Goal: Task Accomplishment & Management: Manage account settings

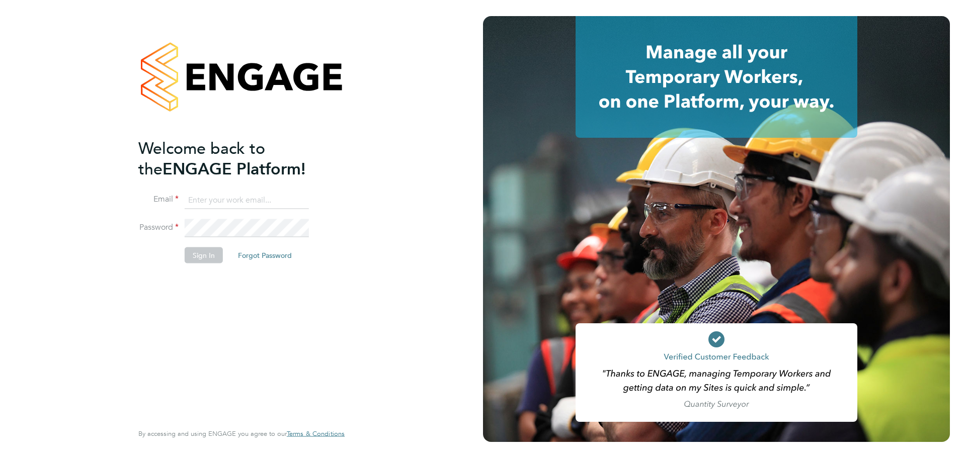
type input "olivia.glasgow@vistry.co.uk"
click at [213, 254] on button "Sign In" at bounding box center [204, 256] width 38 height 16
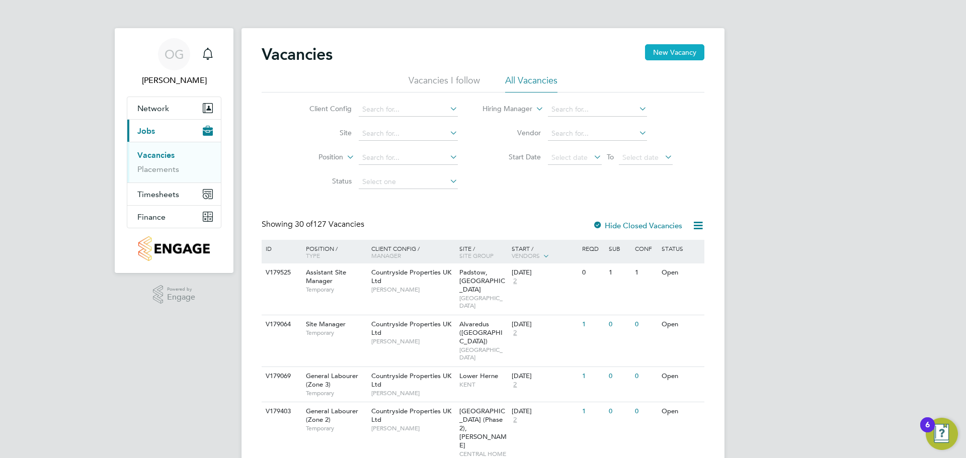
click at [666, 55] on button "New Vacancy" at bounding box center [674, 52] width 59 height 16
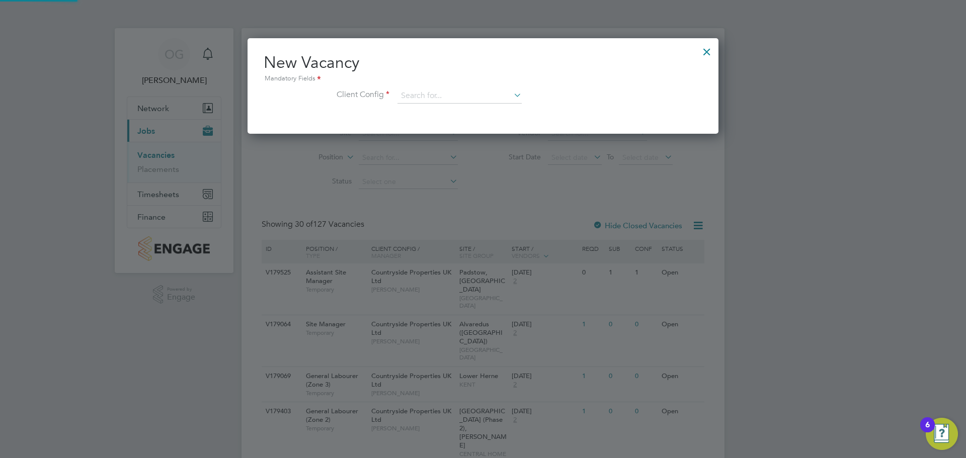
scroll to position [96, 472]
click at [434, 98] on input at bounding box center [460, 96] width 124 height 15
click at [705, 56] on div at bounding box center [707, 49] width 18 height 18
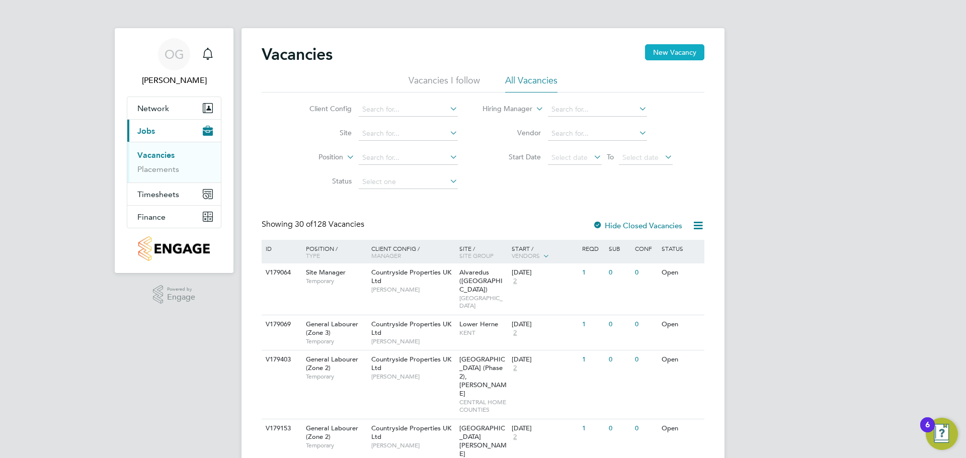
click at [674, 53] on button "New Vacancy" at bounding box center [674, 52] width 59 height 16
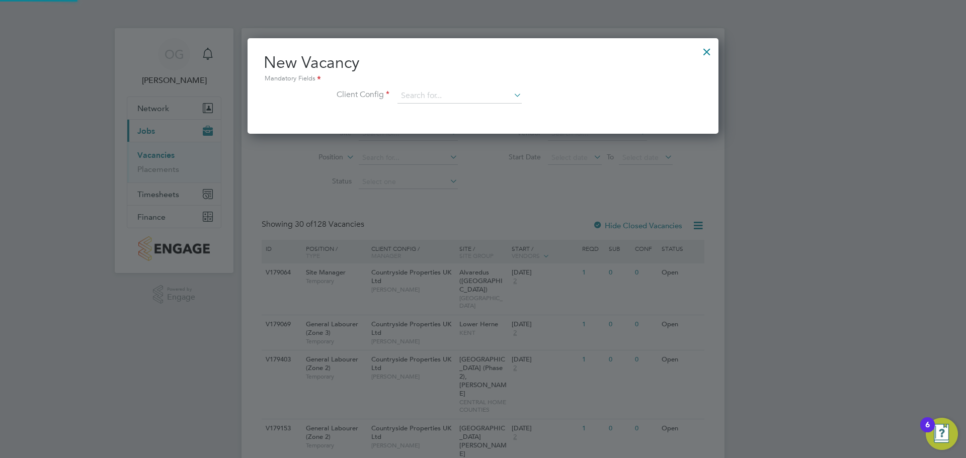
scroll to position [96, 472]
click at [456, 100] on input at bounding box center [460, 96] width 124 height 15
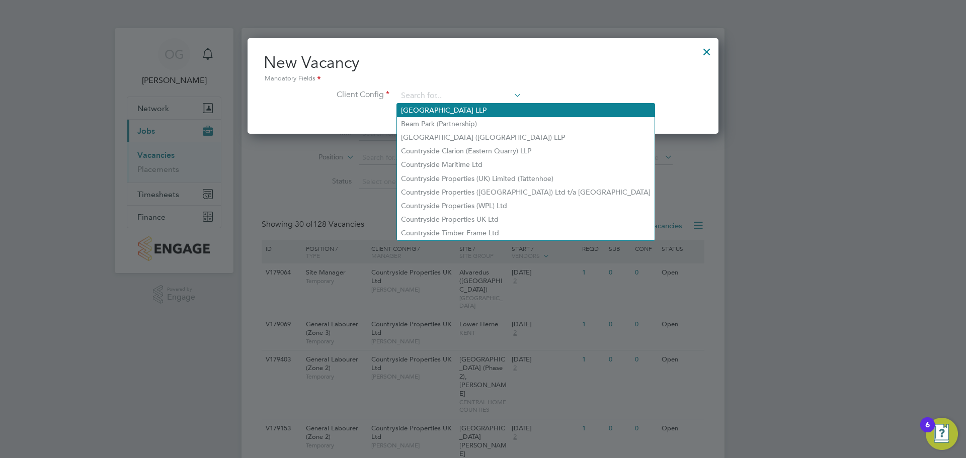
click at [470, 110] on li "Acton Gardens LLP" at bounding box center [526, 111] width 258 height 14
type input "Acton Gardens LLP"
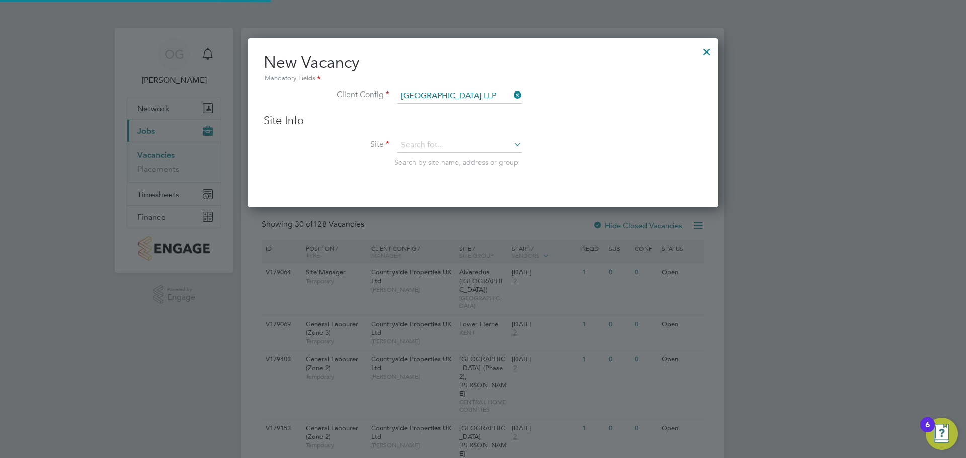
scroll to position [170, 472]
click at [440, 147] on input at bounding box center [460, 145] width 124 height 15
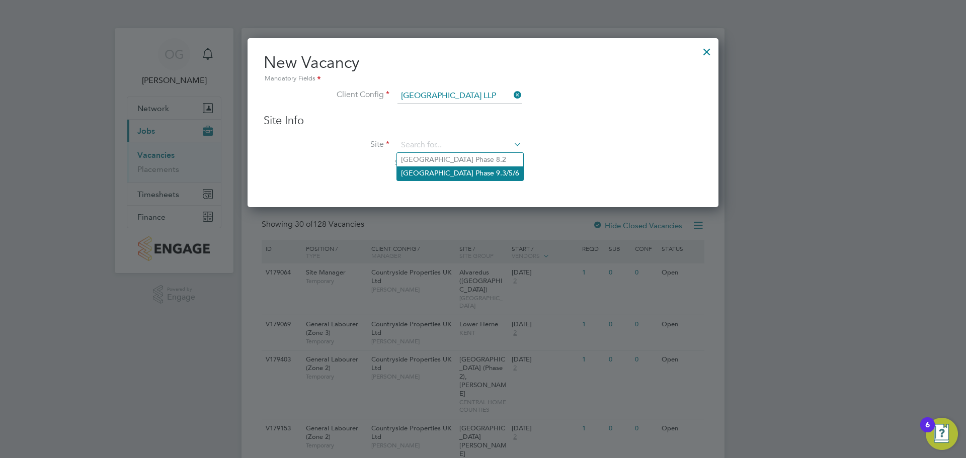
click at [451, 177] on li "Acton Gardens Phase 9.3/5/6" at bounding box center [460, 174] width 126 height 14
type input "Acton Gardens Phase 9.3/5/6"
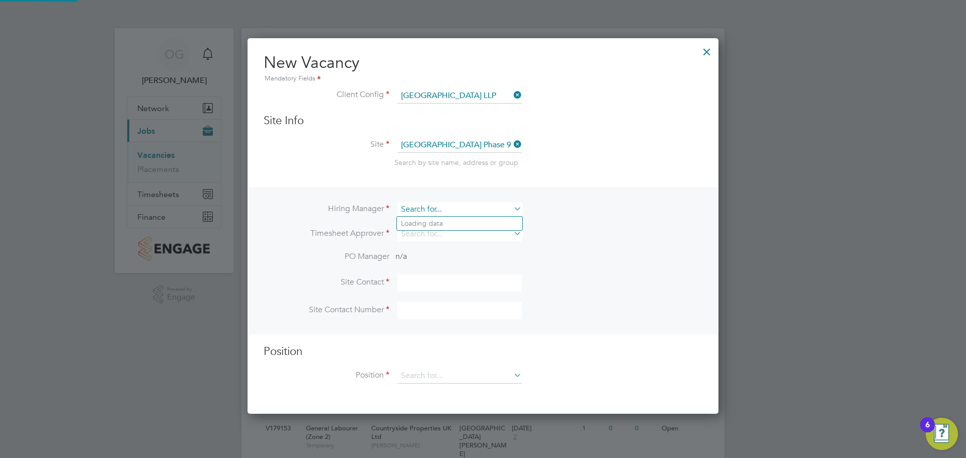
click at [424, 213] on input at bounding box center [460, 209] width 124 height 15
type input "l"
click at [466, 240] on li "Kr istoffer Lee" at bounding box center [459, 238] width 125 height 14
type input "Kristoffer Lee"
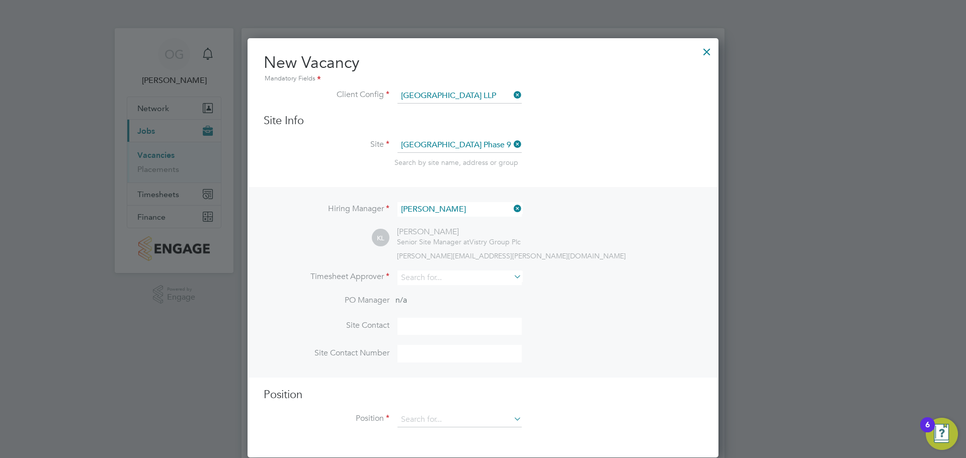
scroll to position [421, 472]
click at [436, 282] on input at bounding box center [460, 278] width 124 height 15
click at [426, 309] on li "Kri stoffer Lee" at bounding box center [459, 306] width 125 height 14
type input "Kristoffer Lee"
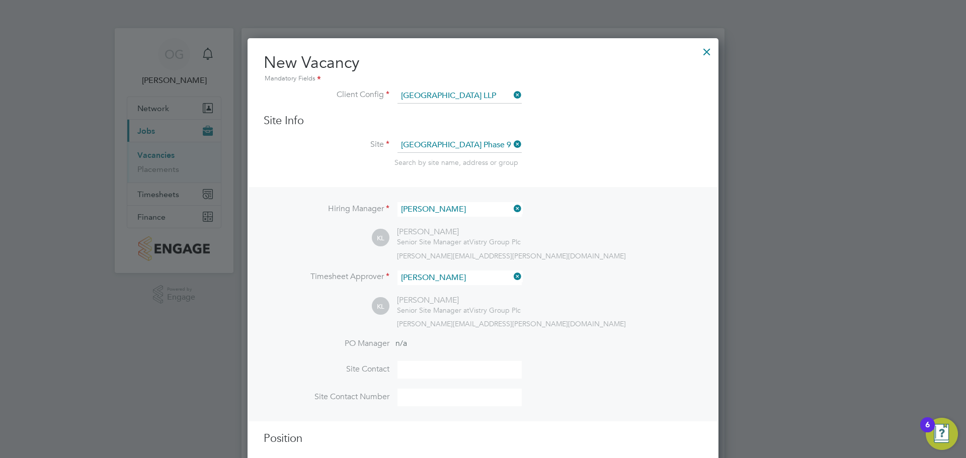
click at [616, 311] on div "KL Kristoffer Lee Senior Site Manager at Vistry Group Plc kristoffer.lee@vistry…" at bounding box center [537, 311] width 331 height 33
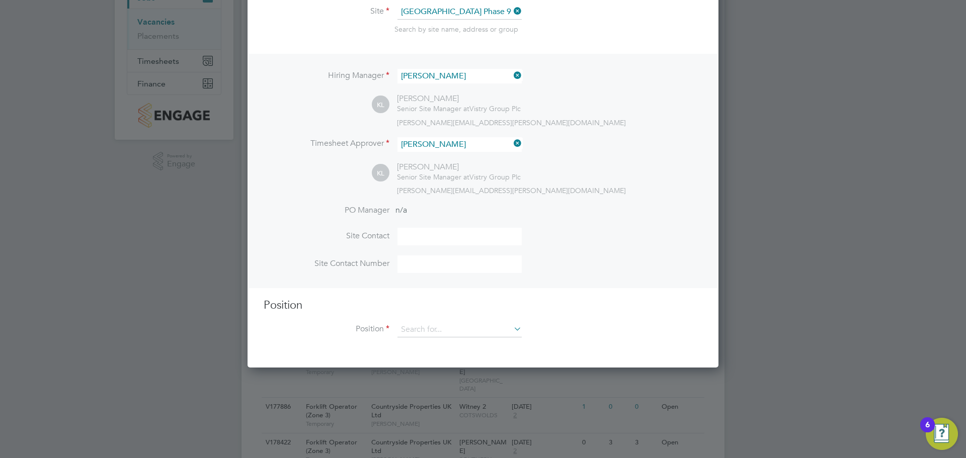
scroll to position [151, 0]
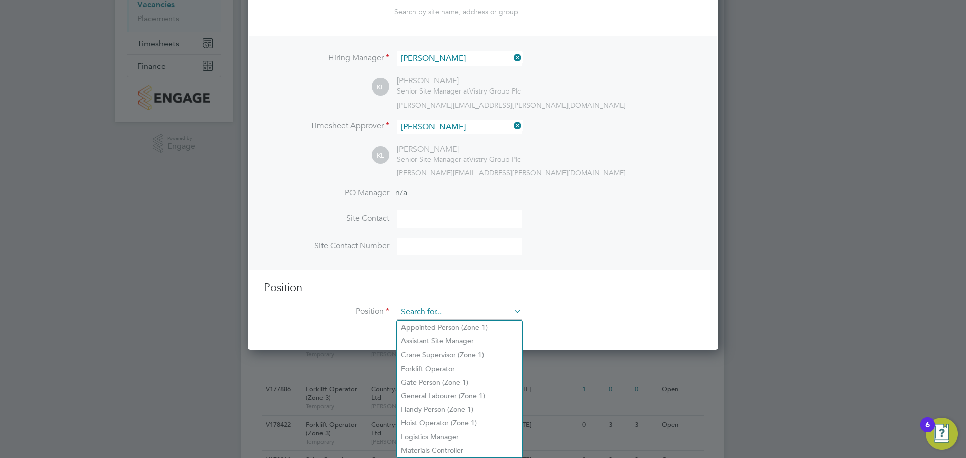
click at [417, 317] on input at bounding box center [460, 312] width 124 height 15
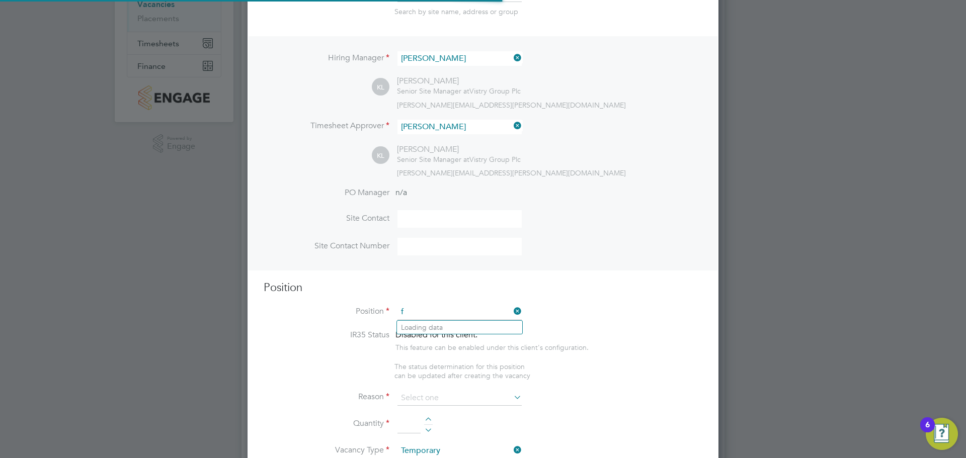
scroll to position [1451, 472]
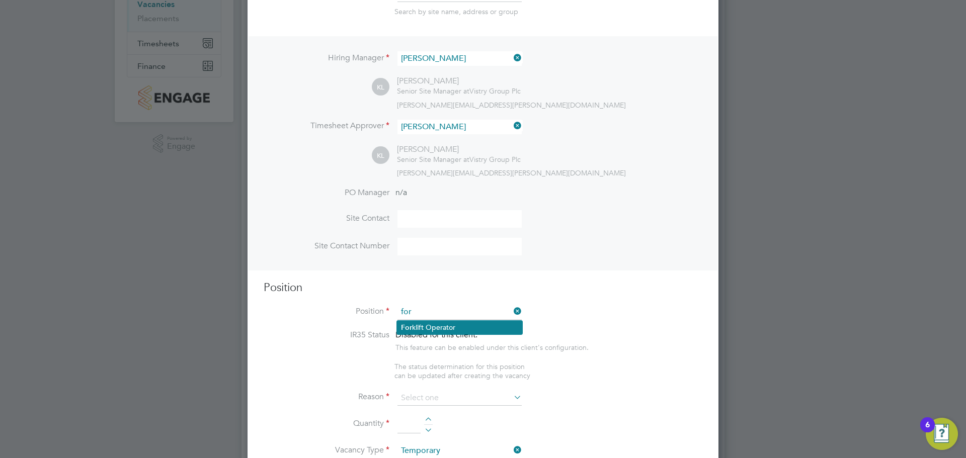
click at [422, 324] on li "For klift Operator" at bounding box center [459, 328] width 125 height 14
type input "Forklift Operator"
type textarea "- Operate construction machinery - Delivering large quantities of materials to …"
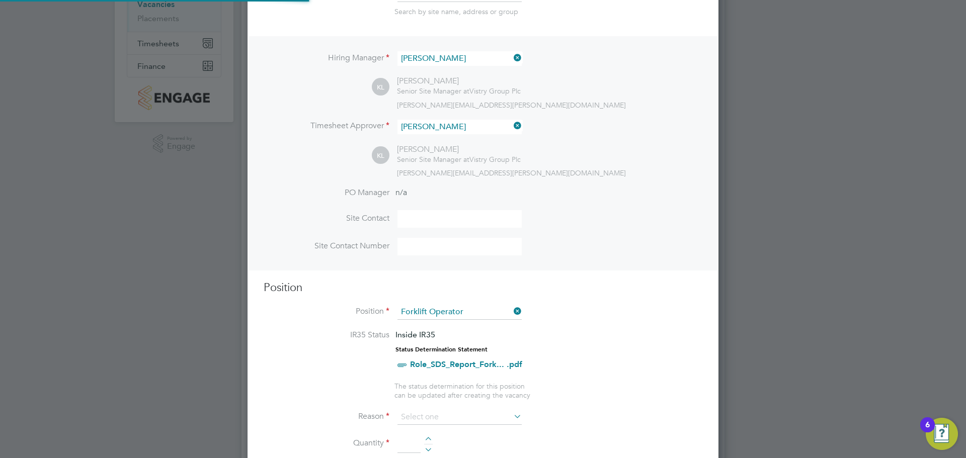
scroll to position [30, 53]
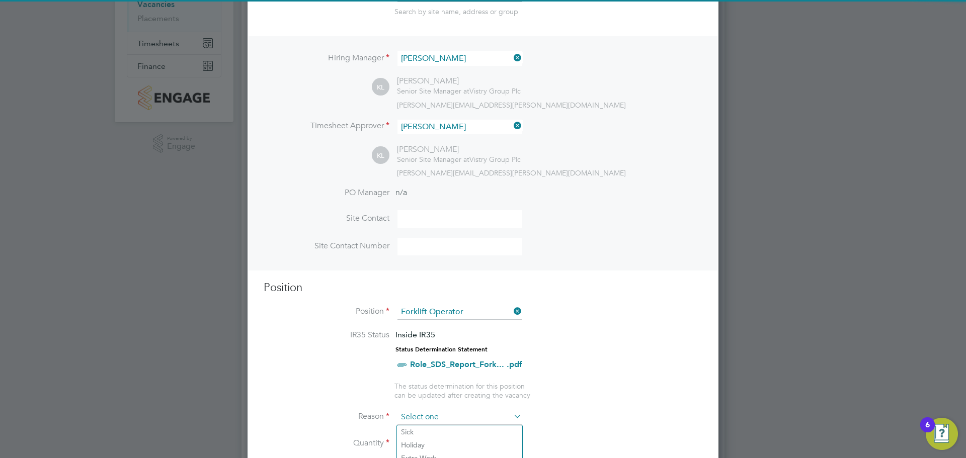
click at [431, 417] on input at bounding box center [460, 417] width 124 height 15
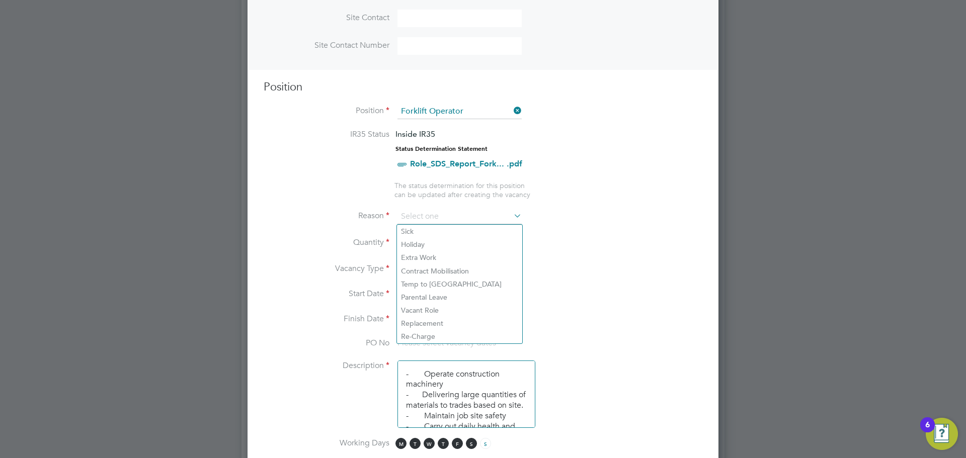
scroll to position [403, 0]
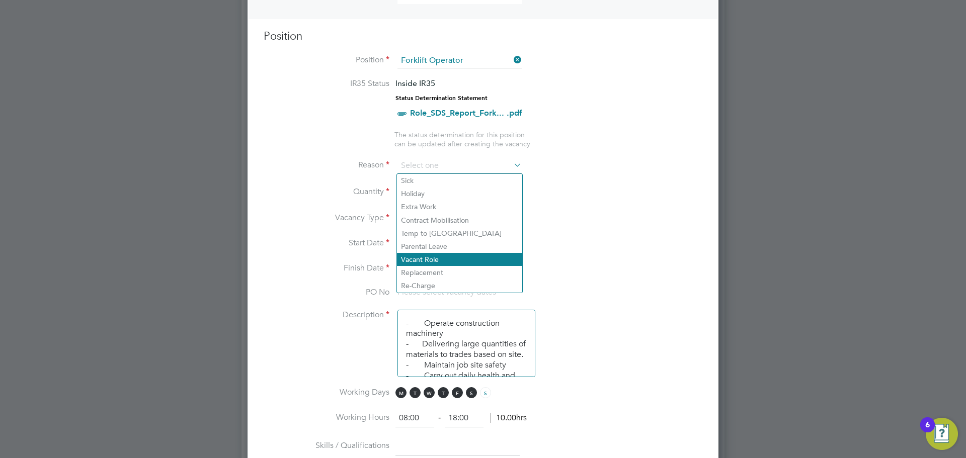
click at [451, 258] on li "Vacant Role" at bounding box center [459, 259] width 125 height 13
type input "Vacant Role"
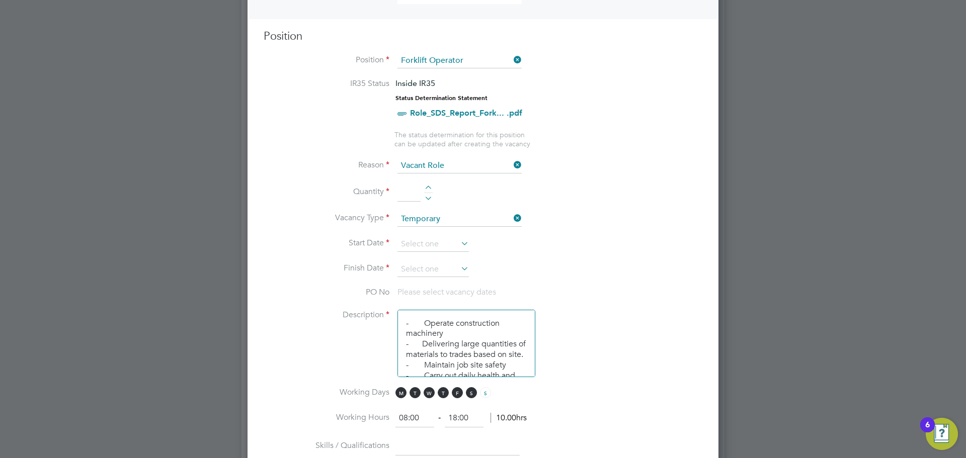
click at [412, 193] on input at bounding box center [409, 193] width 23 height 18
type input "1"
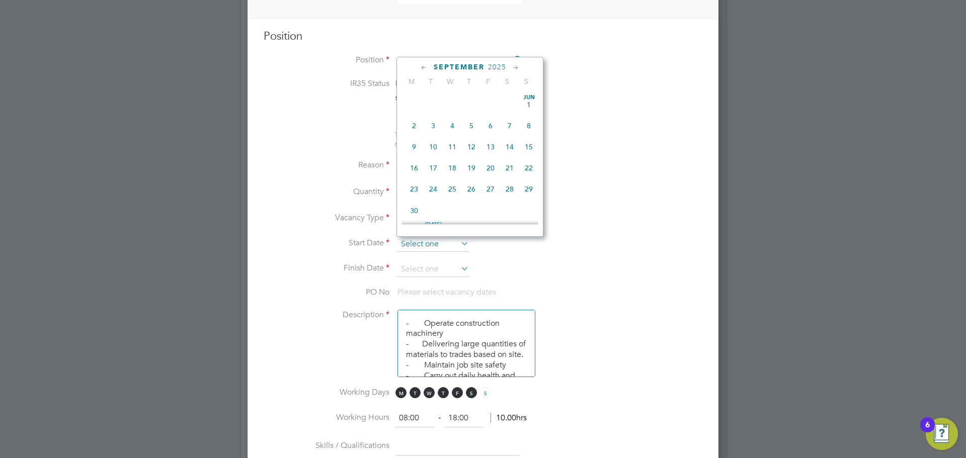
click at [441, 240] on input at bounding box center [433, 244] width 71 height 15
click at [425, 68] on icon at bounding box center [424, 67] width 10 height 11
click at [414, 190] on span "25" at bounding box center [414, 184] width 19 height 19
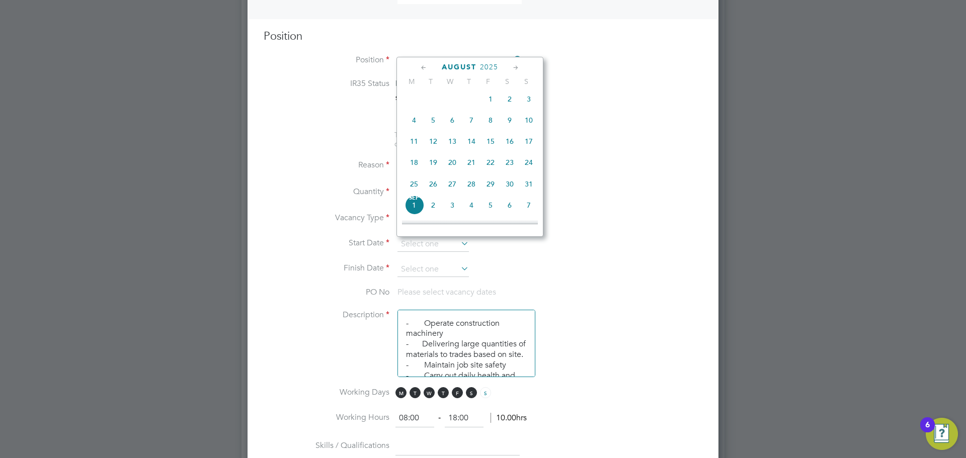
type input "25 Aug 2025"
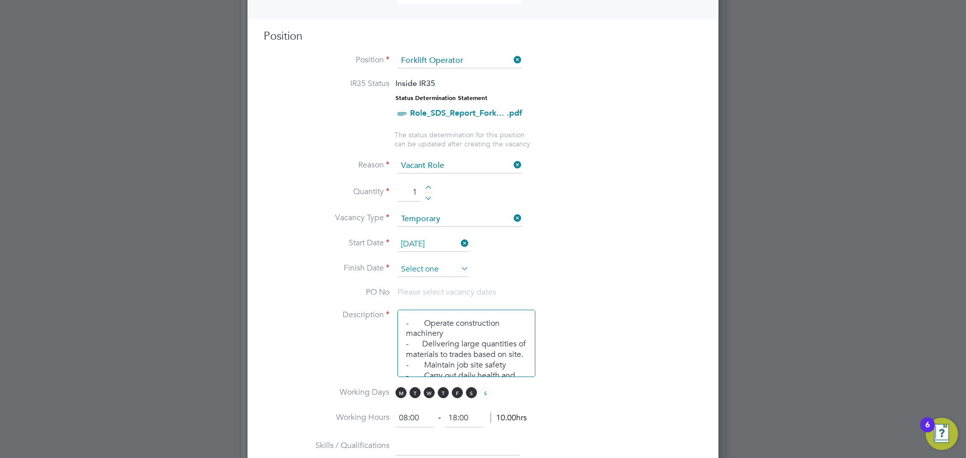
click at [440, 271] on input at bounding box center [433, 269] width 71 height 15
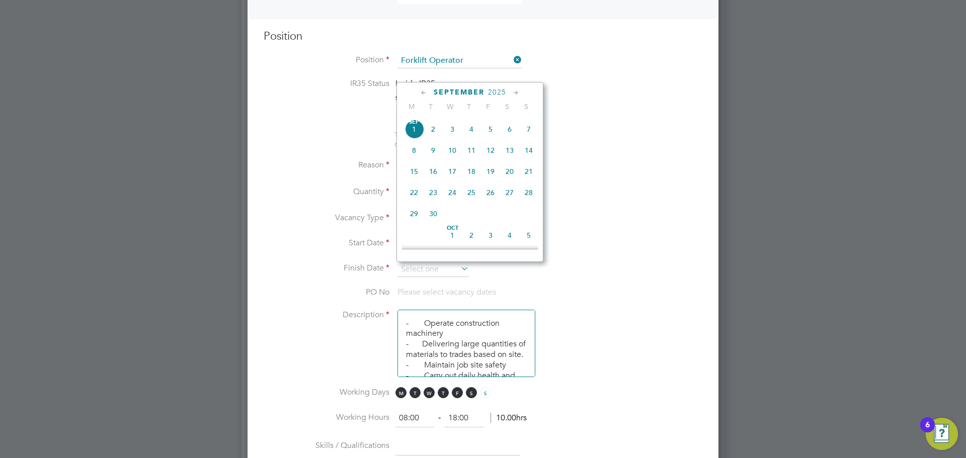
scroll to position [355, 0]
click at [410, 165] on span "15" at bounding box center [414, 156] width 19 height 19
type input "15 Sep 2025"
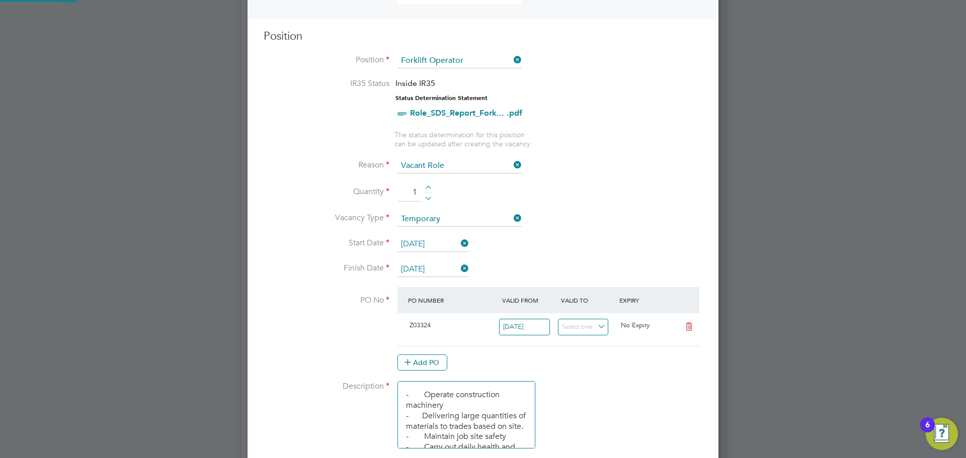
scroll to position [17, 95]
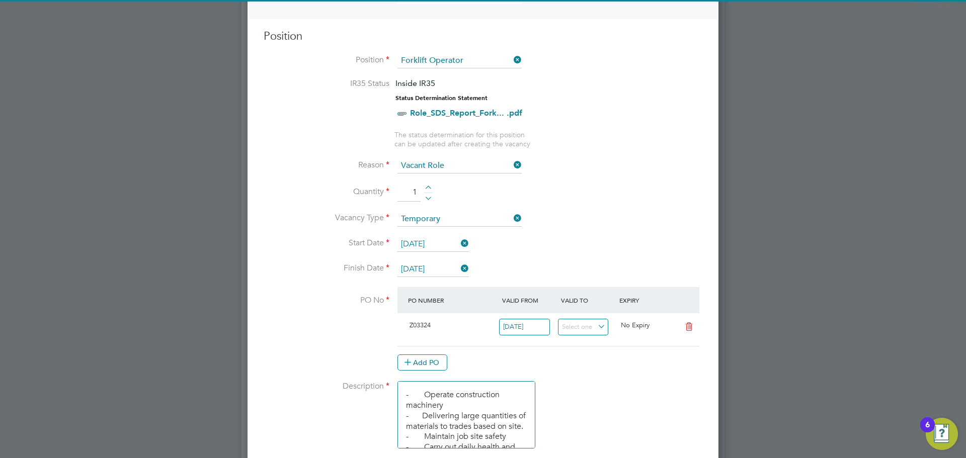
click at [675, 227] on li "Vacancy Type Temporary" at bounding box center [483, 224] width 439 height 25
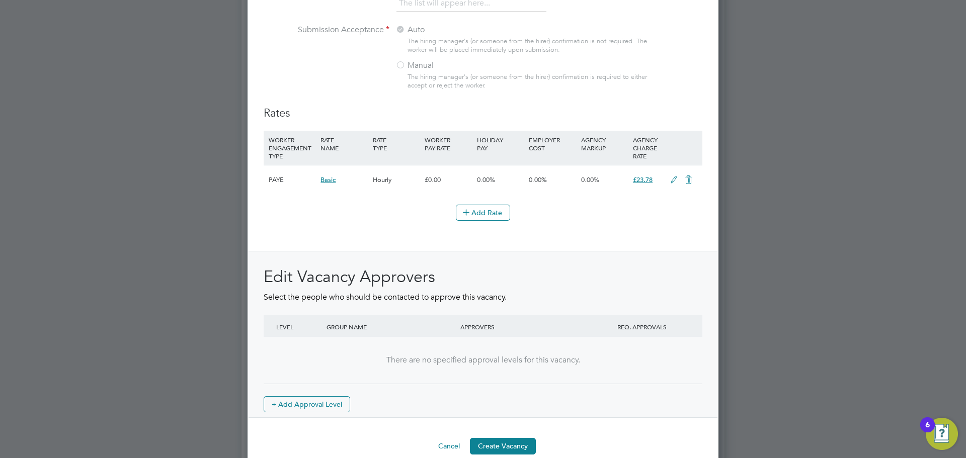
scroll to position [0, 0]
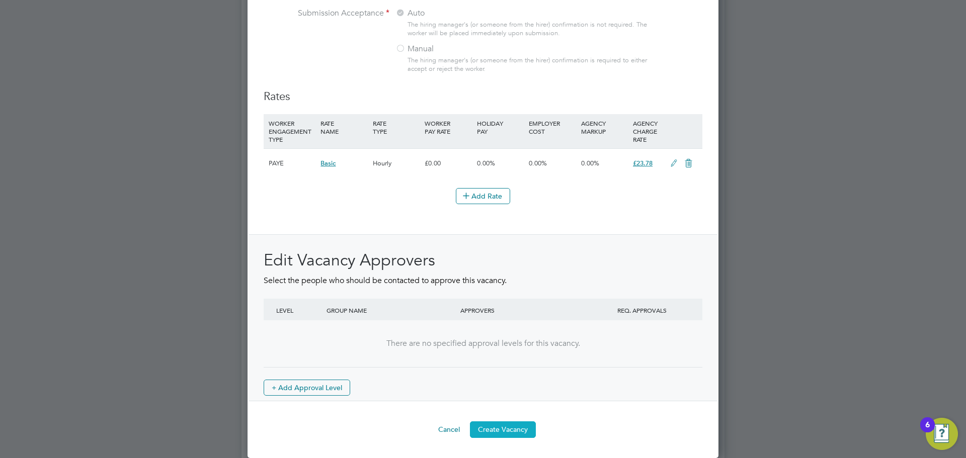
click at [519, 430] on button "Create Vacancy" at bounding box center [503, 430] width 66 height 16
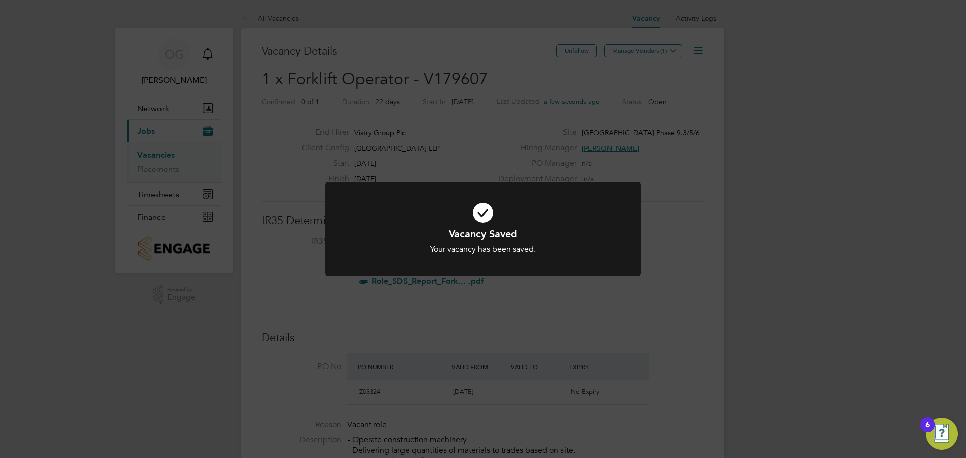
click at [677, 51] on div "Vacancy Saved Your vacancy has been saved. Cancel Okay" at bounding box center [483, 229] width 966 height 458
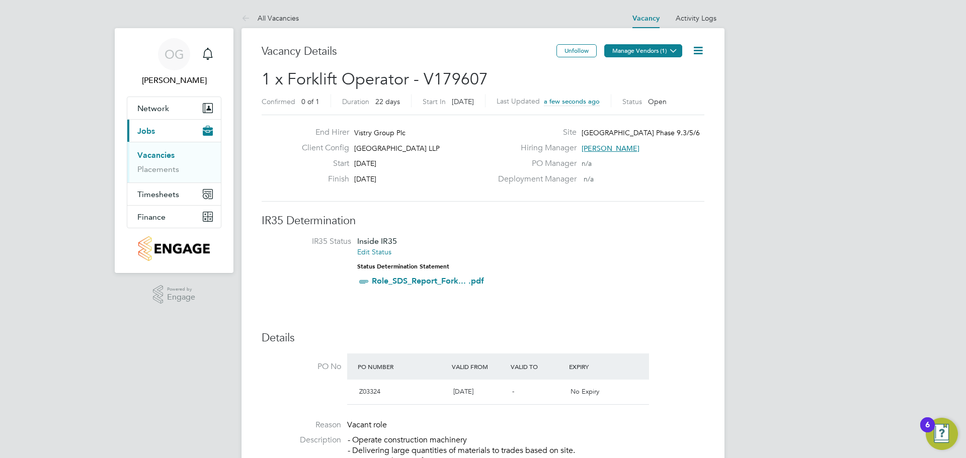
click at [670, 54] on icon at bounding box center [674, 51] width 8 height 8
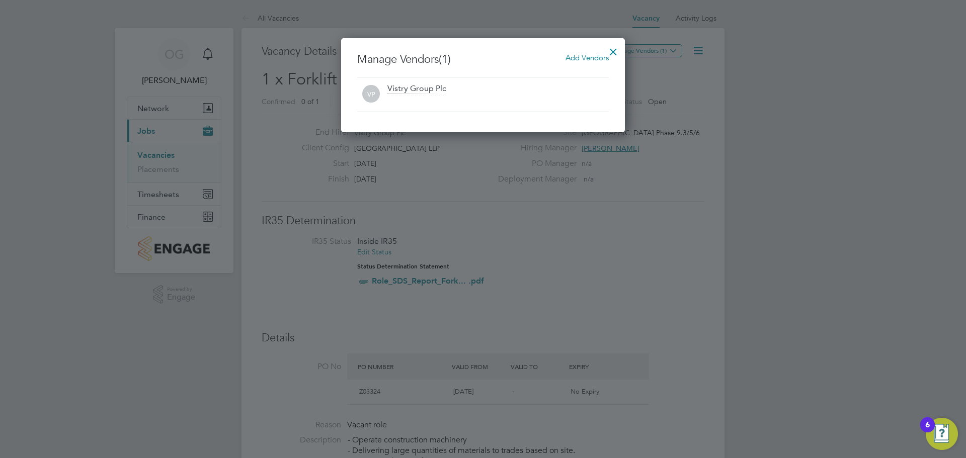
click at [567, 56] on span "Add Vendors" at bounding box center [587, 58] width 43 height 10
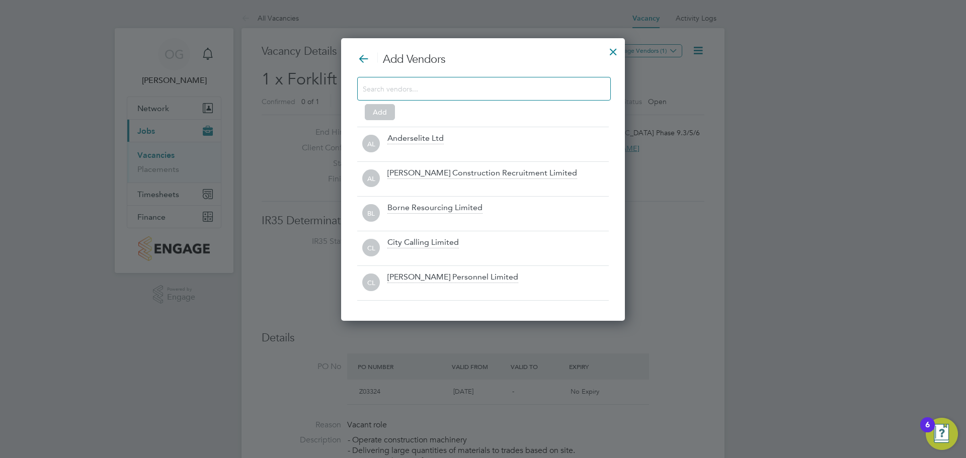
click at [410, 86] on input at bounding box center [476, 88] width 226 height 13
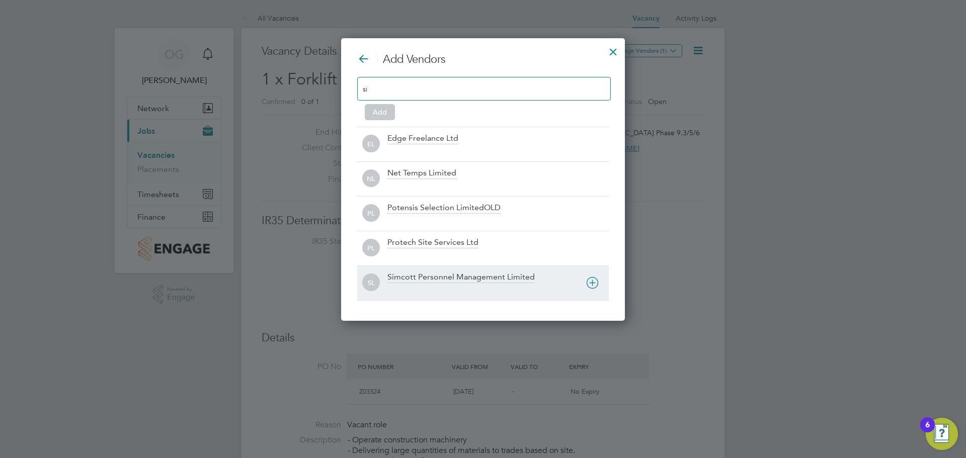
type input "si"
click at [439, 280] on div "Simcott Personnel Management Limited" at bounding box center [461, 277] width 147 height 11
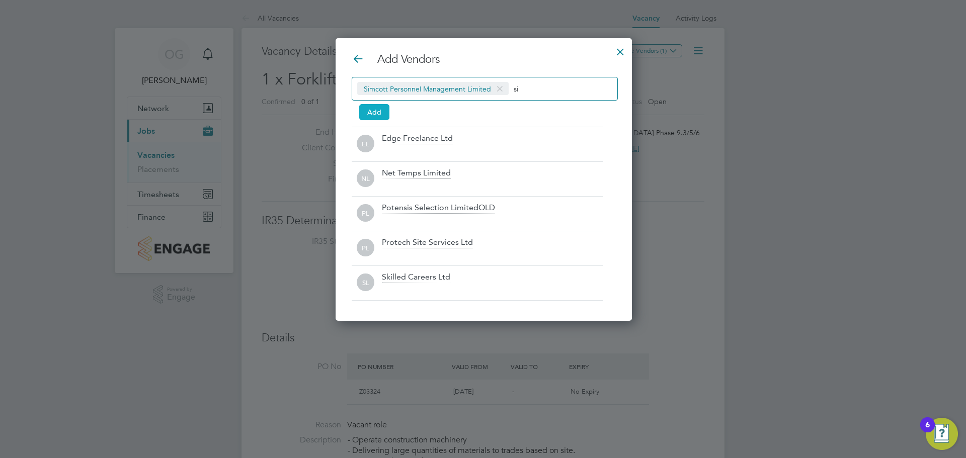
click at [371, 116] on button "Add" at bounding box center [374, 112] width 30 height 16
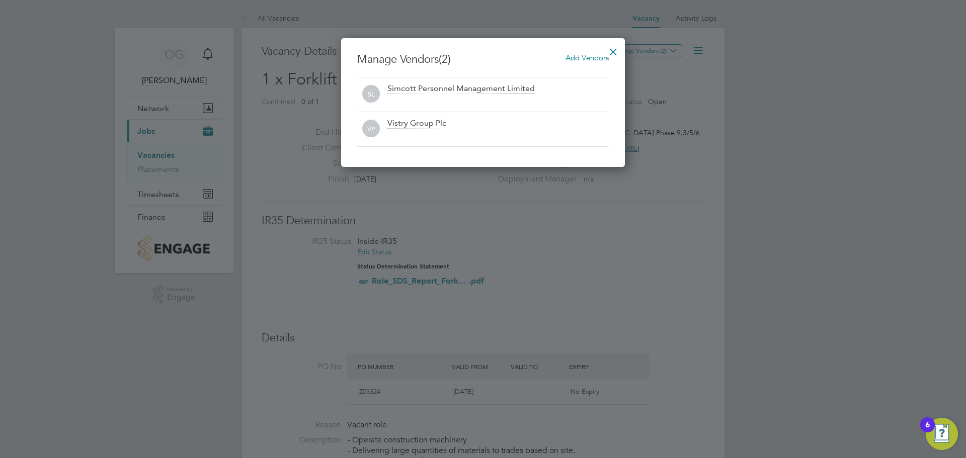
click at [615, 49] on div at bounding box center [613, 49] width 18 height 18
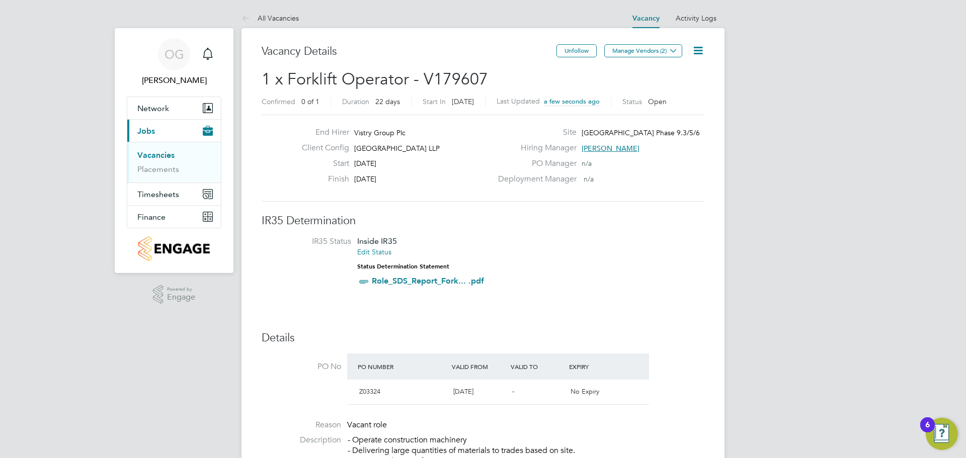
click at [455, 80] on span "1 x Forklift Operator - V179607" at bounding box center [375, 79] width 226 height 20
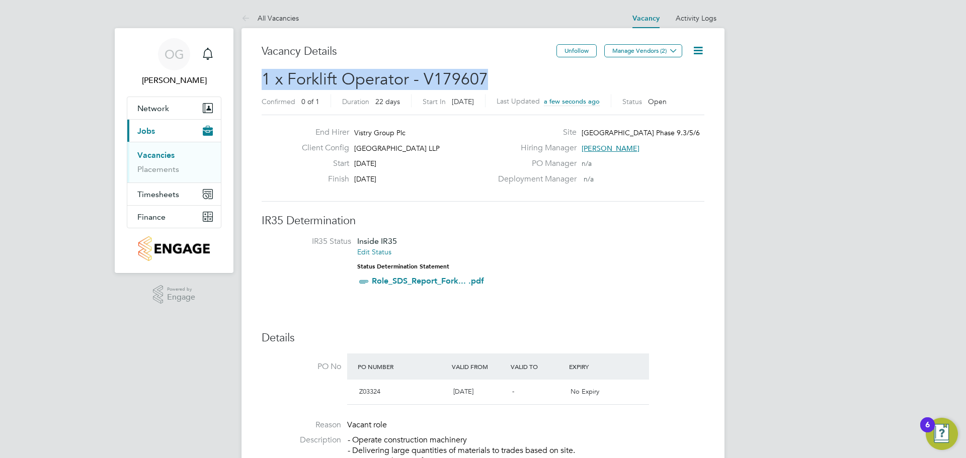
drag, startPoint x: 495, startPoint y: 79, endPoint x: 287, endPoint y: 78, distance: 207.9
copy span "1 x Forklift Operator - V179607"
click at [210, 53] on icon "Main navigation" at bounding box center [208, 54] width 12 height 12
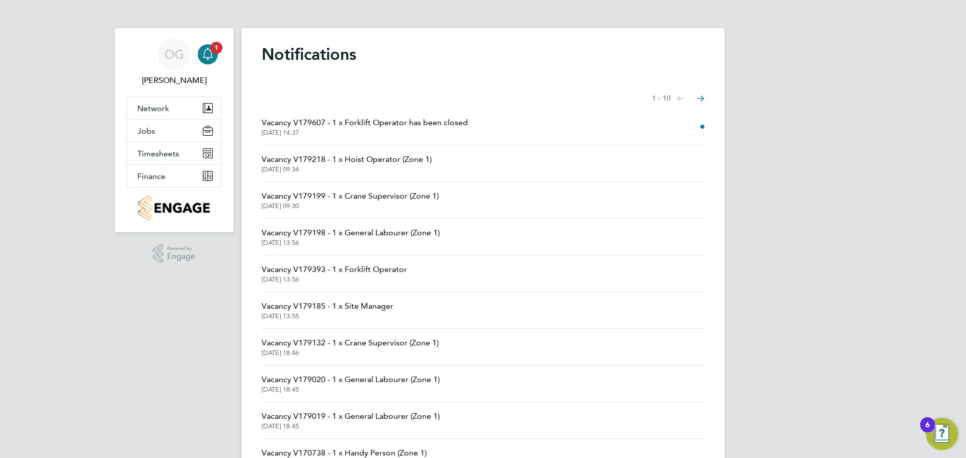
click at [349, 130] on span "01 Sep 2025, 14:37" at bounding box center [365, 133] width 206 height 8
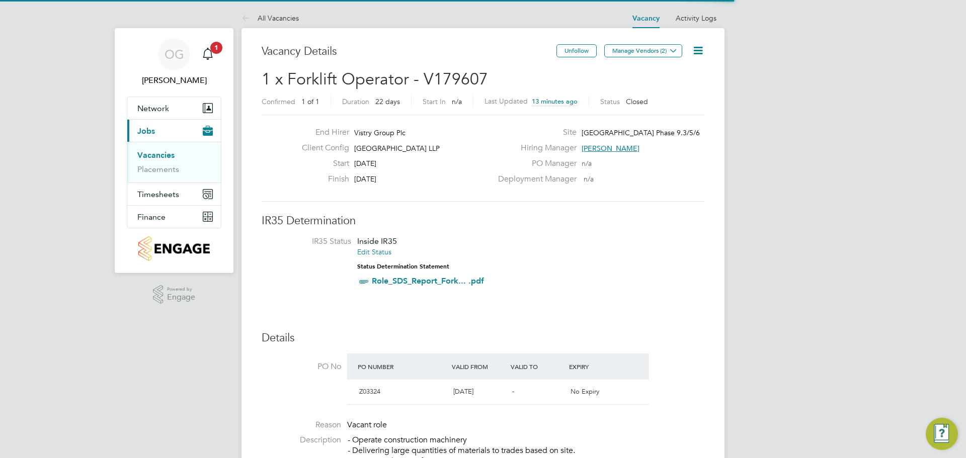
scroll to position [30, 70]
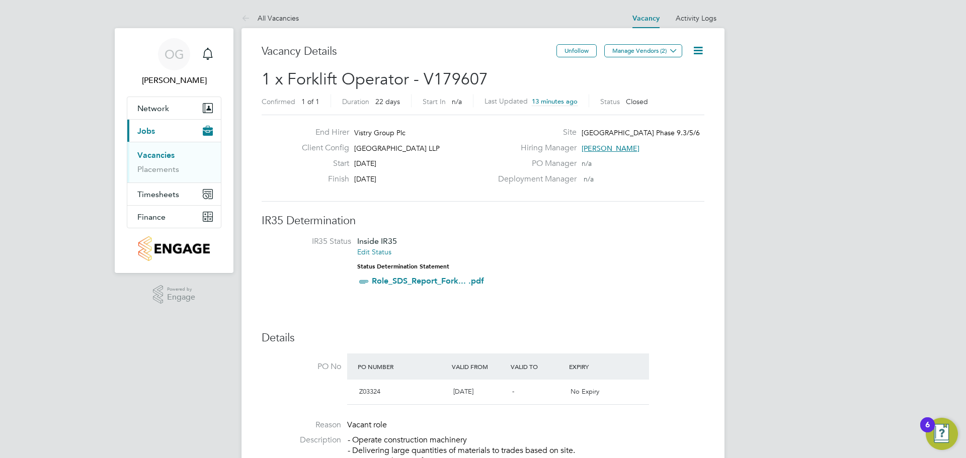
click at [165, 169] on link "Placements" at bounding box center [158, 170] width 42 height 10
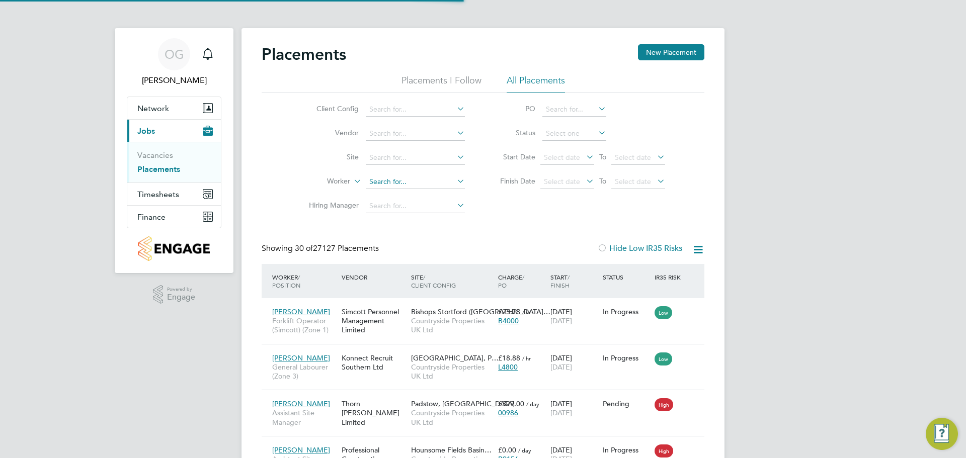
scroll to position [38, 70]
click at [399, 184] on input at bounding box center [415, 182] width 99 height 14
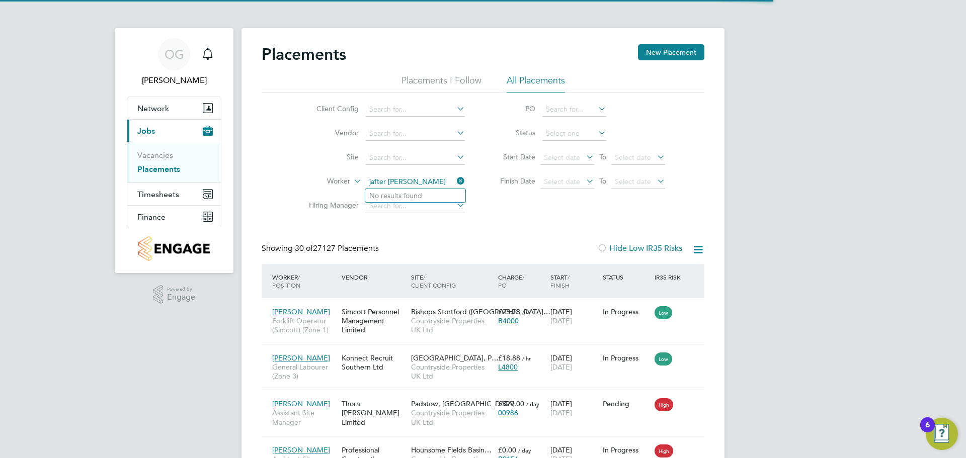
type input "jafter ahmed moham"
click at [402, 185] on input at bounding box center [415, 182] width 99 height 14
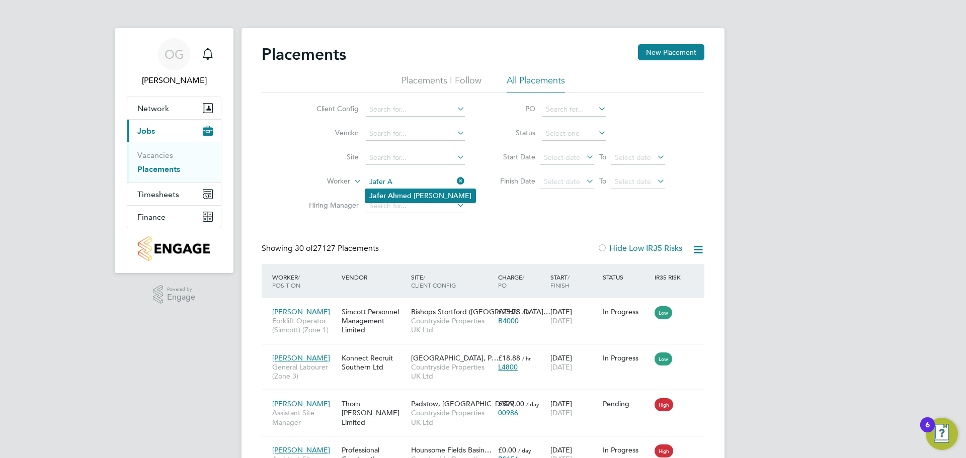
click at [402, 195] on li "Jafer Ah med Mohammed" at bounding box center [420, 196] width 110 height 14
type input "Jafer Ahmed Mohammed"
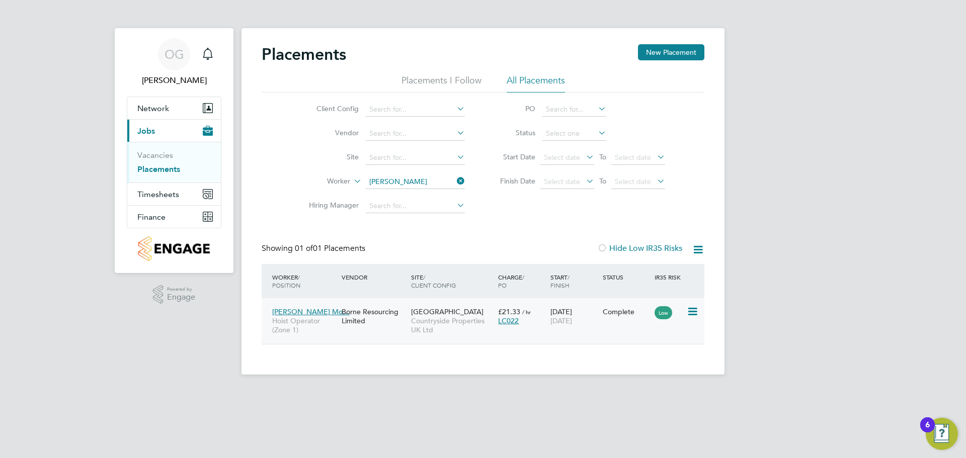
click at [401, 312] on div "Borne Resourcing Limited" at bounding box center [373, 316] width 69 height 28
click at [455, 180] on icon at bounding box center [455, 181] width 0 height 14
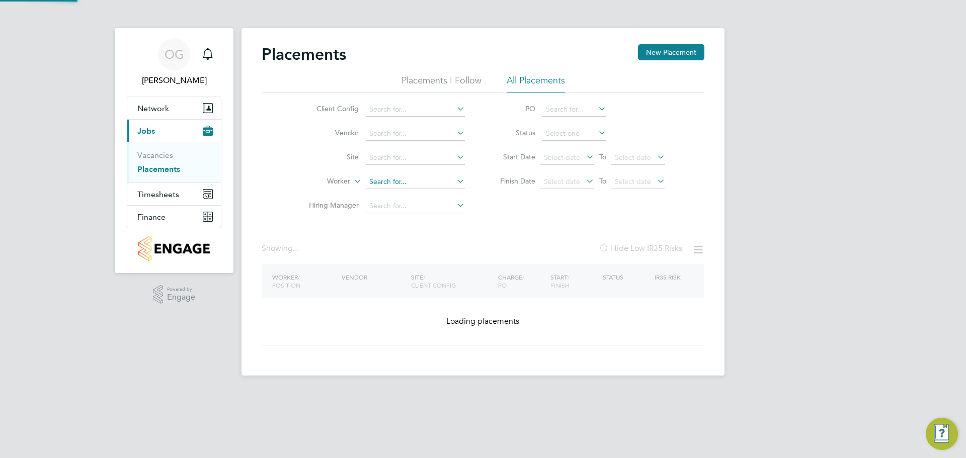
click at [410, 182] on input at bounding box center [415, 182] width 99 height 14
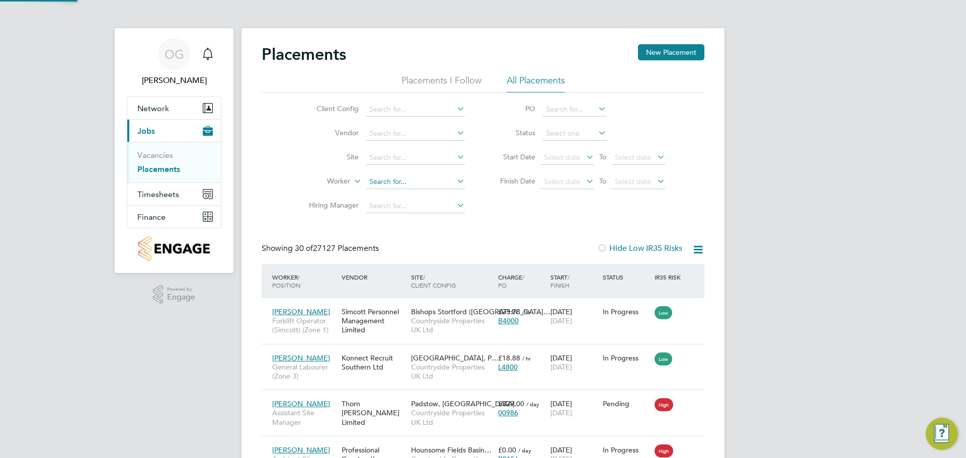
scroll to position [38, 88]
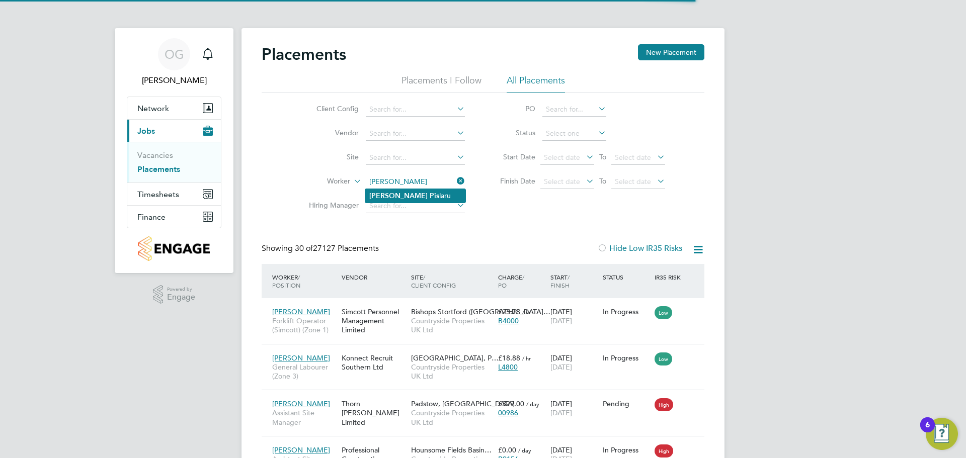
click at [430, 196] on b "Pis" at bounding box center [435, 196] width 10 height 9
type input "Valentin Pislaru"
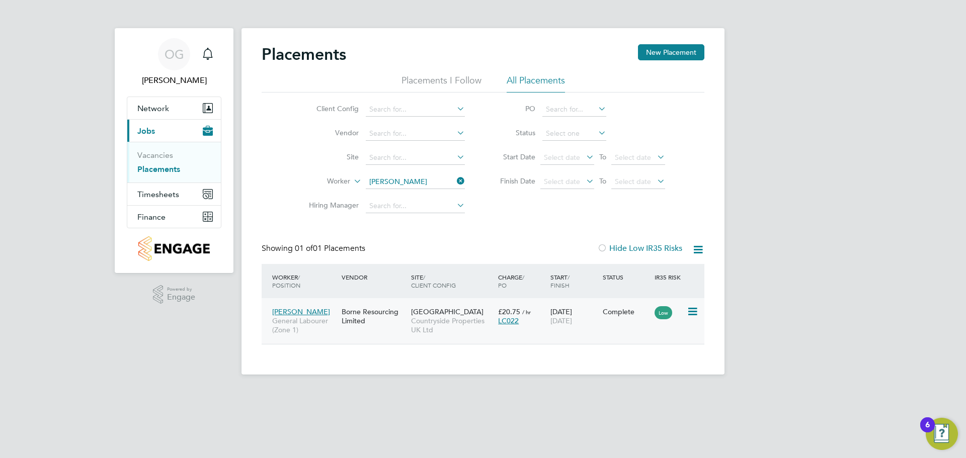
click at [431, 313] on span "Northwick Park" at bounding box center [447, 312] width 72 height 9
drag, startPoint x: 459, startPoint y: 180, endPoint x: 450, endPoint y: 179, distance: 9.6
click at [455, 180] on icon at bounding box center [455, 181] width 0 height 14
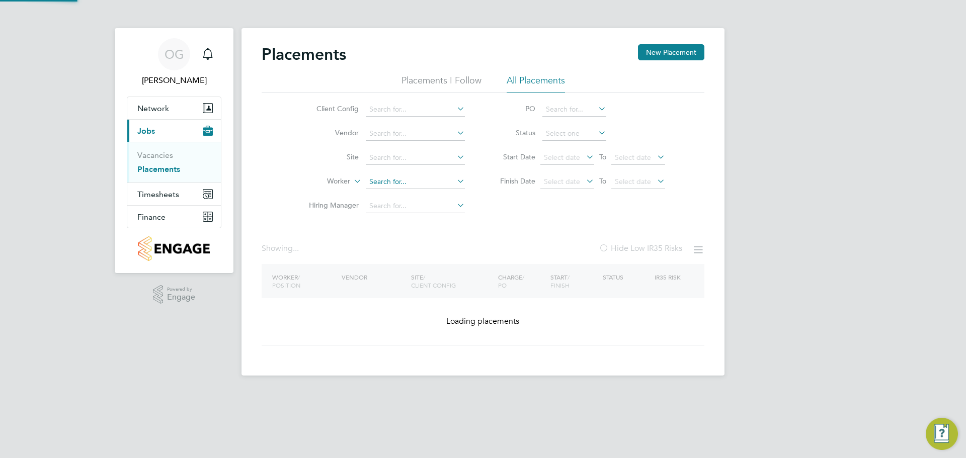
click at [412, 184] on input at bounding box center [415, 182] width 99 height 14
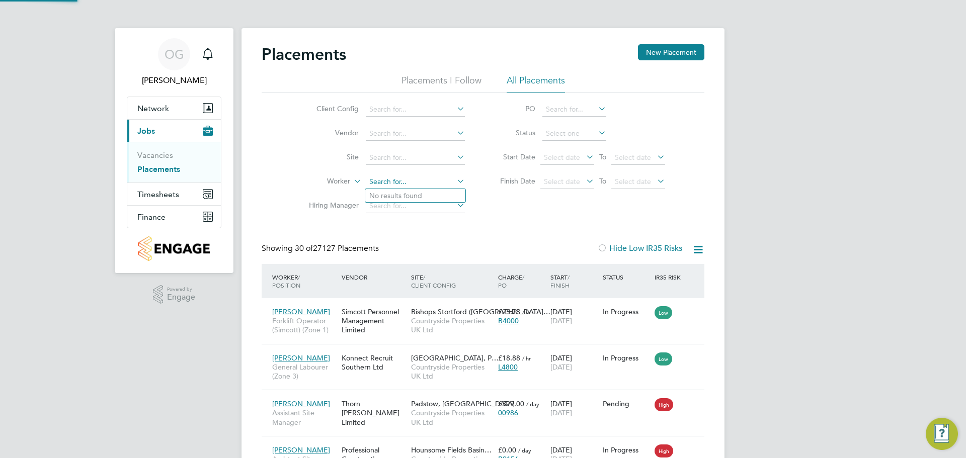
scroll to position [38, 70]
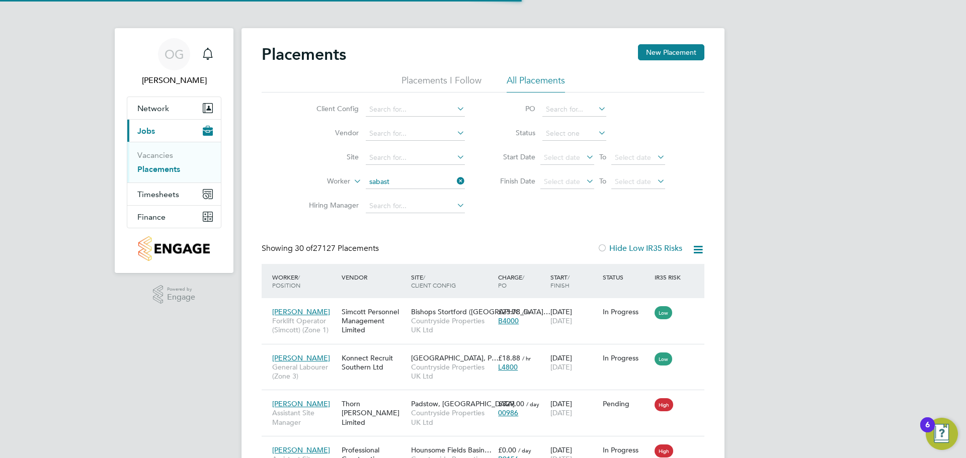
click at [427, 262] on li "Sab astian Ikechukwu" at bounding box center [415, 264] width 100 height 14
type input "Sabastian Ikechukwu"
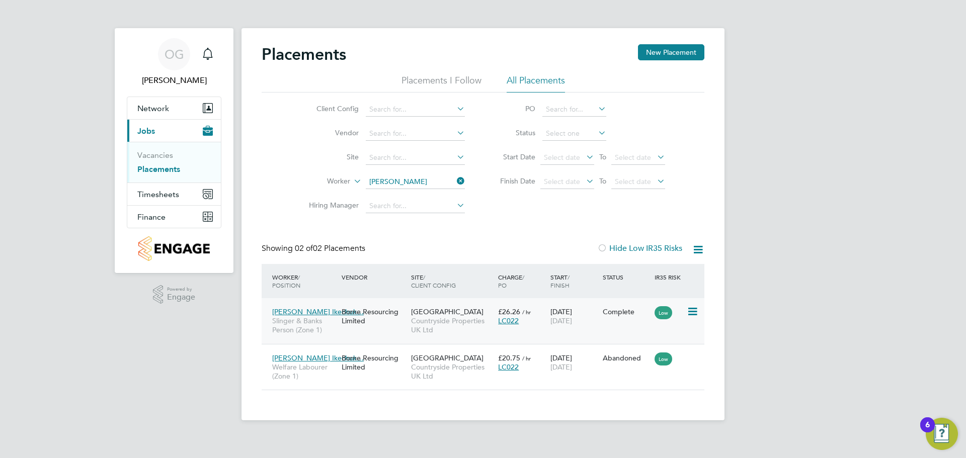
click at [357, 328] on div "Borne Resourcing Limited" at bounding box center [373, 316] width 69 height 28
click at [372, 364] on div "Borne Resourcing Limited" at bounding box center [373, 363] width 69 height 28
click at [455, 176] on icon at bounding box center [455, 181] width 0 height 14
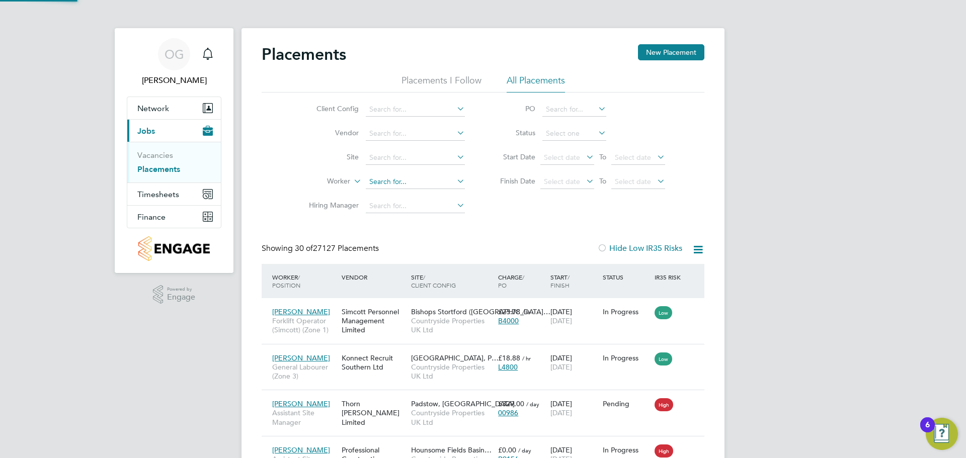
scroll to position [38, 70]
click at [412, 183] on input at bounding box center [415, 182] width 99 height 14
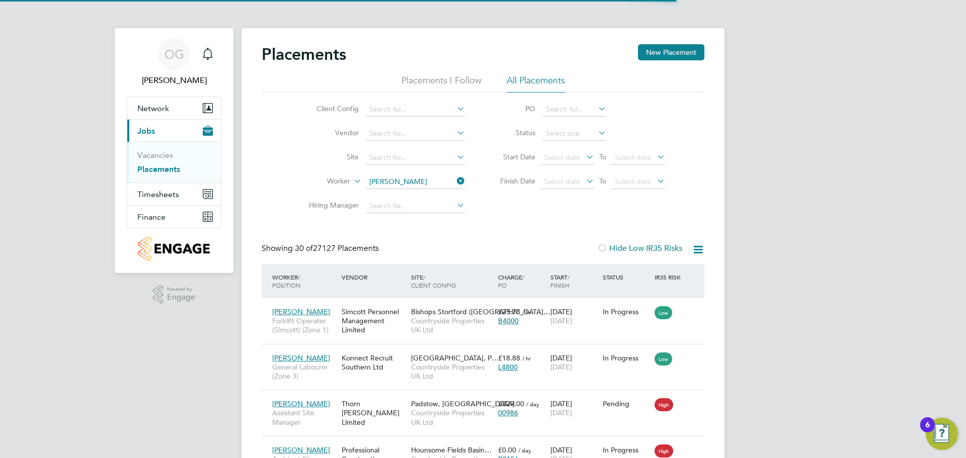
click at [405, 221] on li "Yosef Ghebrehiwet" at bounding box center [427, 223] width 124 height 14
type input "Yosef Ghebrehiwet"
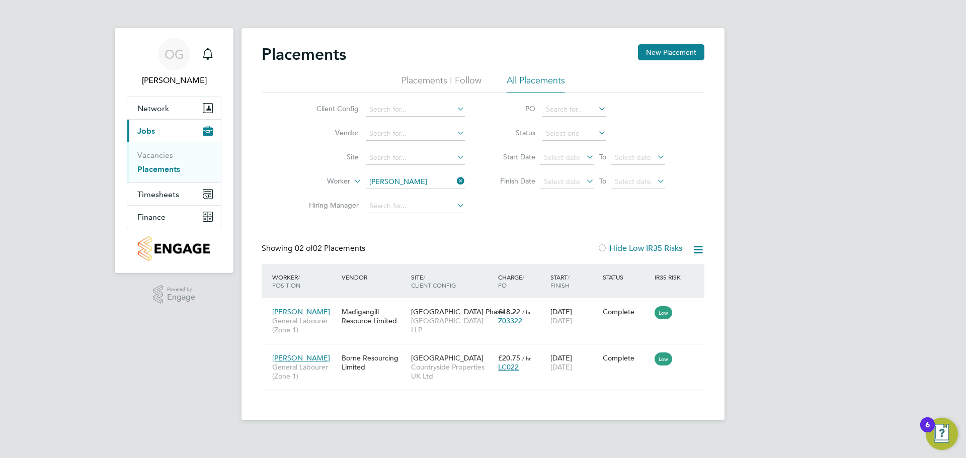
click at [455, 179] on icon at bounding box center [455, 181] width 0 height 14
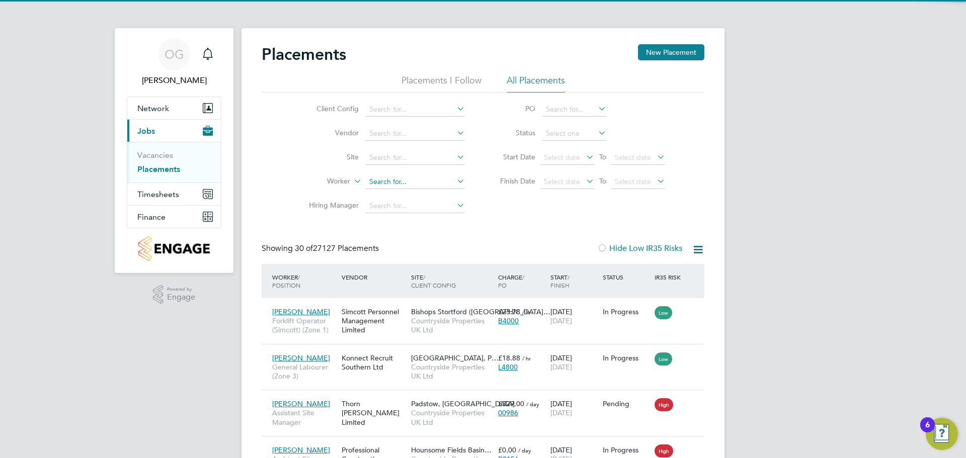
click at [389, 177] on input at bounding box center [415, 182] width 99 height 14
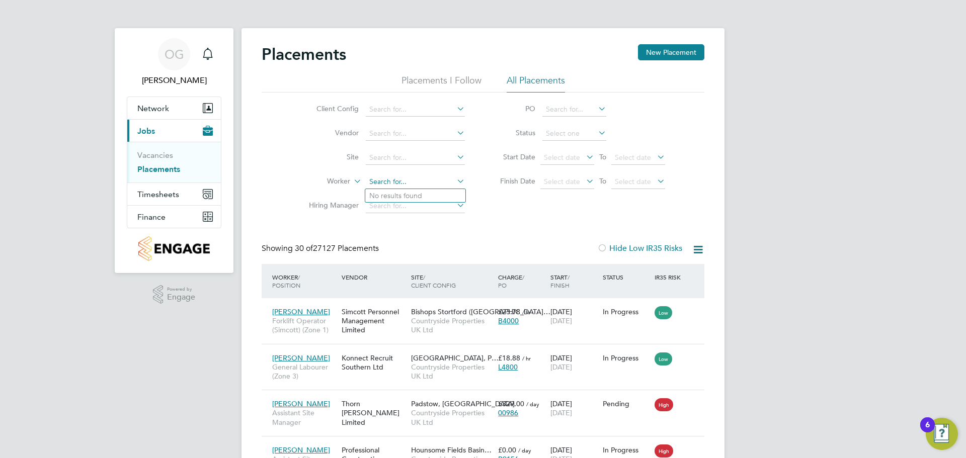
type input "d"
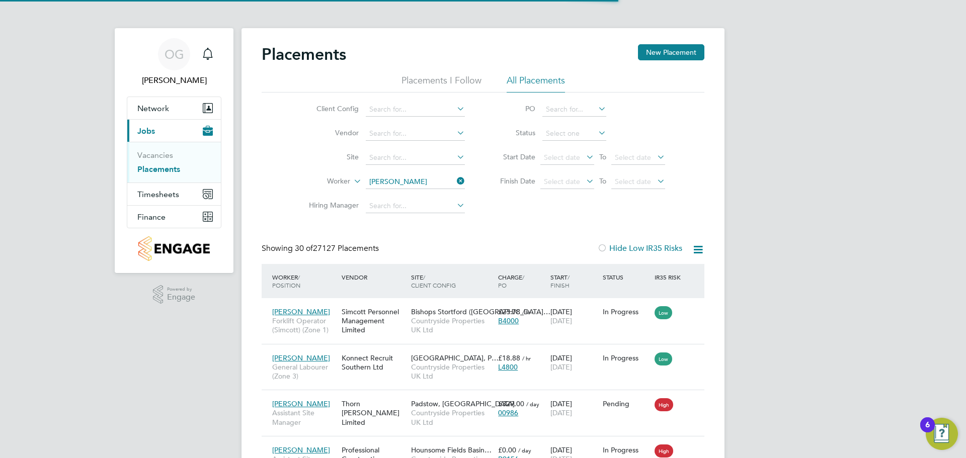
click at [430, 194] on li "Sofian e Belmokhtar" at bounding box center [415, 196] width 100 height 14
type input "Sofiane Belmokhtar"
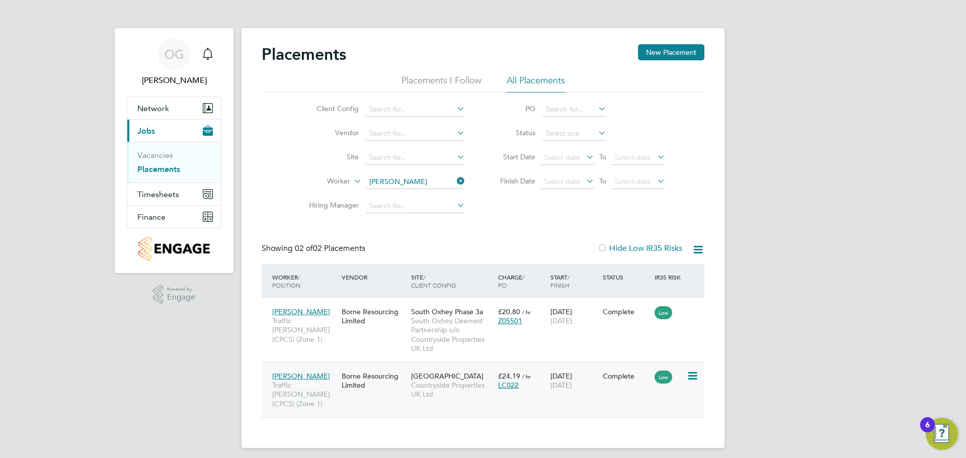
click at [388, 390] on div "Borne Resourcing Limited" at bounding box center [373, 381] width 69 height 28
click at [455, 181] on icon at bounding box center [455, 181] width 0 height 14
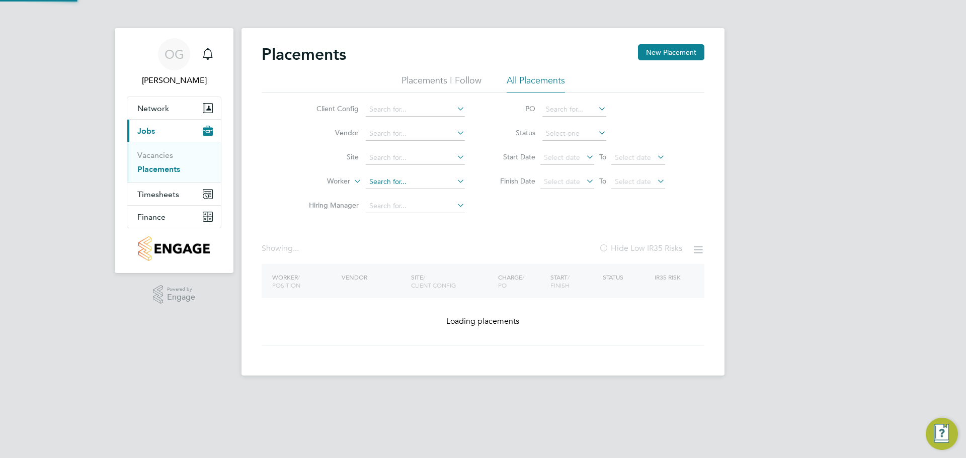
click at [407, 183] on input at bounding box center [415, 182] width 99 height 14
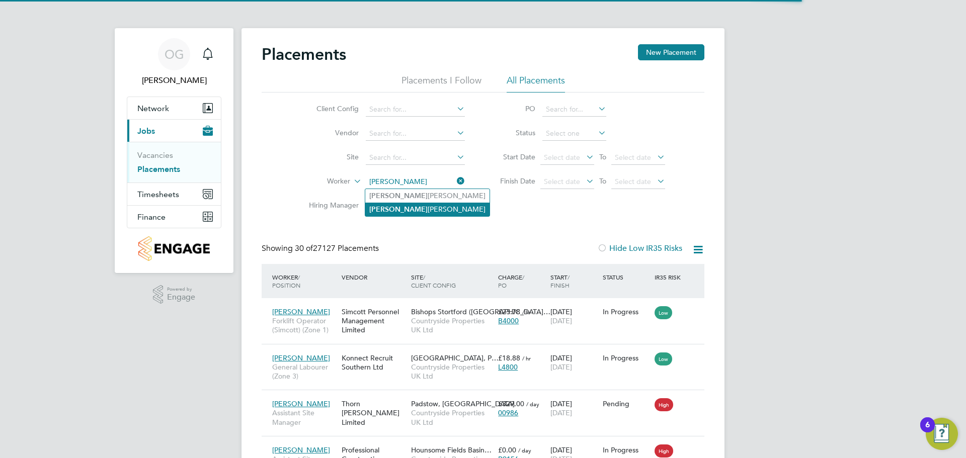
click at [444, 207] on li "Vlad-Cris tian Coasas" at bounding box center [427, 210] width 124 height 14
type input "Vlad-Cristian Coasas"
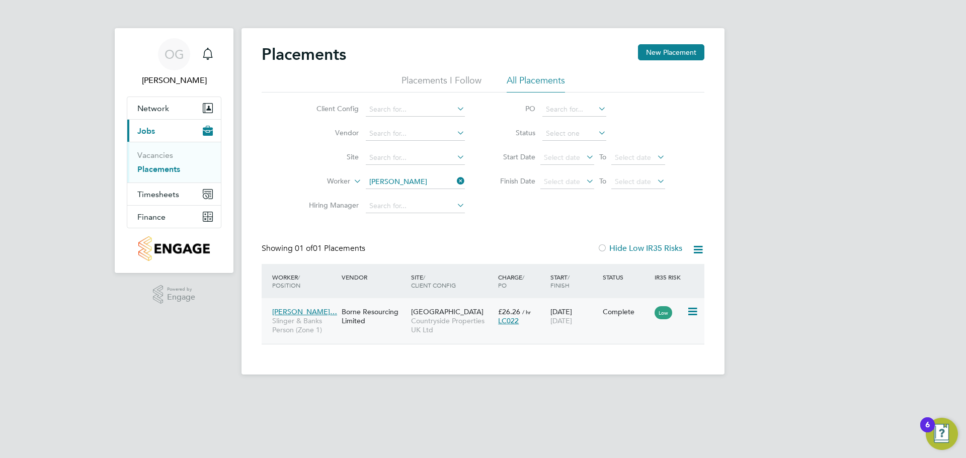
click at [414, 317] on span "Countryside Properties UK Ltd" at bounding box center [452, 326] width 82 height 18
click at [455, 180] on icon at bounding box center [455, 181] width 0 height 14
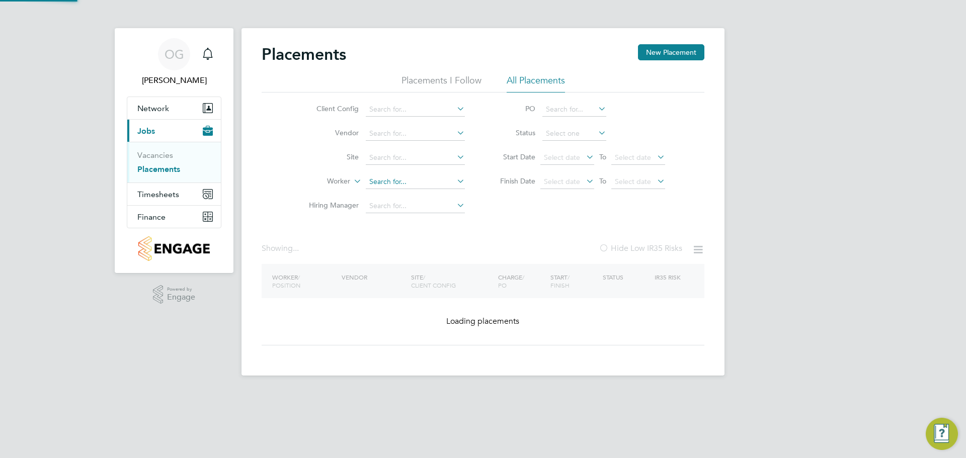
click at [424, 182] on input at bounding box center [415, 182] width 99 height 14
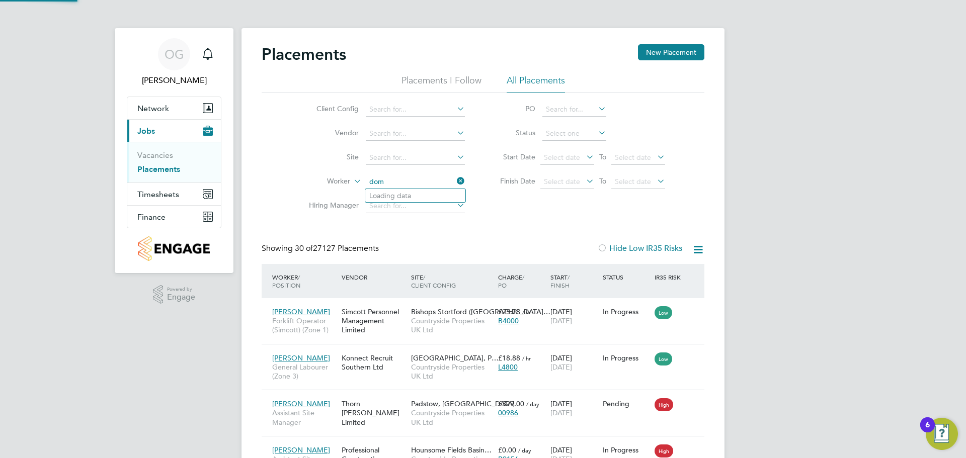
type input "dom"
click at [379, 181] on input at bounding box center [415, 182] width 99 height 14
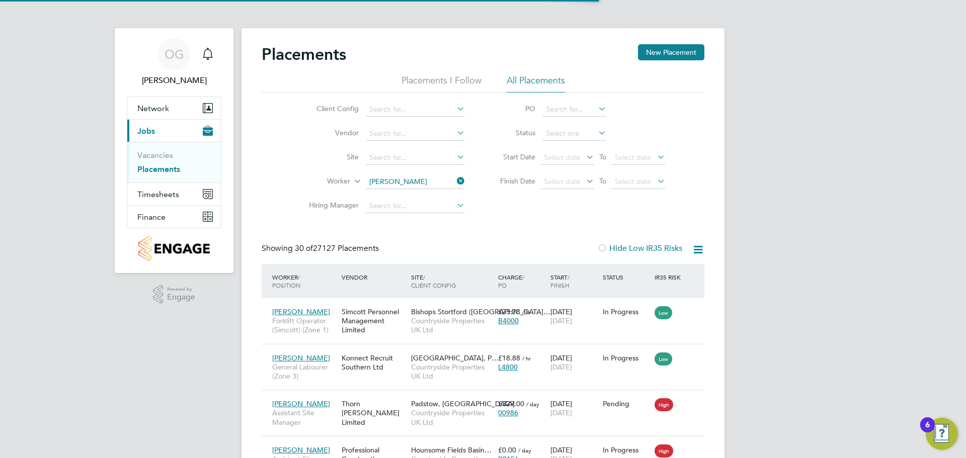
click at [420, 196] on li "Domnica Toghe" at bounding box center [415, 196] width 100 height 14
type input "Domnica Toghe"
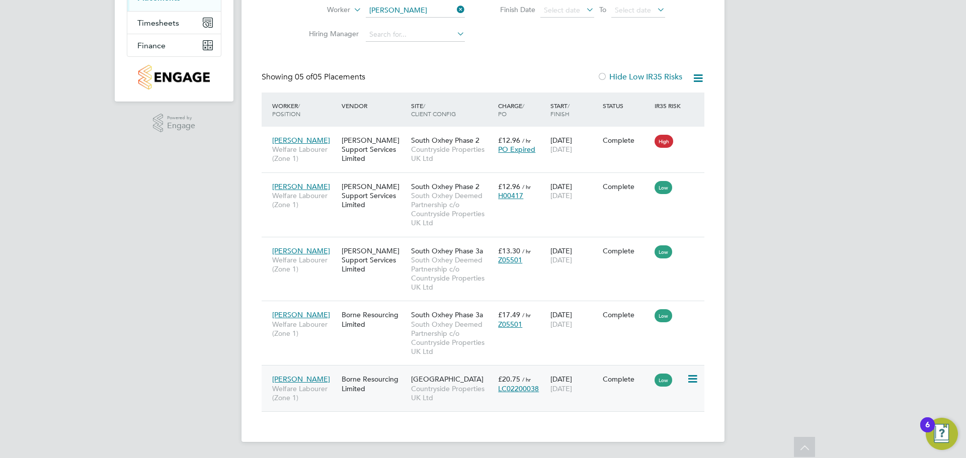
click at [522, 393] on div "LC02200038" at bounding box center [521, 389] width 47 height 9
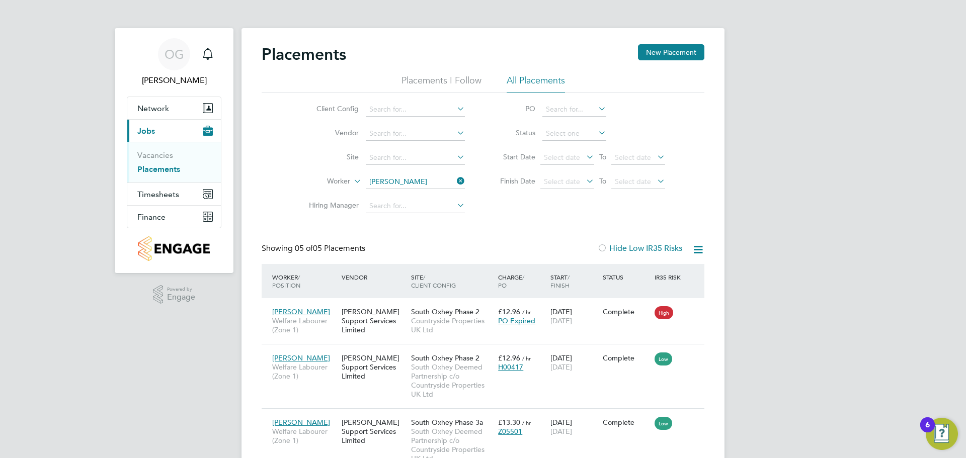
click at [455, 180] on icon at bounding box center [455, 181] width 0 height 14
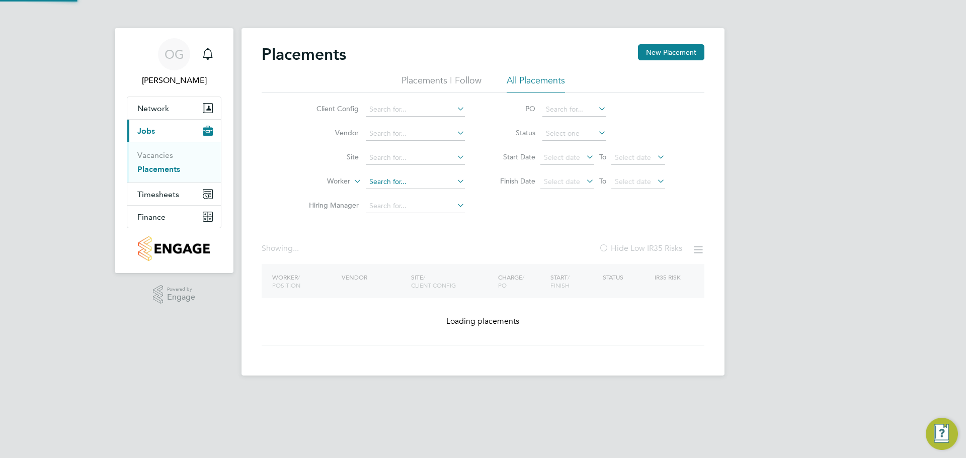
click at [426, 184] on input at bounding box center [415, 182] width 99 height 14
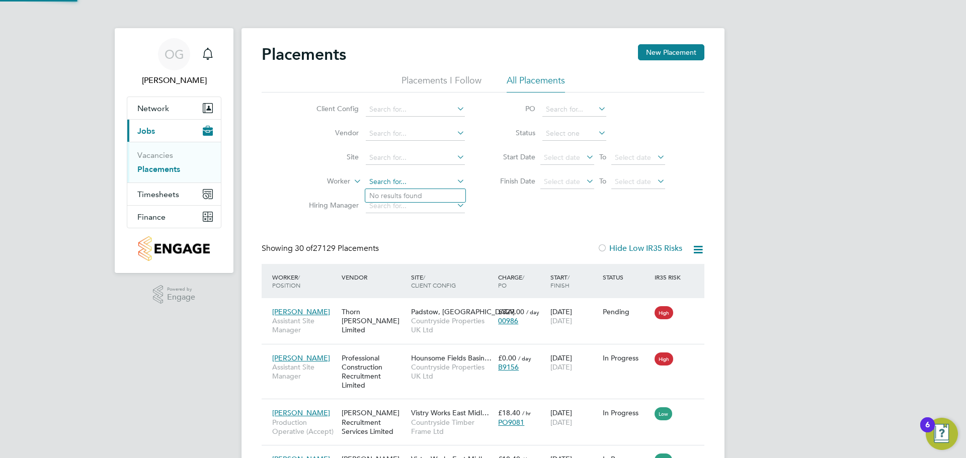
scroll to position [38, 88]
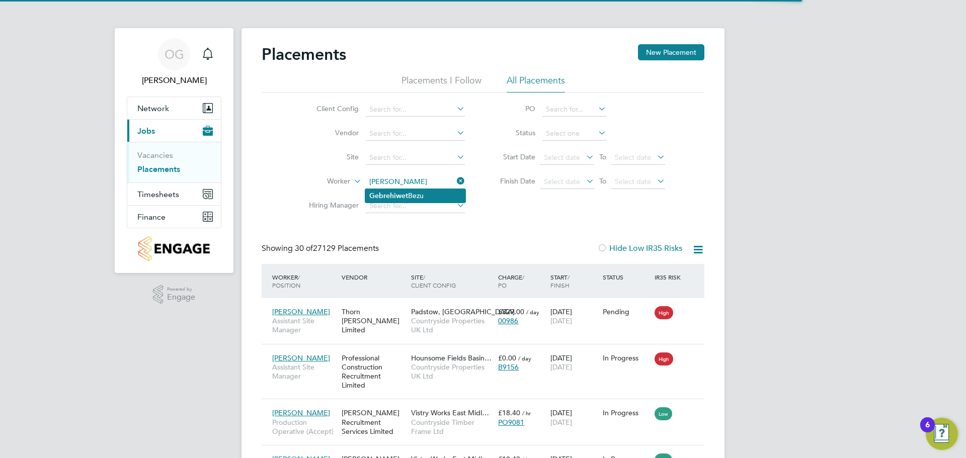
click at [401, 196] on b "Gebrehiwet" at bounding box center [388, 196] width 39 height 9
type input "Gebrehiwet Bezu"
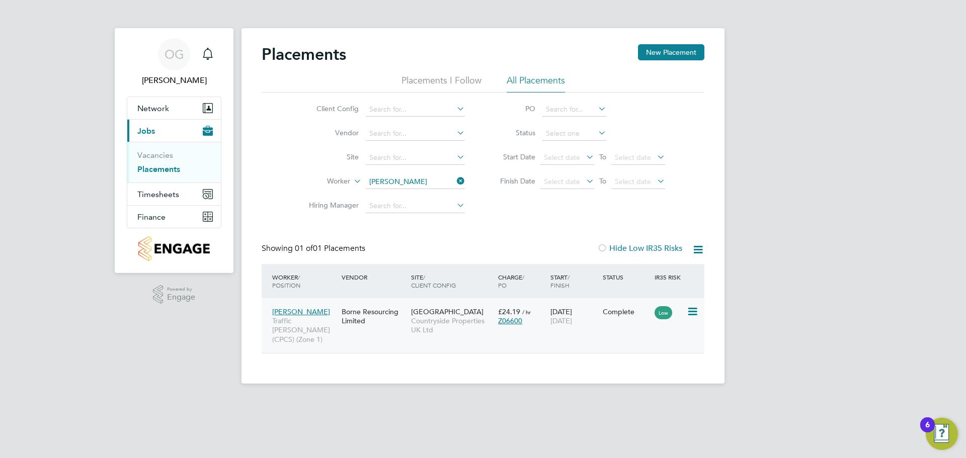
click at [438, 324] on span "Countryside Properties UK Ltd" at bounding box center [452, 326] width 82 height 18
drag, startPoint x: 460, startPoint y: 179, endPoint x: 450, endPoint y: 181, distance: 9.8
click at [455, 179] on icon at bounding box center [455, 181] width 0 height 14
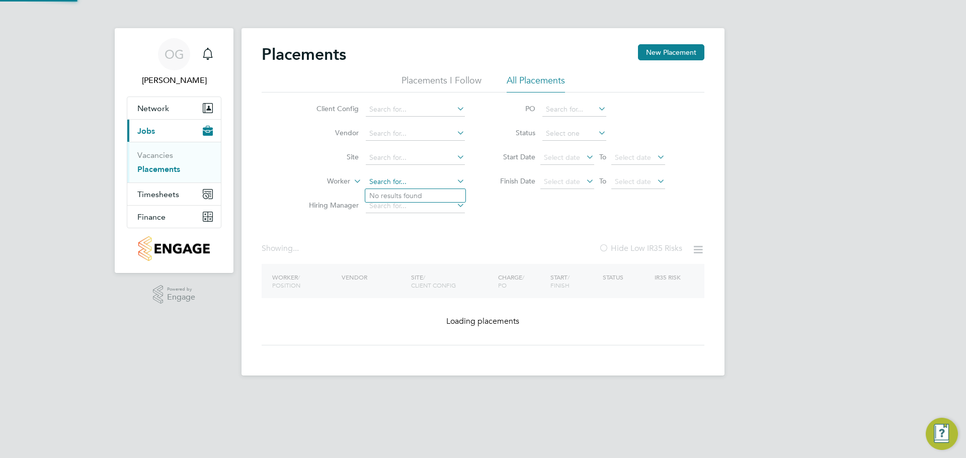
click at [435, 183] on input at bounding box center [415, 182] width 99 height 14
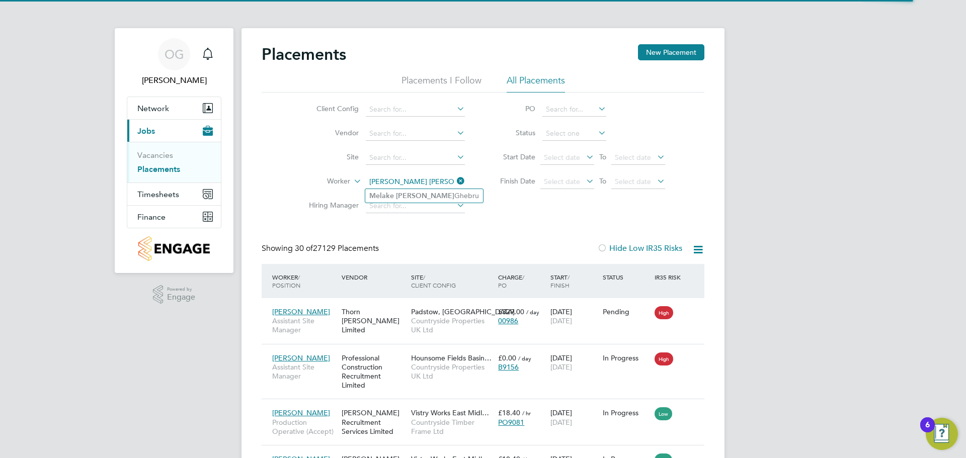
type input "melake hagos ghebru"
click at [392, 182] on input at bounding box center [415, 182] width 99 height 14
click at [411, 195] on b "Hagos" at bounding box center [425, 196] width 58 height 9
type input "Melake Hagos Ghebru"
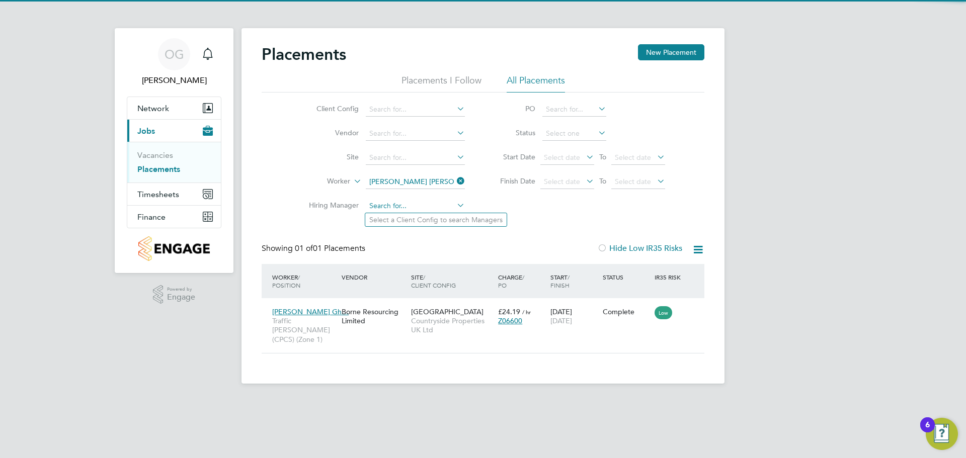
click at [395, 203] on input at bounding box center [415, 206] width 99 height 14
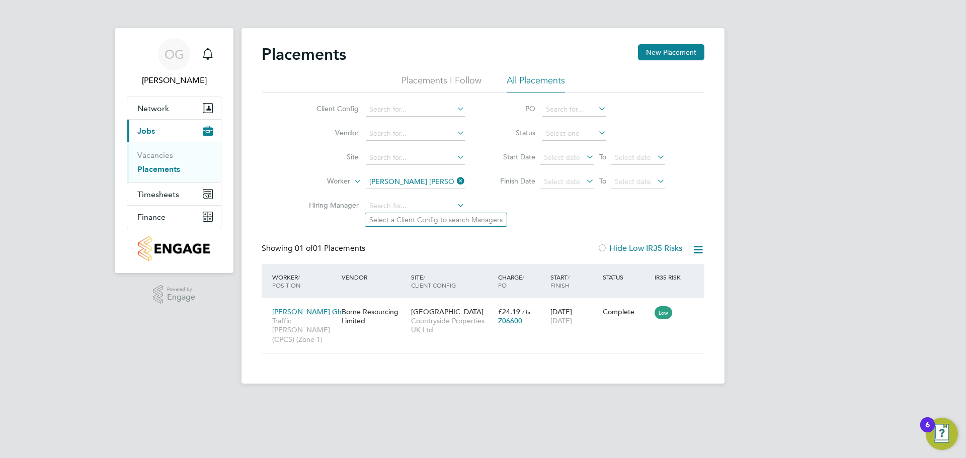
click at [564, 228] on div "Placements New Placement Placements I Follow All Placements Client Config Vendo…" at bounding box center [483, 199] width 443 height 310
click at [416, 313] on span "[GEOGRAPHIC_DATA]" at bounding box center [447, 312] width 72 height 9
click at [455, 182] on icon at bounding box center [455, 181] width 0 height 14
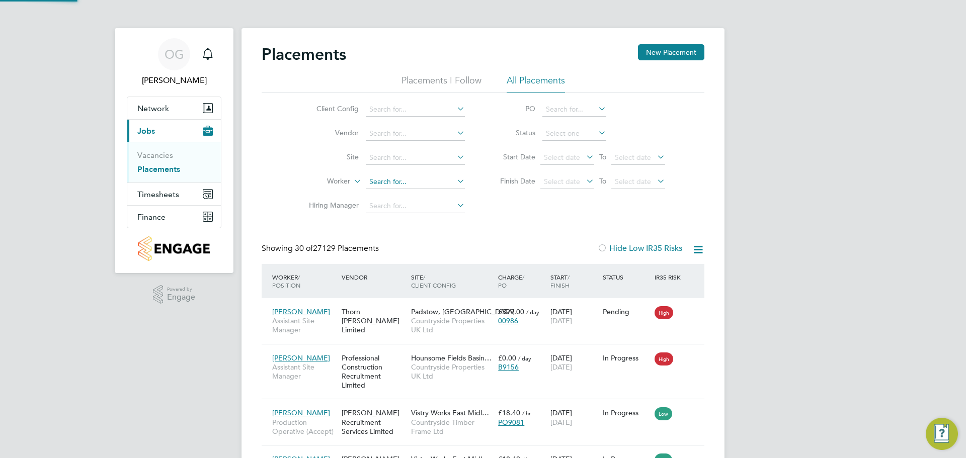
scroll to position [38, 88]
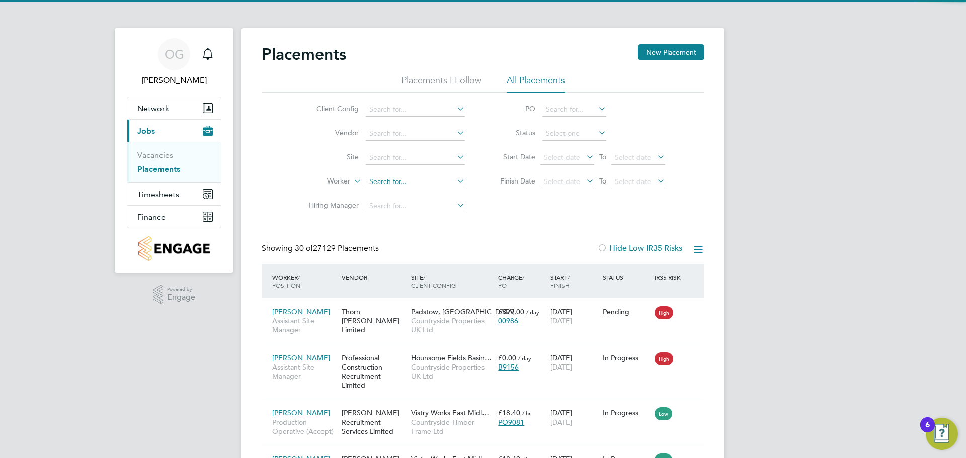
click at [401, 181] on input at bounding box center [415, 182] width 99 height 14
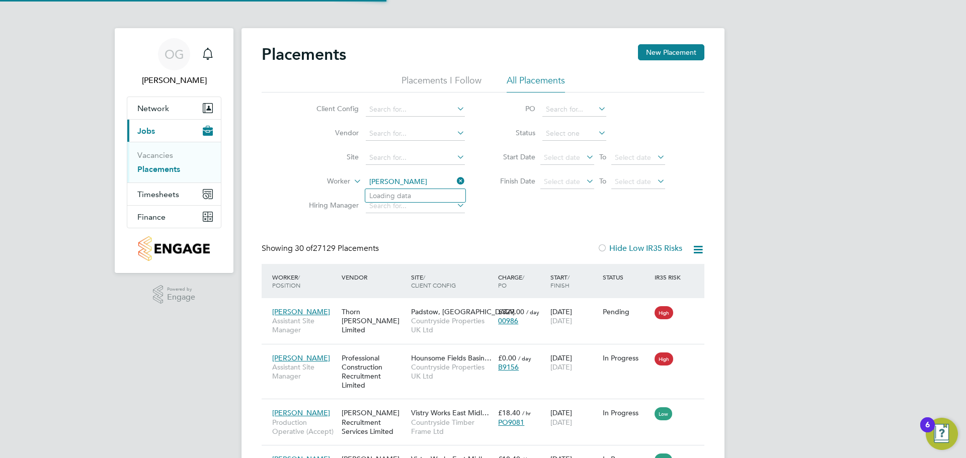
type input "adam rogan"
click at [378, 186] on input at bounding box center [415, 182] width 99 height 14
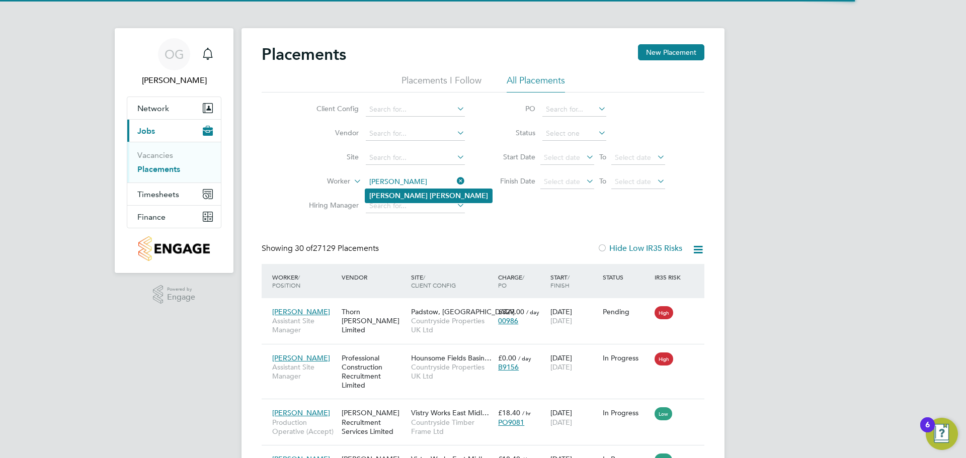
type input "[PERSON_NAME]"
click at [430, 196] on b "Rogan" at bounding box center [459, 196] width 58 height 9
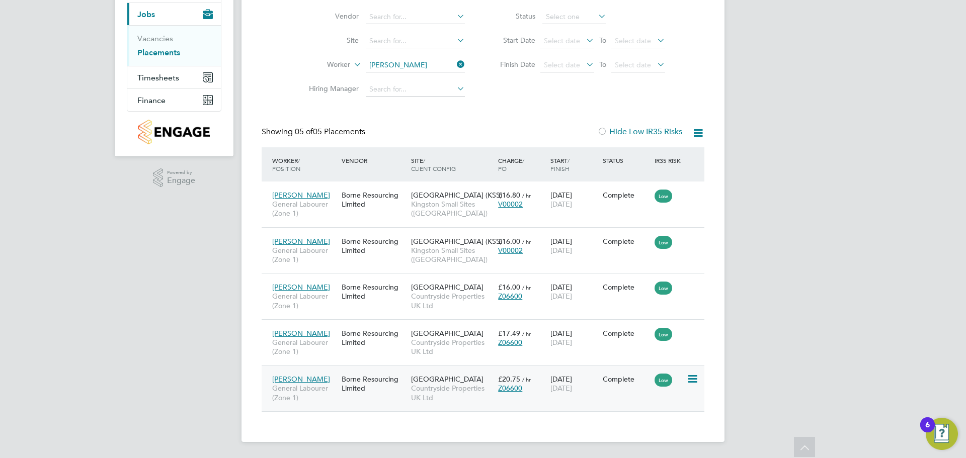
click at [541, 385] on div "Z06600" at bounding box center [521, 388] width 47 height 9
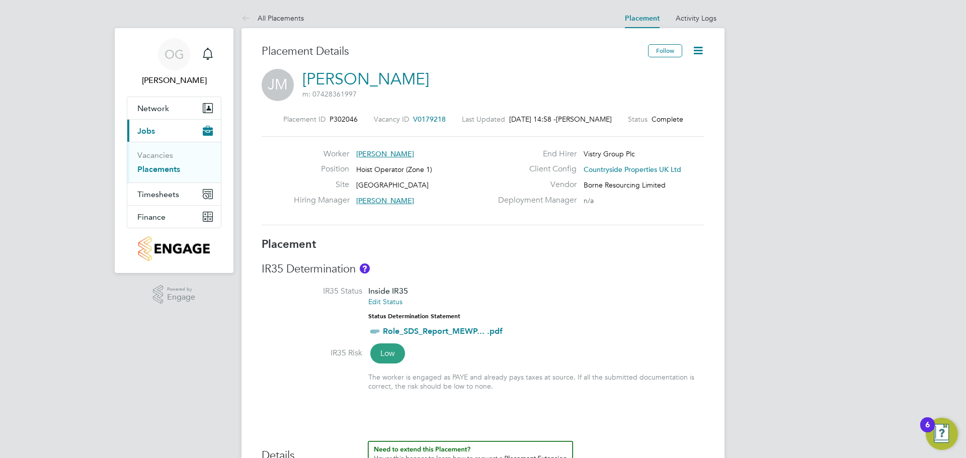
click at [698, 48] on icon at bounding box center [698, 50] width 13 height 13
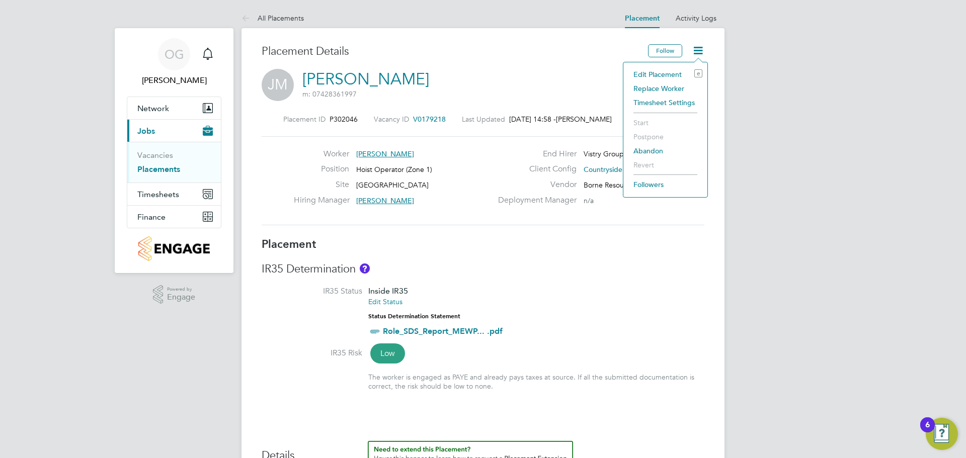
click at [652, 73] on li "Edit Placement e" at bounding box center [666, 74] width 74 height 14
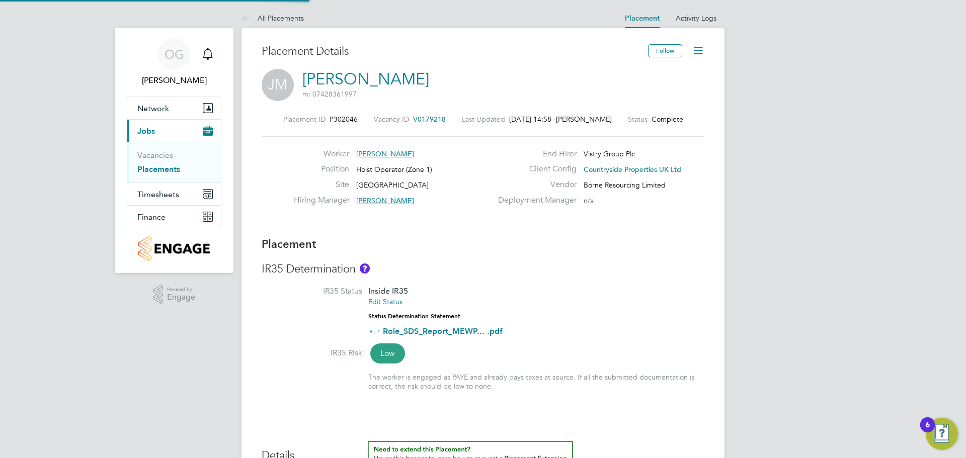
type input "[PERSON_NAME]"
type input "27 Aug 2025"
type input "29 Aug 2025"
type input "08:00"
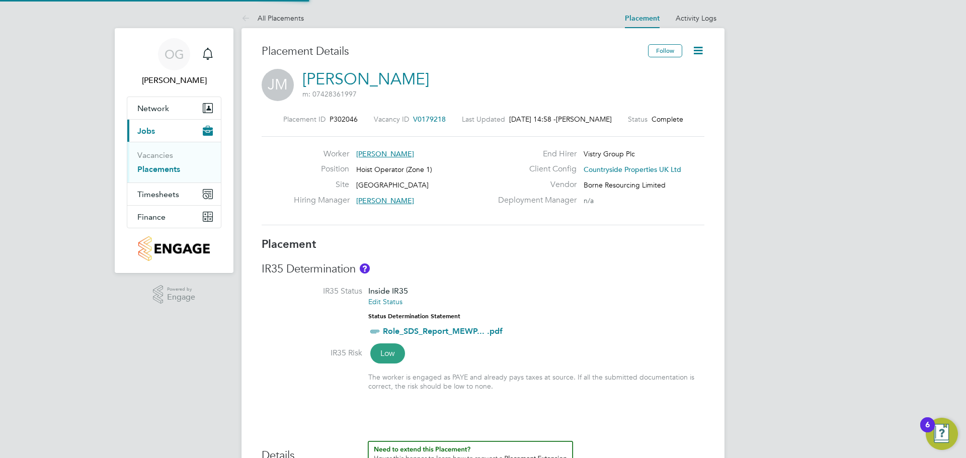
type input "18:00"
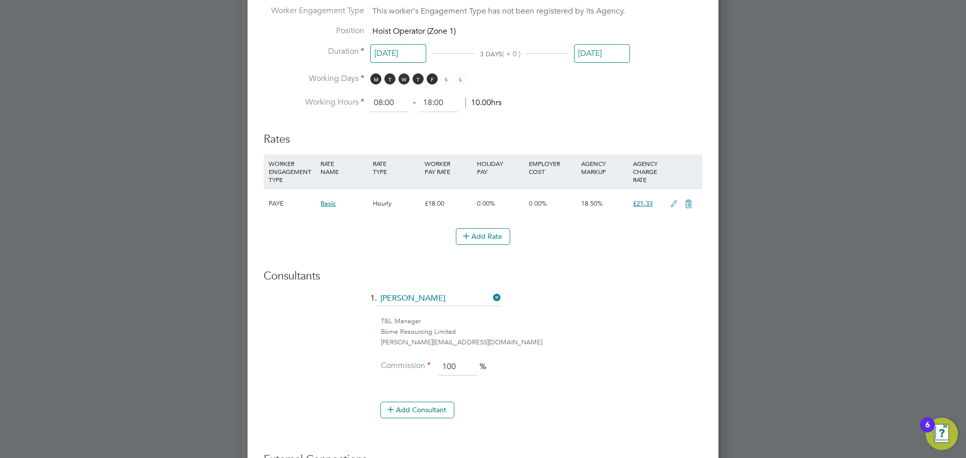
click at [607, 51] on input "29 Aug 2025" at bounding box center [602, 53] width 56 height 19
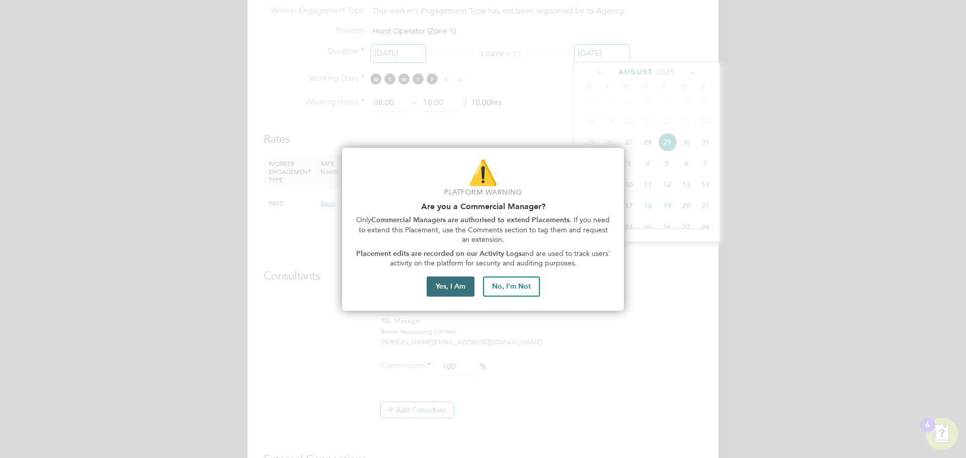
click at [451, 285] on button "Yes, I Am" at bounding box center [451, 287] width 48 height 20
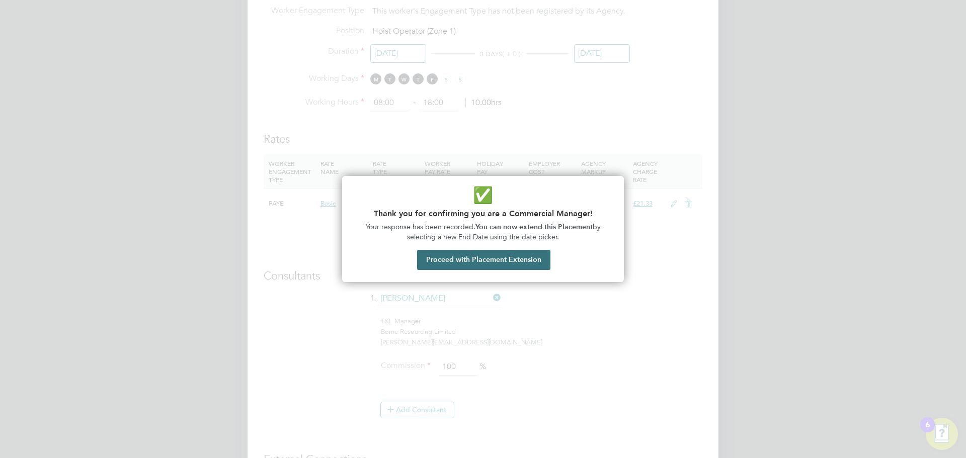
click at [471, 251] on button "Proceed with Placement Extension" at bounding box center [483, 260] width 133 height 20
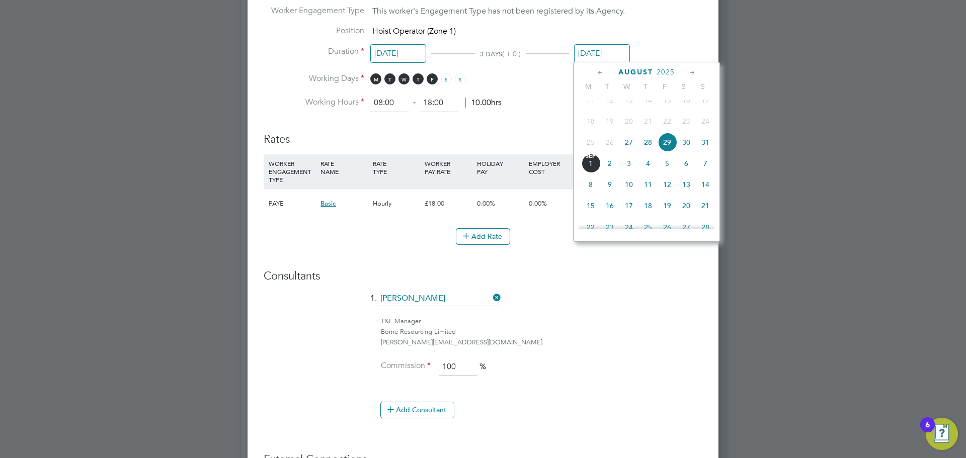
click at [610, 173] on span "2" at bounding box center [609, 163] width 19 height 19
type input "02 Sep 2025"
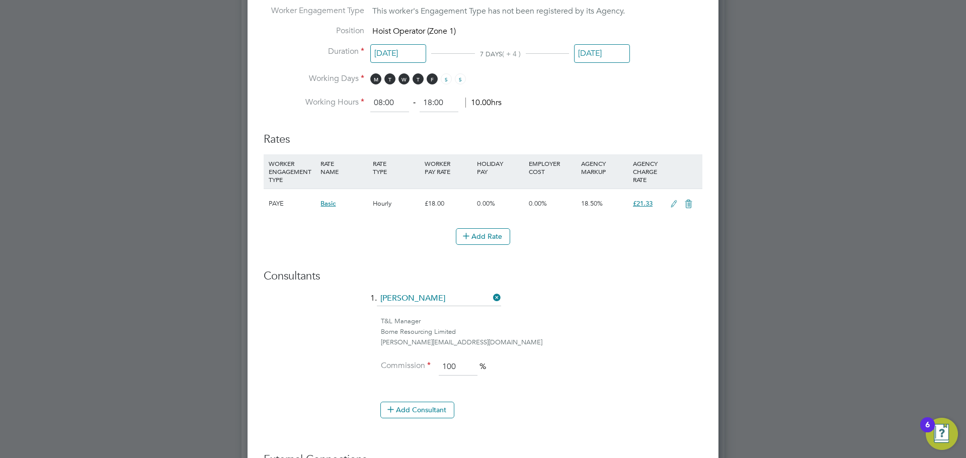
click at [623, 321] on div "T&L Manager" at bounding box center [542, 322] width 322 height 11
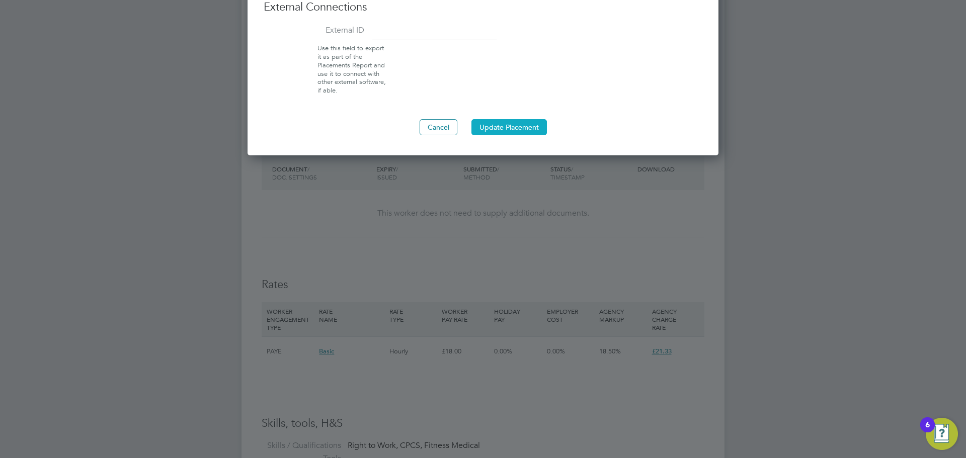
click at [514, 125] on button "Update Placement" at bounding box center [509, 127] width 75 height 16
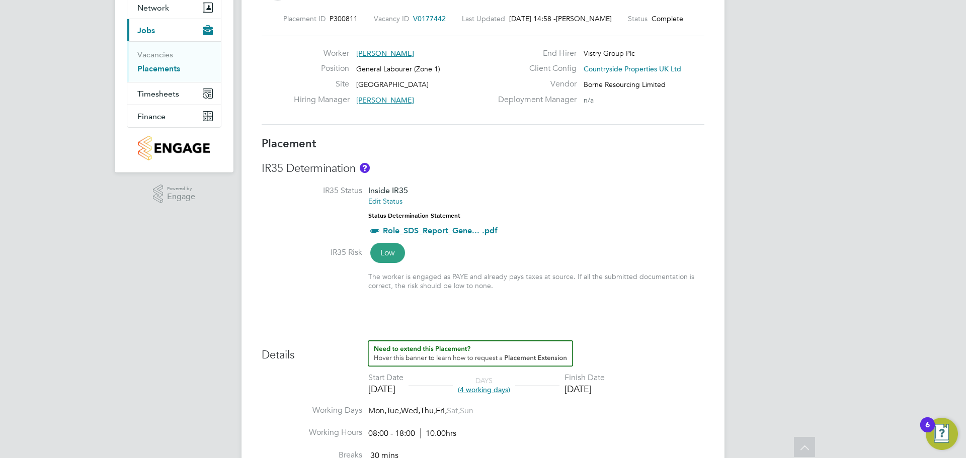
scroll to position [46, 0]
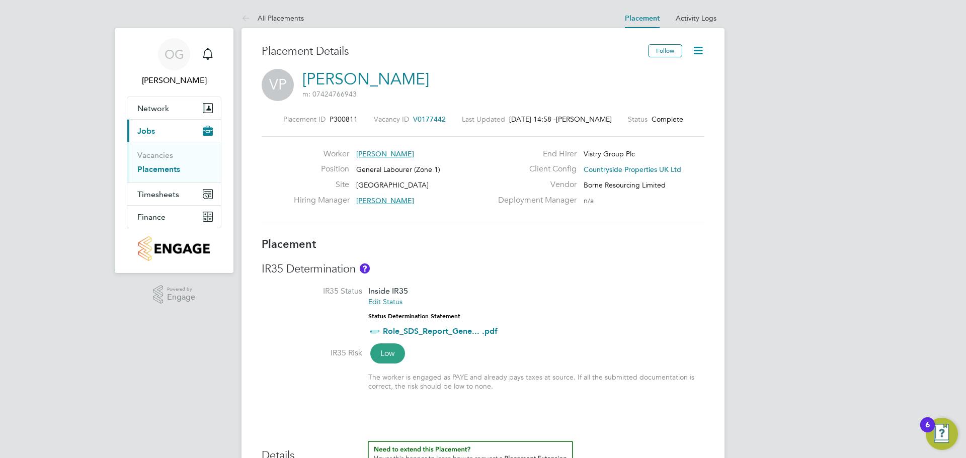
click at [698, 52] on icon at bounding box center [698, 50] width 13 height 13
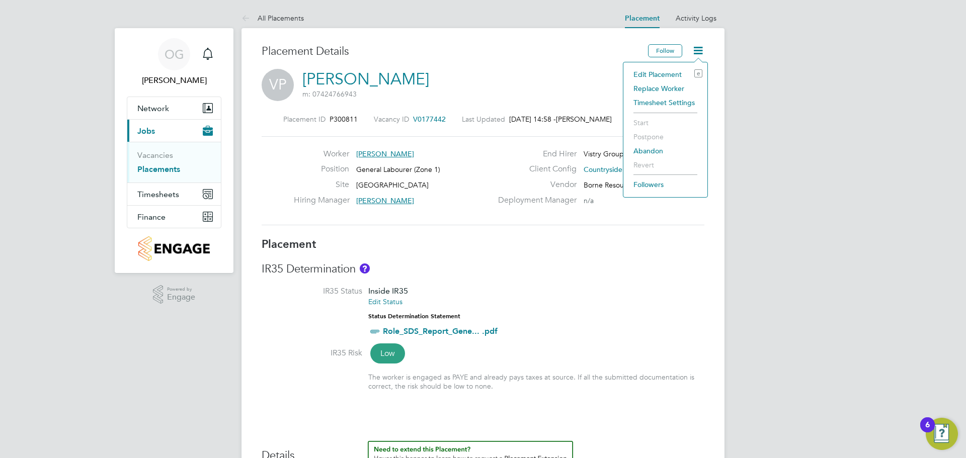
click at [667, 73] on li "Edit Placement e" at bounding box center [666, 74] width 74 height 14
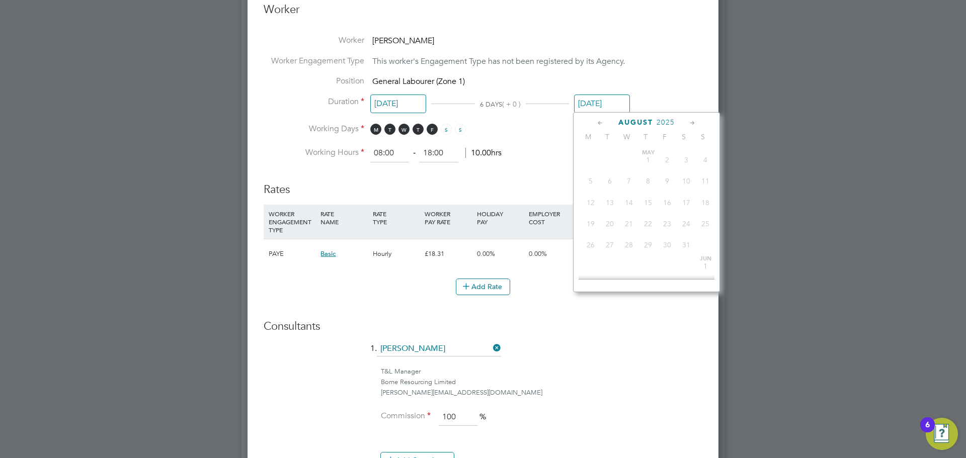
click at [600, 104] on input "19 Aug 2025" at bounding box center [602, 104] width 56 height 19
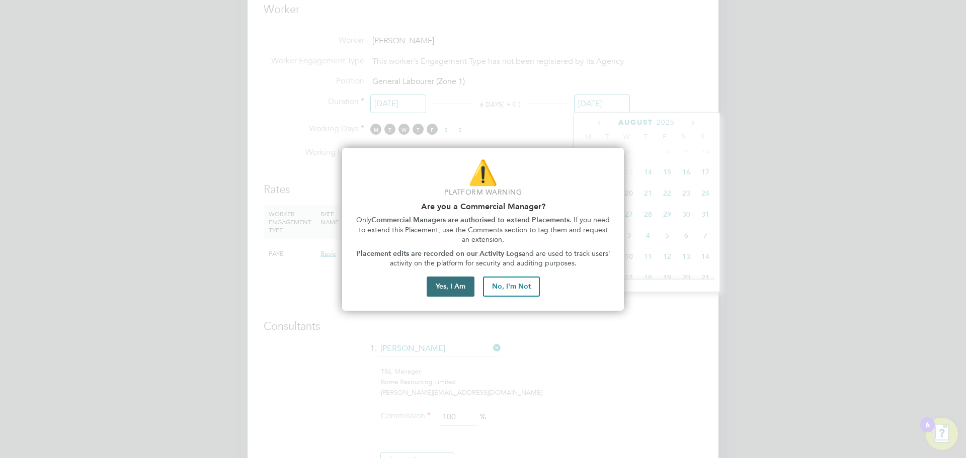
click at [454, 286] on button "Yes, I Am" at bounding box center [451, 287] width 48 height 20
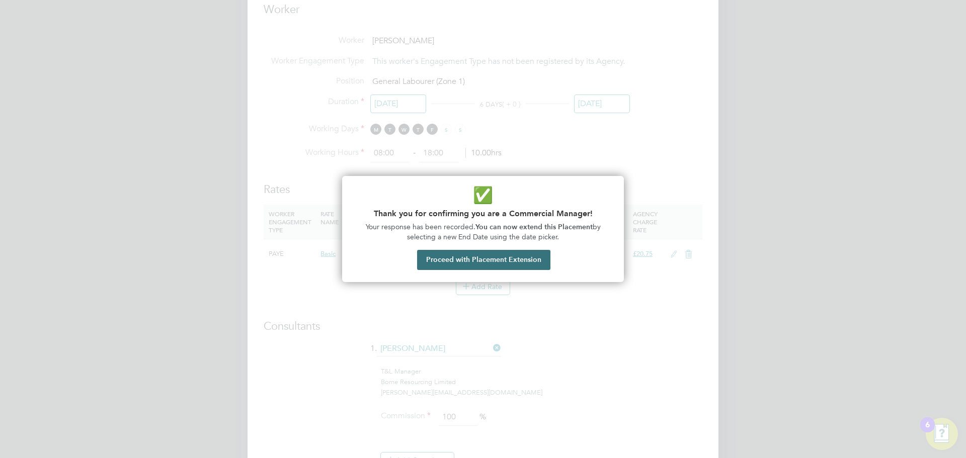
click at [438, 261] on button "Proceed with Placement Extension" at bounding box center [483, 260] width 133 height 20
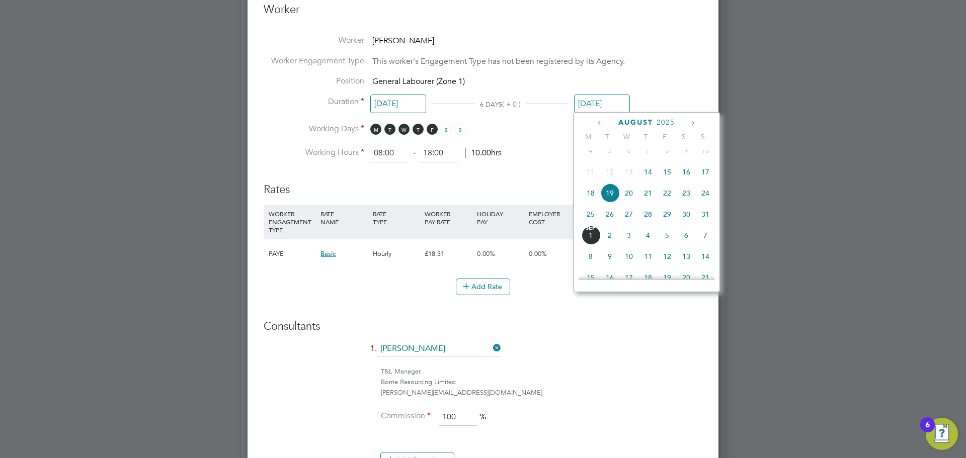
click at [694, 121] on icon at bounding box center [693, 123] width 10 height 11
click at [669, 242] on span "31" at bounding box center [667, 231] width 19 height 19
type input "31 Oct 2025"
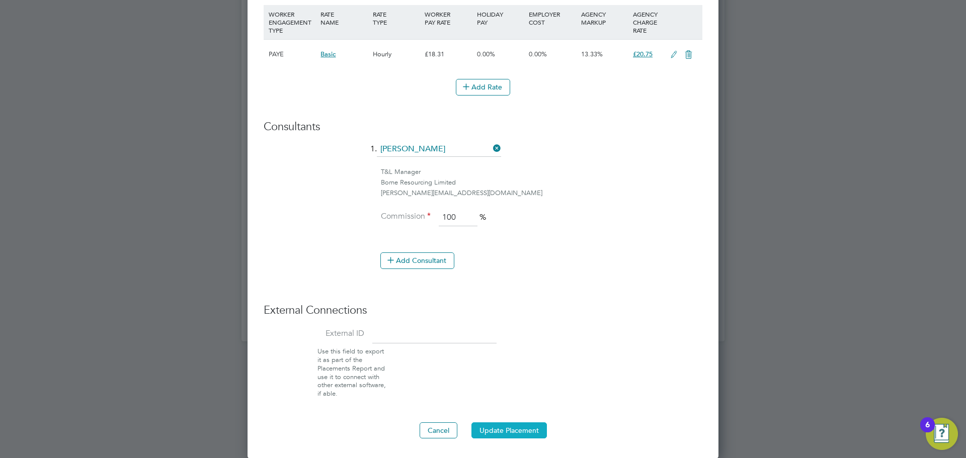
click at [511, 433] on button "Update Placement" at bounding box center [509, 431] width 75 height 16
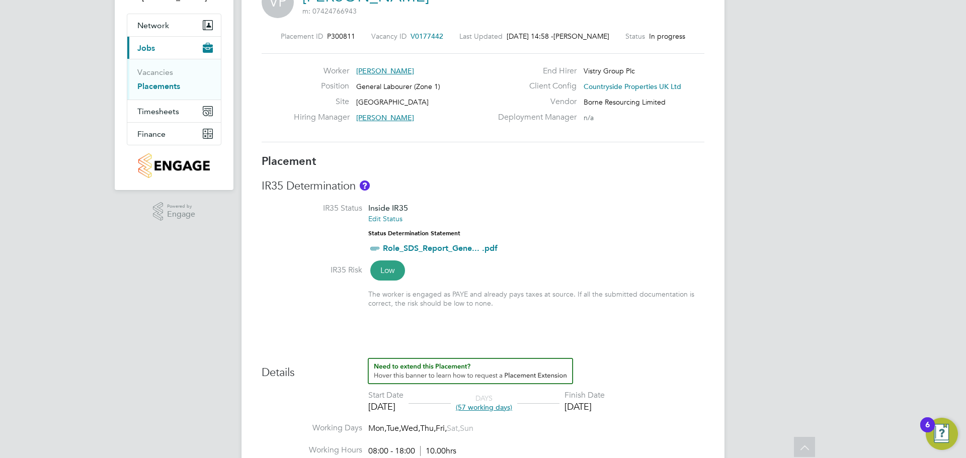
scroll to position [101, 0]
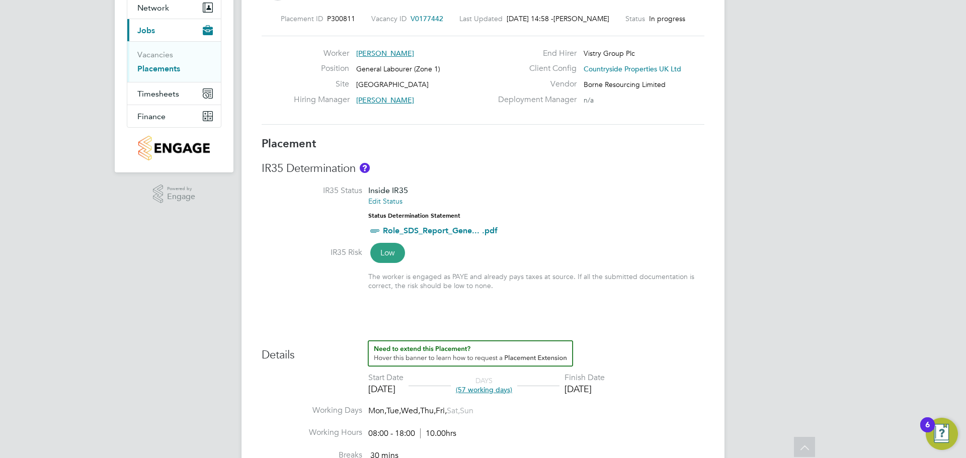
click at [548, 205] on li "IR35 Status Inside IR35 Edit Status Status Determination Statement Role_SDS_Rep…" at bounding box center [483, 217] width 443 height 62
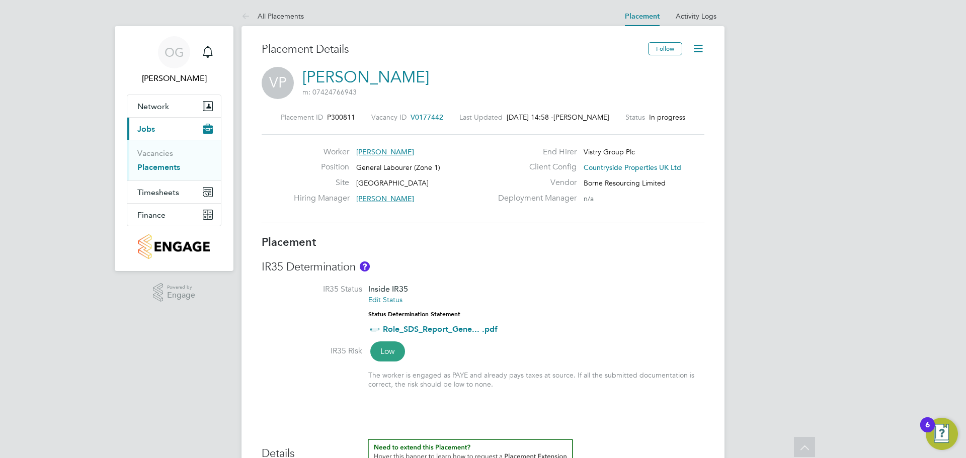
scroll to position [0, 0]
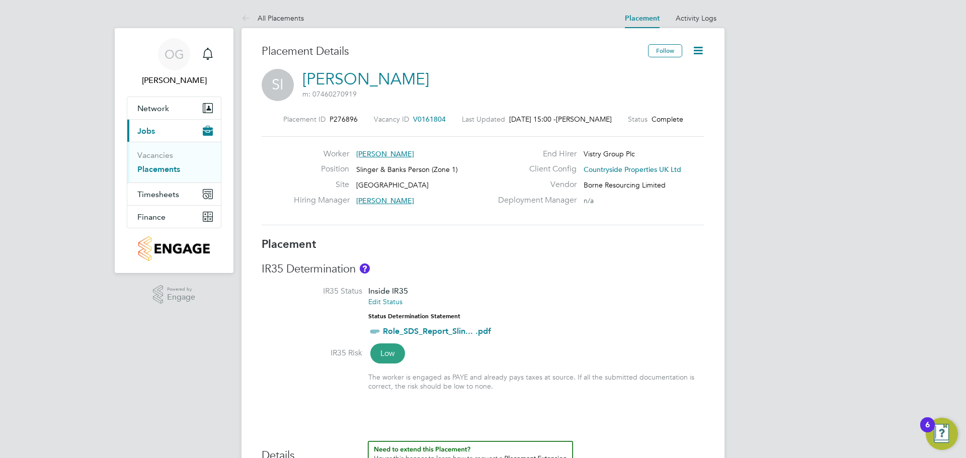
click at [694, 57] on icon at bounding box center [698, 50] width 13 height 13
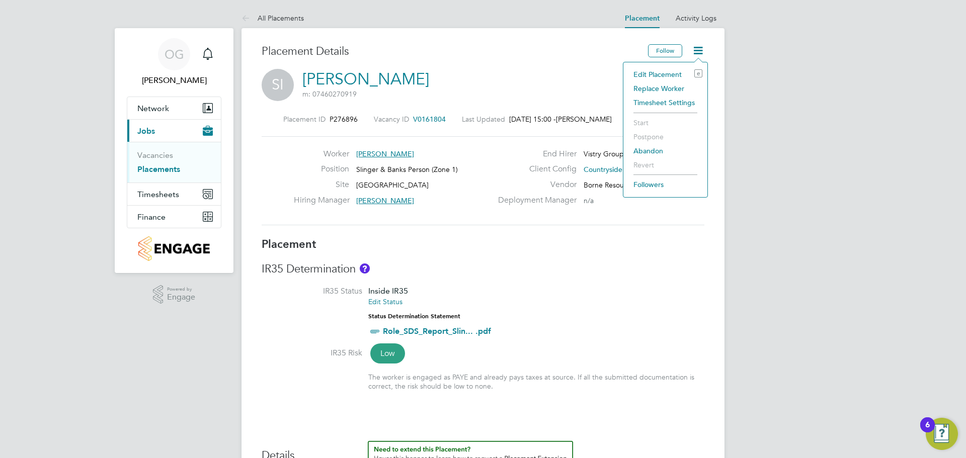
click at [639, 73] on li "Edit Placement e" at bounding box center [666, 74] width 74 height 14
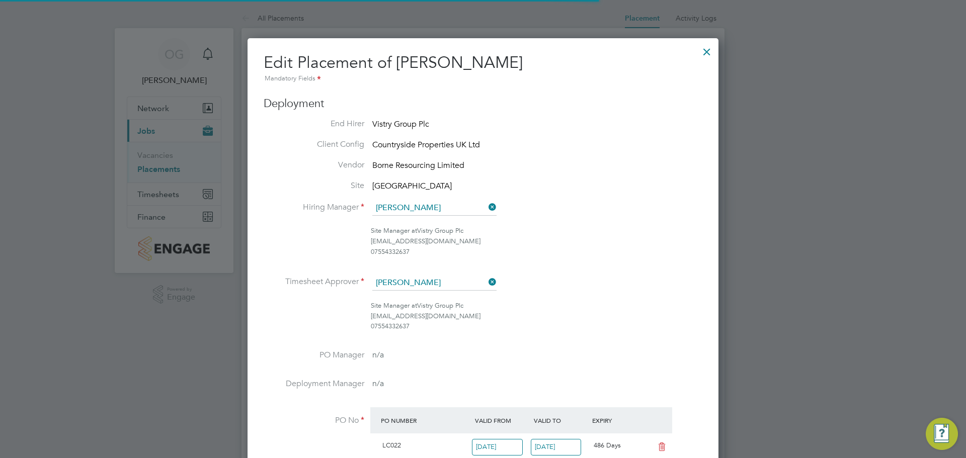
scroll to position [5, 5]
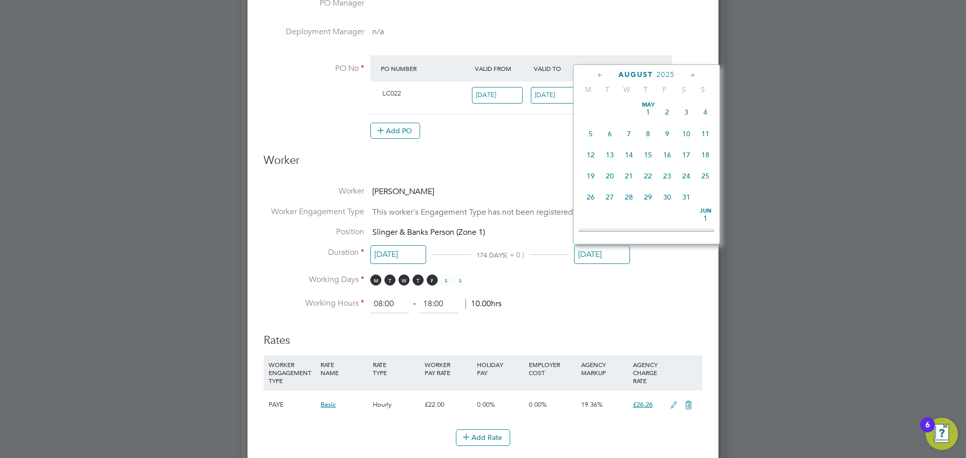
click at [594, 260] on input "[DATE]" at bounding box center [602, 255] width 56 height 19
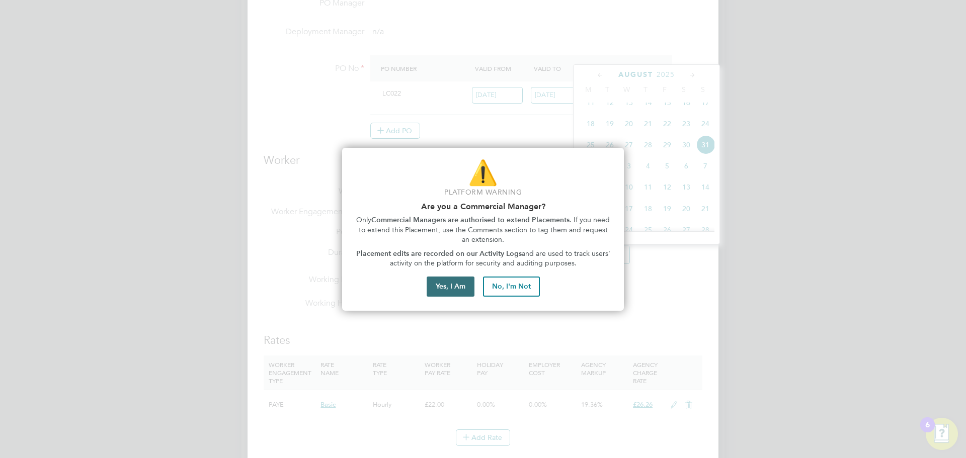
click at [452, 288] on button "Yes, I Am" at bounding box center [451, 287] width 48 height 20
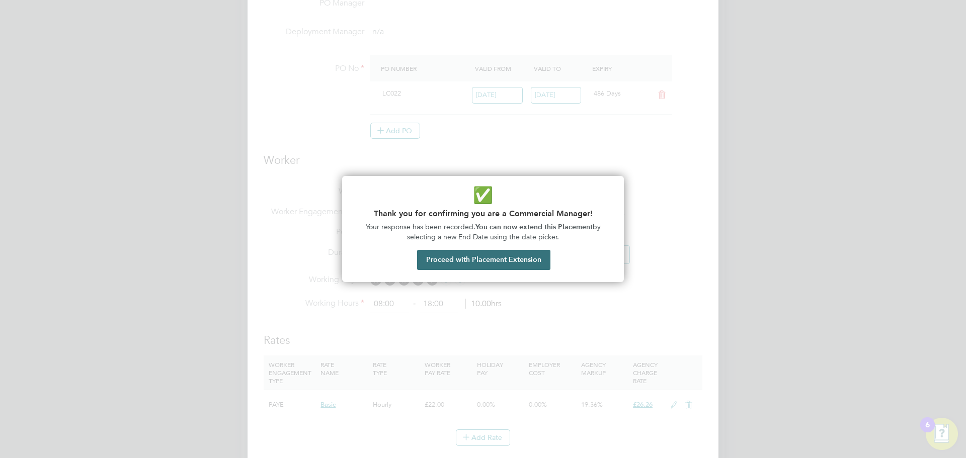
click at [469, 255] on button "Proceed with Placement Extension" at bounding box center [483, 260] width 133 height 20
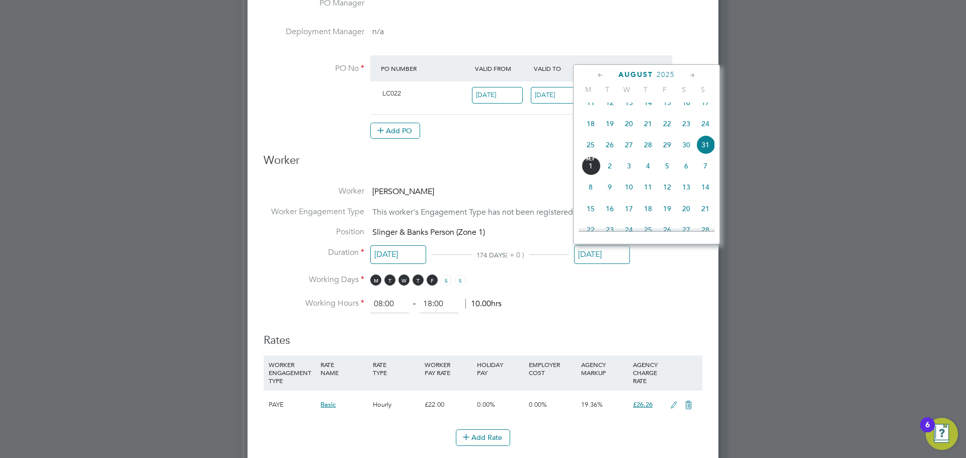
click at [697, 78] on icon at bounding box center [693, 75] width 10 height 11
click at [691, 76] on icon at bounding box center [693, 75] width 10 height 11
click at [668, 194] on span "31" at bounding box center [667, 184] width 19 height 19
type input "31 Oct 2025"
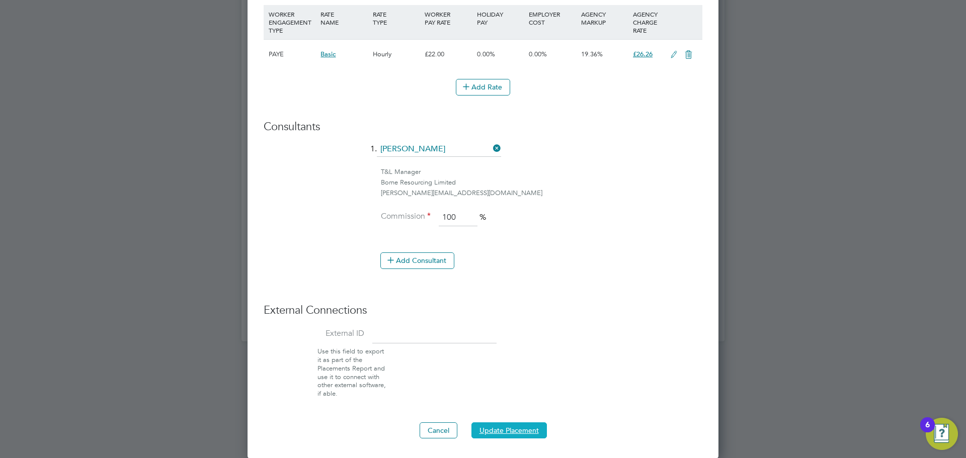
click at [501, 431] on button "Update Placement" at bounding box center [509, 431] width 75 height 16
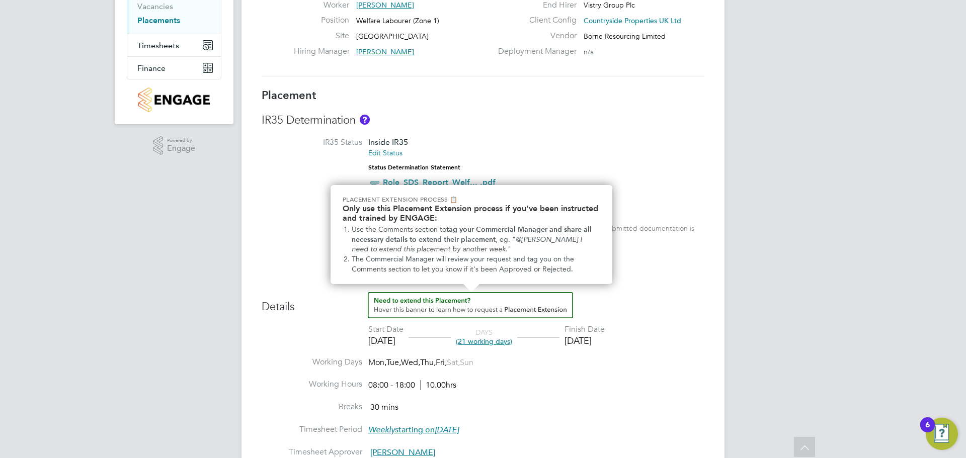
scroll to position [101, 0]
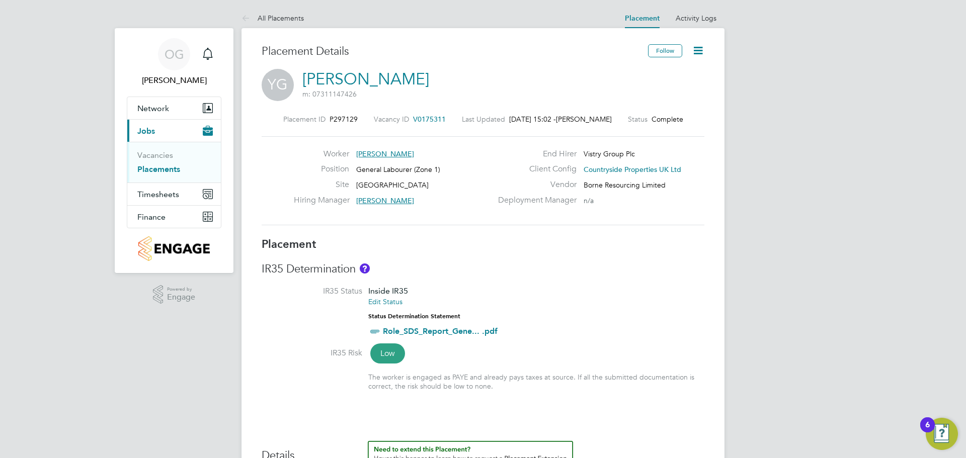
click at [705, 50] on icon at bounding box center [698, 50] width 13 height 13
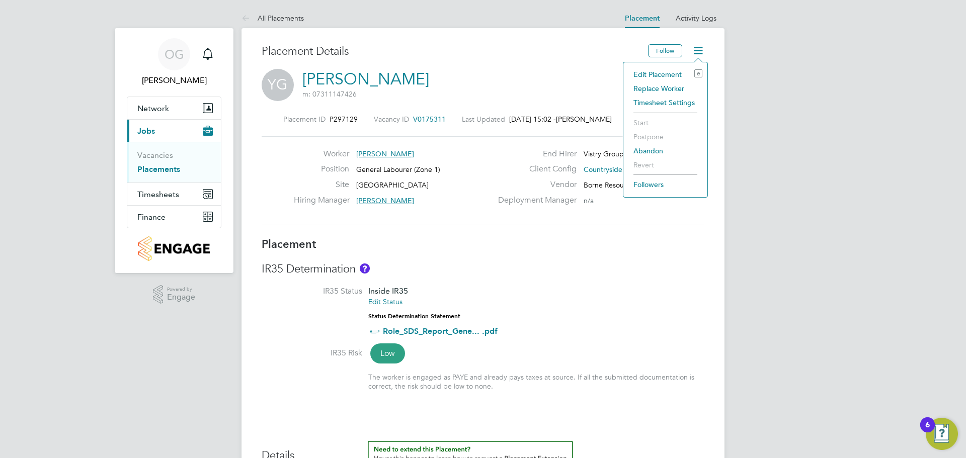
click at [672, 69] on li "Edit Placement e" at bounding box center [666, 74] width 74 height 14
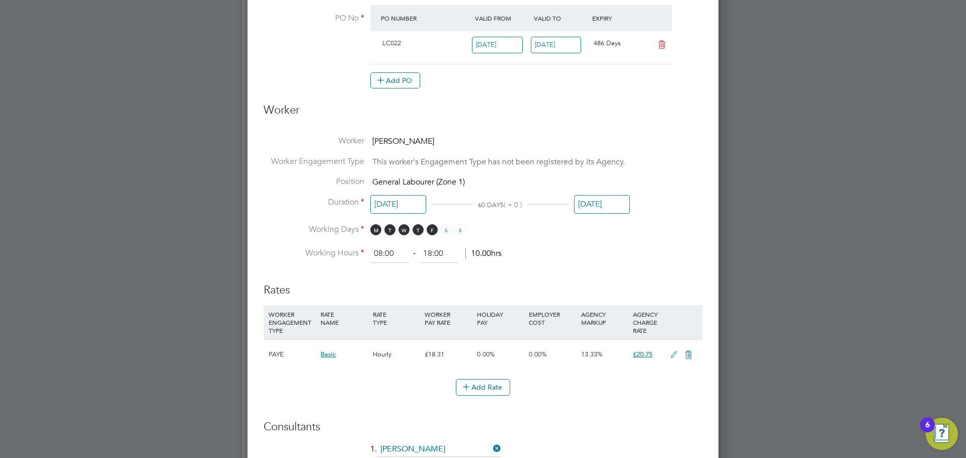
click at [594, 205] on input "[DATE]" at bounding box center [602, 204] width 56 height 19
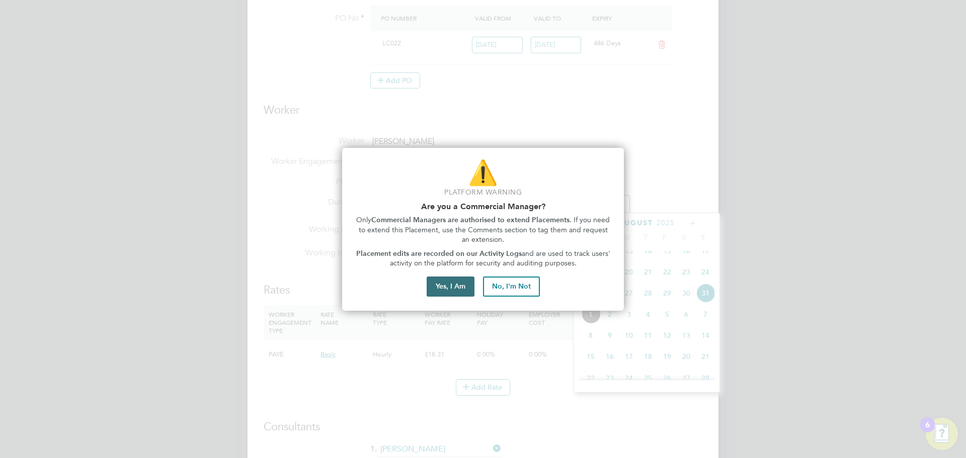
click at [444, 291] on button "Yes, I Am" at bounding box center [451, 287] width 48 height 20
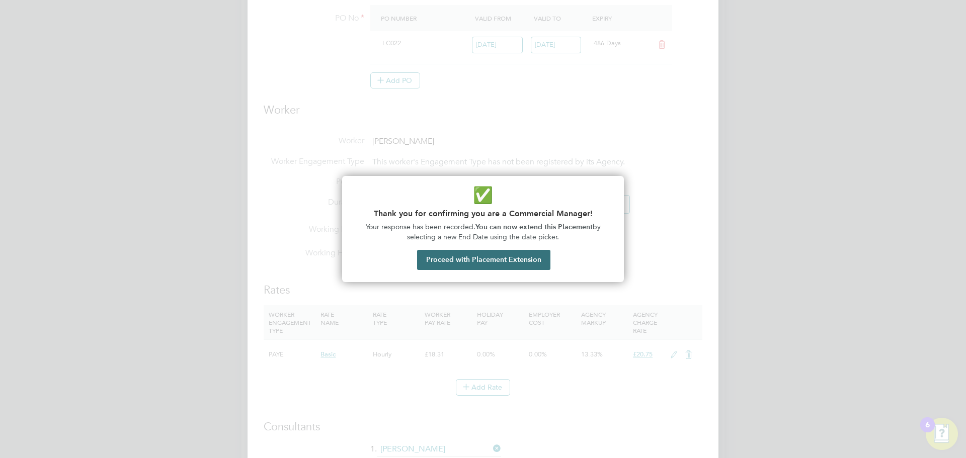
click at [488, 263] on button "Proceed with Placement Extension" at bounding box center [483, 260] width 133 height 20
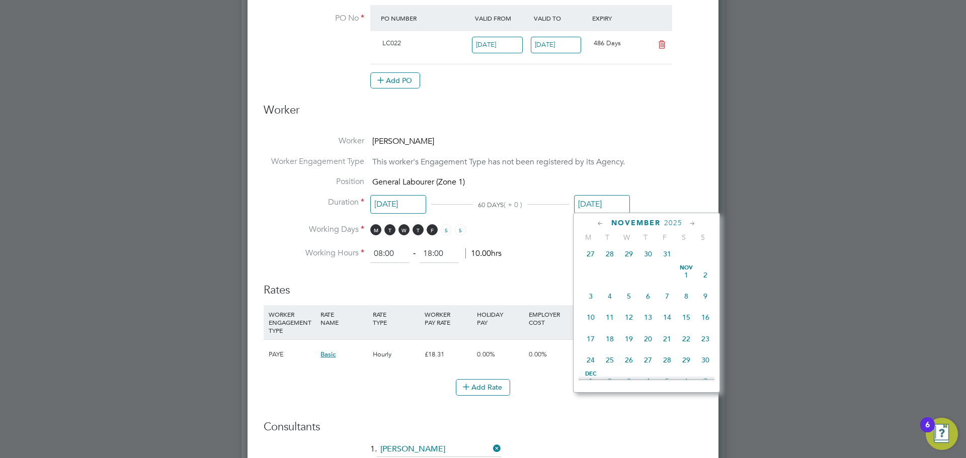
click at [670, 264] on span "31" at bounding box center [667, 254] width 19 height 19
type input "[DATE]"
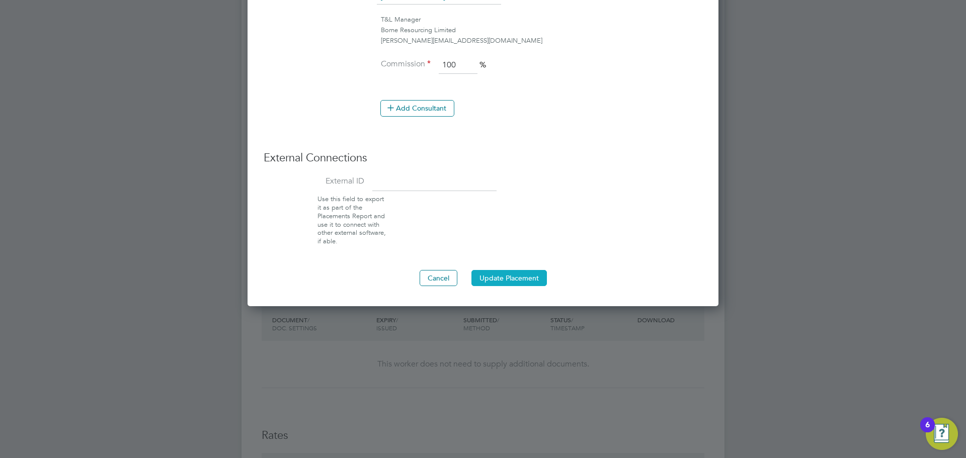
click at [505, 275] on button "Update Placement" at bounding box center [509, 278] width 75 height 16
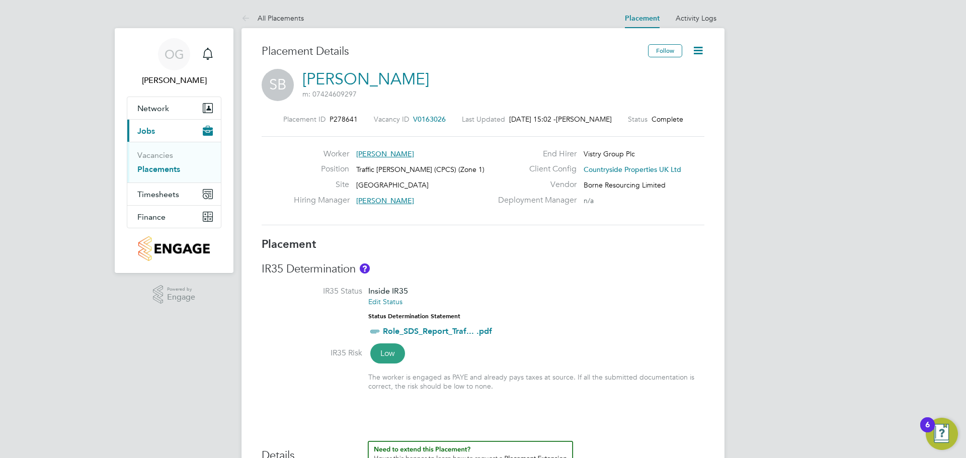
click at [701, 53] on icon at bounding box center [698, 50] width 13 height 13
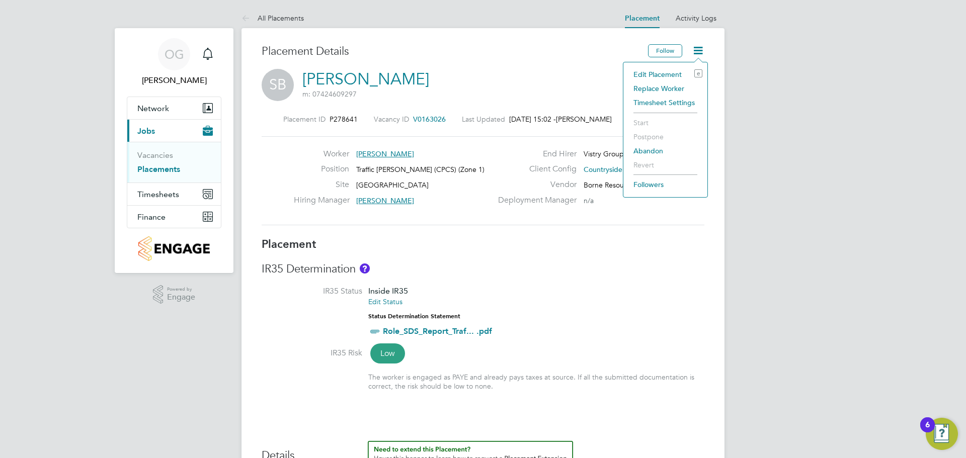
click at [658, 73] on li "Edit Placement e" at bounding box center [666, 74] width 74 height 14
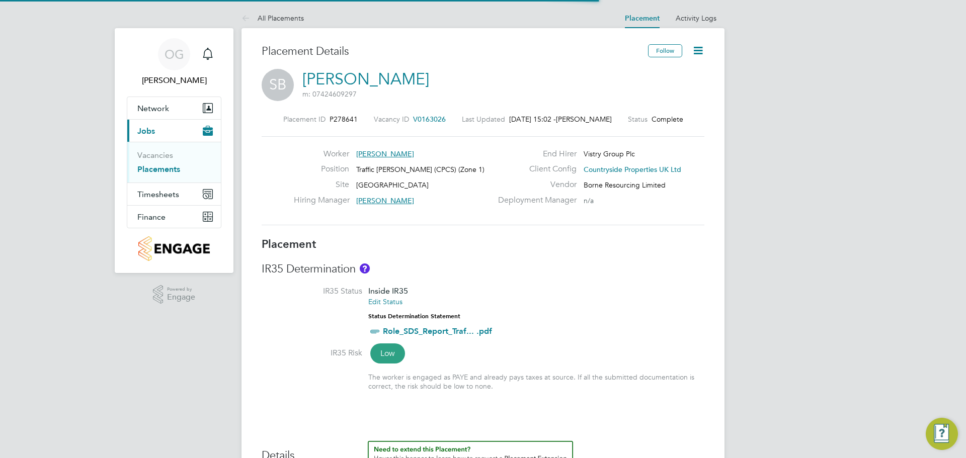
scroll to position [5, 5]
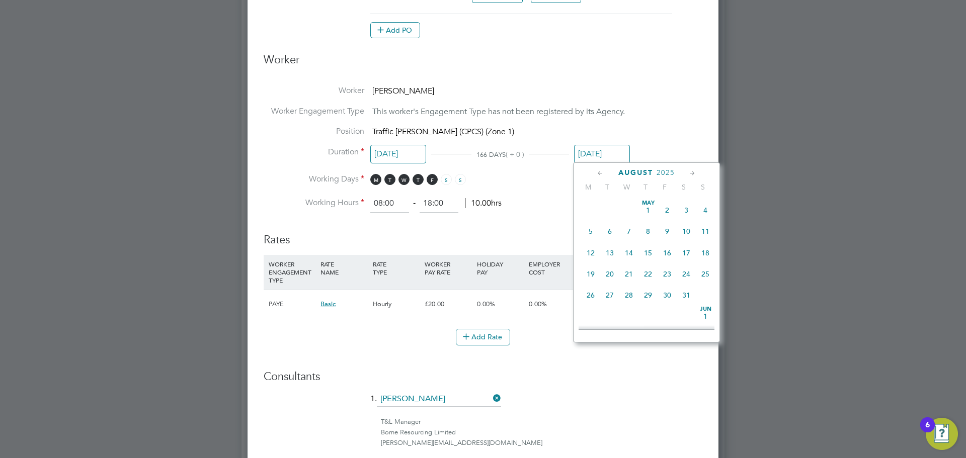
click at [590, 151] on input "[DATE]" at bounding box center [602, 154] width 56 height 19
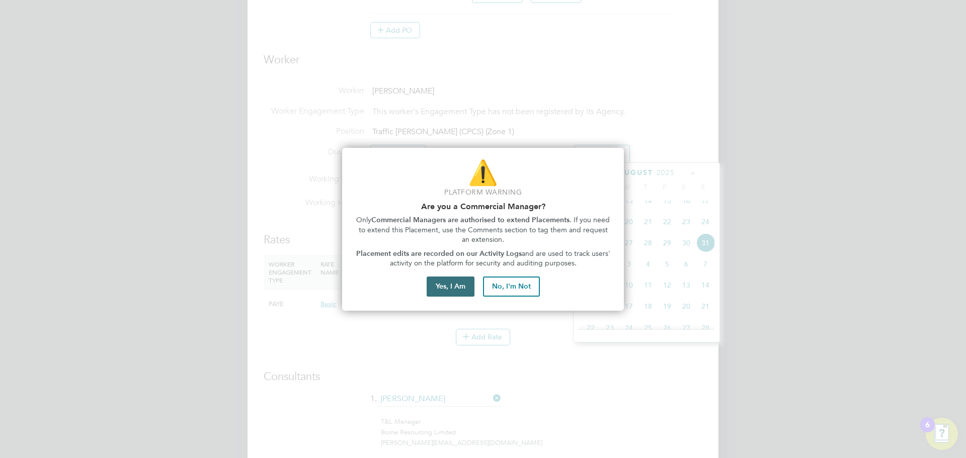
click at [442, 288] on button "Yes, I Am" at bounding box center [451, 287] width 48 height 20
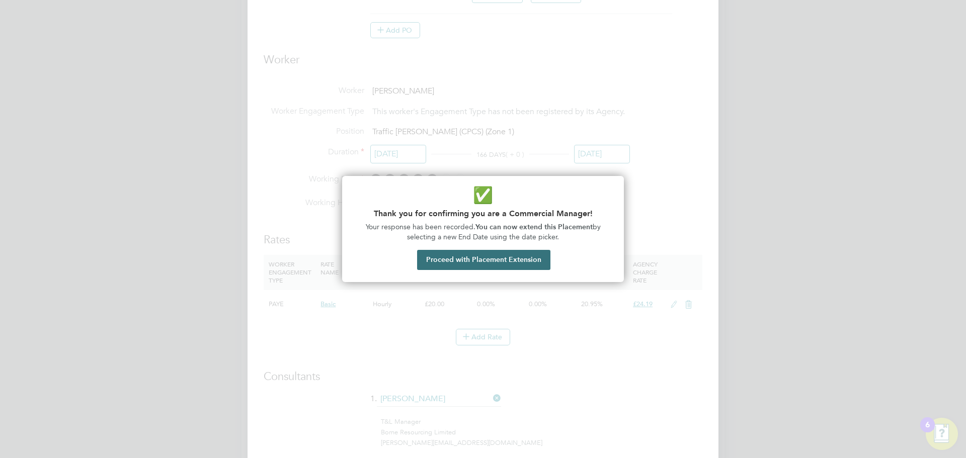
click at [452, 267] on button "Proceed with Placement Extension" at bounding box center [483, 260] width 133 height 20
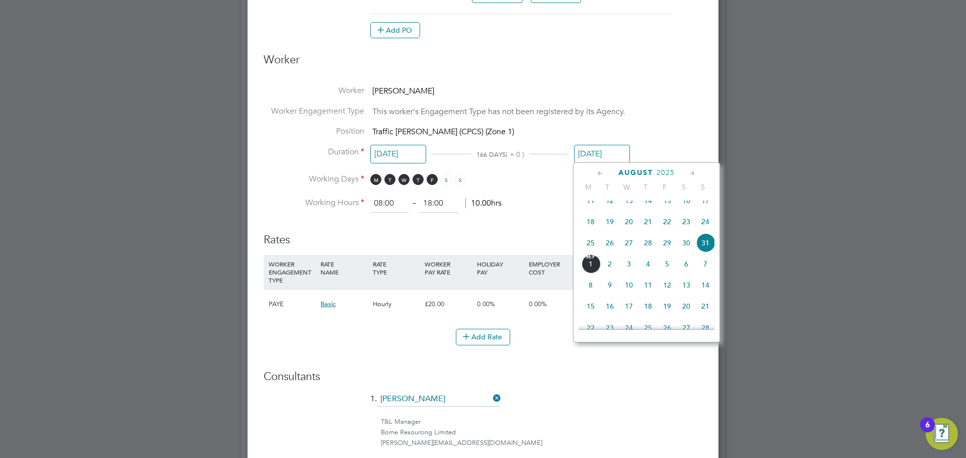
click at [695, 174] on icon at bounding box center [693, 173] width 10 height 11
click at [696, 171] on icon at bounding box center [693, 173] width 10 height 11
click at [662, 292] on span "31" at bounding box center [667, 282] width 19 height 19
type input "[DATE]"
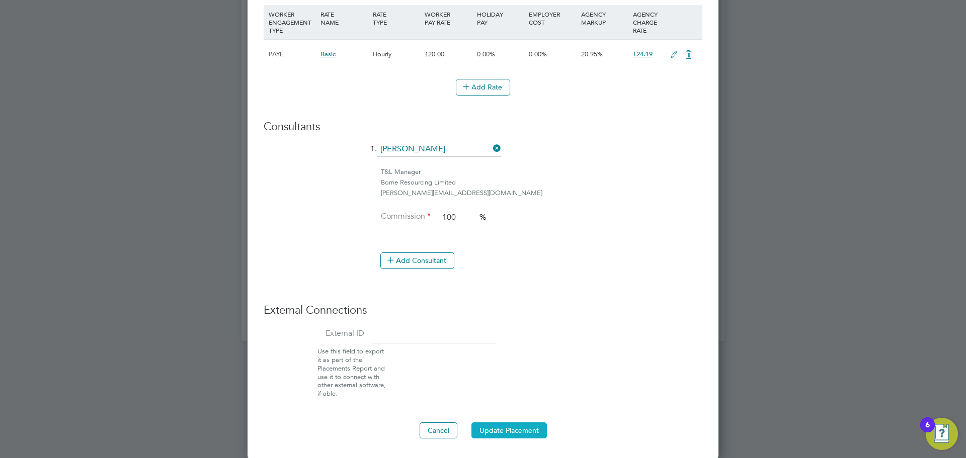
click at [533, 430] on button "Update Placement" at bounding box center [509, 431] width 75 height 16
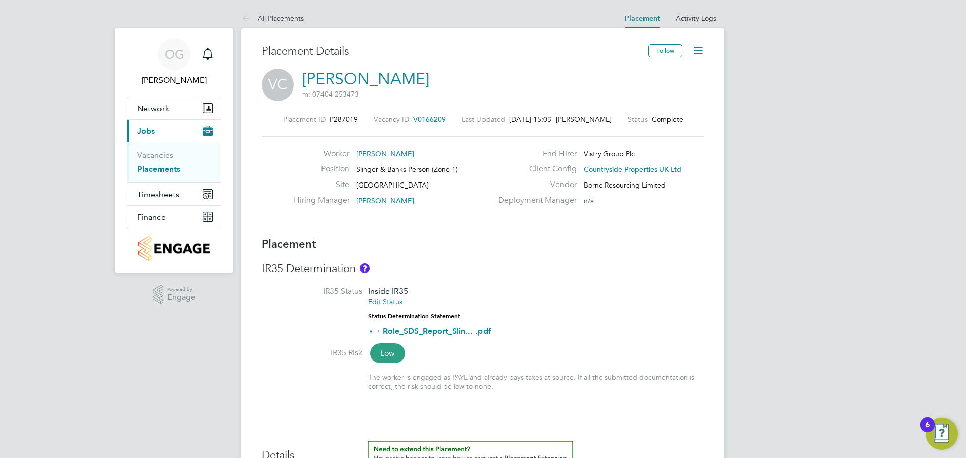
click at [702, 50] on icon at bounding box center [698, 50] width 13 height 13
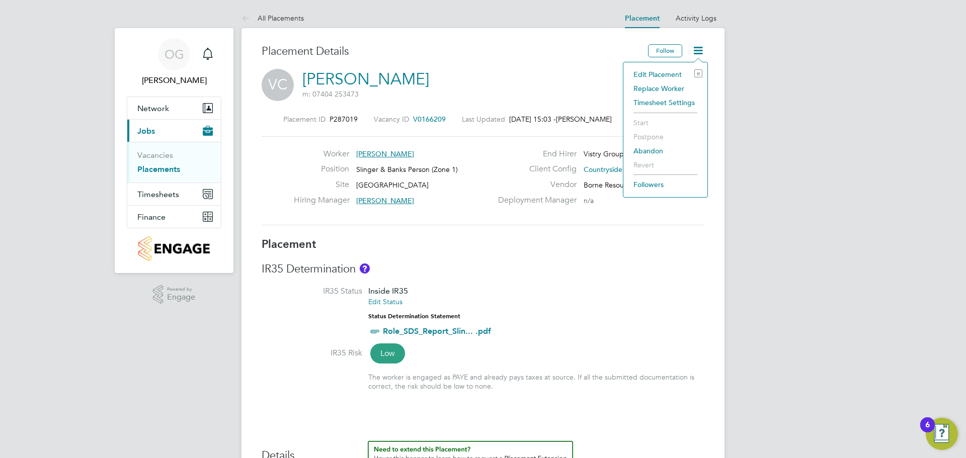
click at [662, 72] on li "Edit Placement e" at bounding box center [666, 74] width 74 height 14
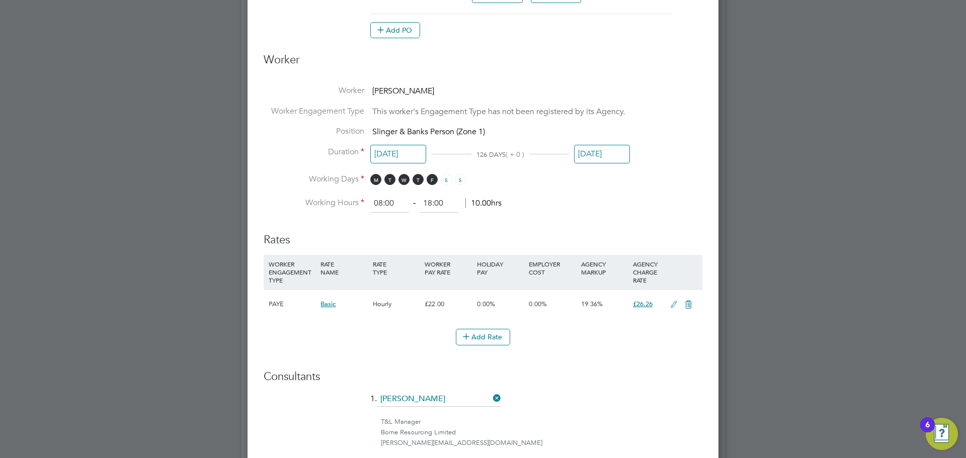
click at [592, 159] on input "[DATE]" at bounding box center [602, 154] width 56 height 19
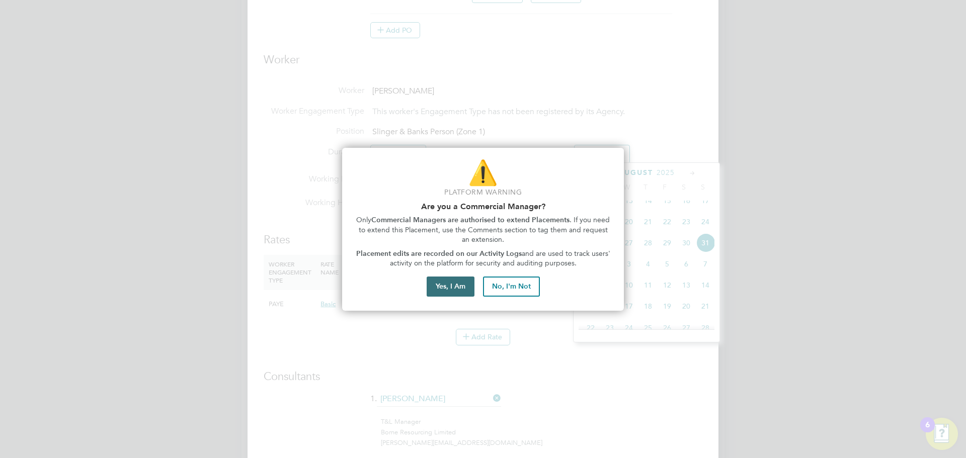
click at [453, 286] on button "Yes, I Am" at bounding box center [451, 287] width 48 height 20
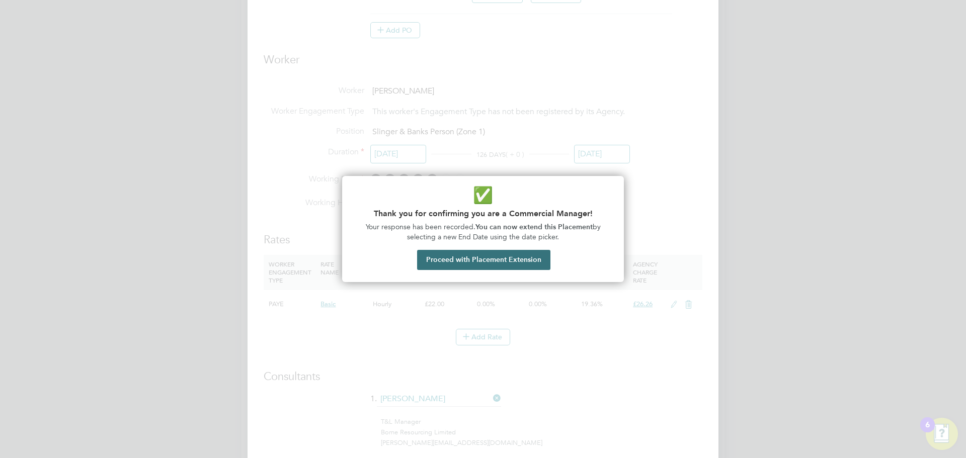
click at [433, 259] on button "Proceed with Placement Extension" at bounding box center [483, 260] width 133 height 20
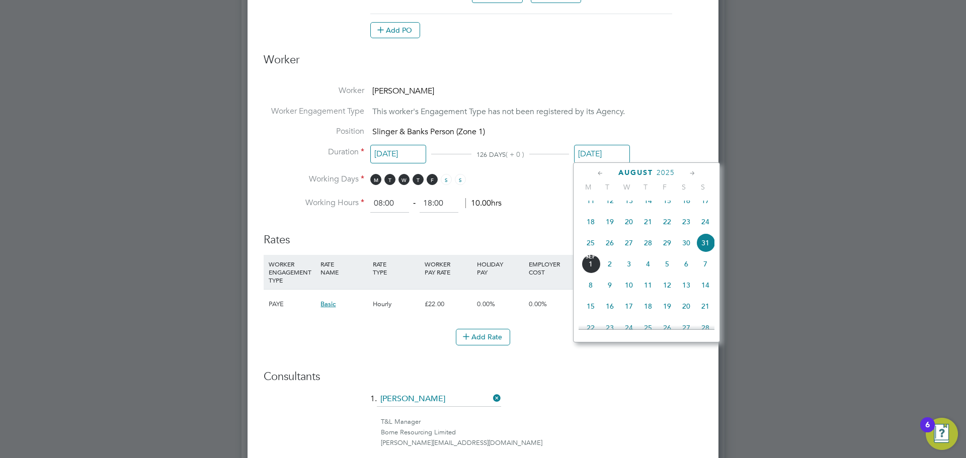
click at [695, 172] on icon at bounding box center [693, 173] width 10 height 11
click at [665, 292] on span "31" at bounding box center [667, 282] width 19 height 19
type input "[DATE]"
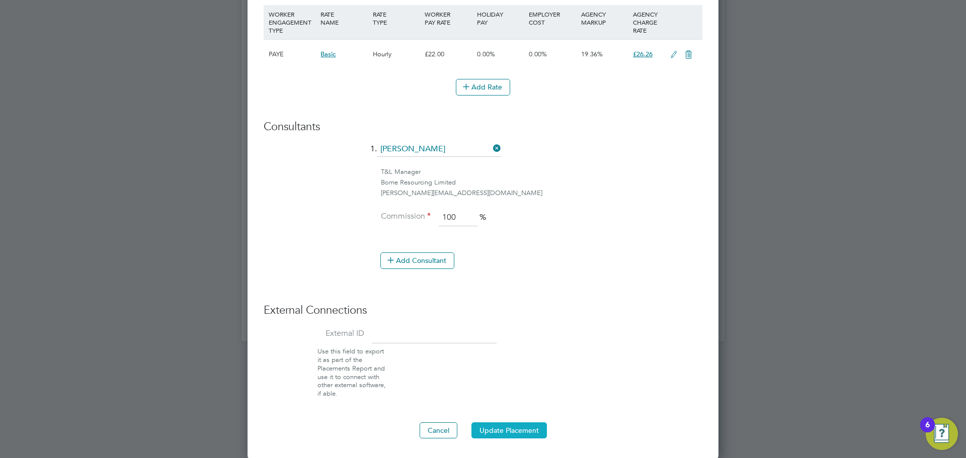
click at [506, 428] on button "Update Placement" at bounding box center [509, 431] width 75 height 16
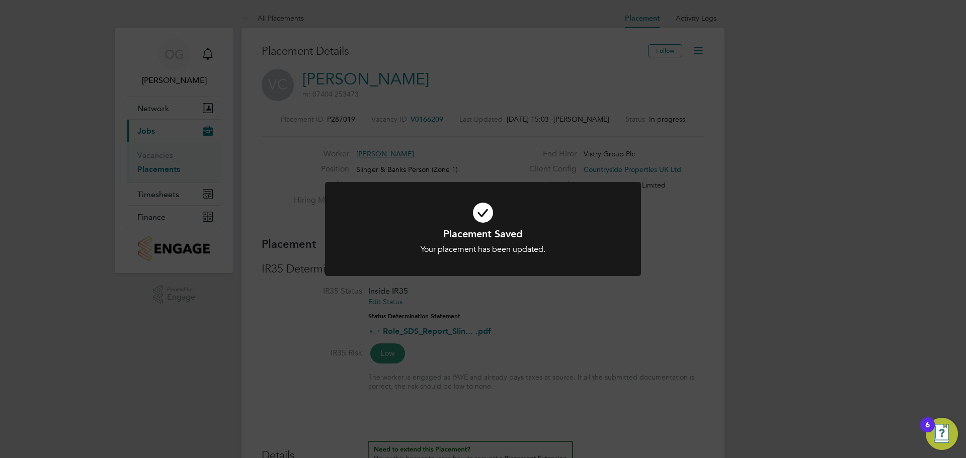
scroll to position [30, 70]
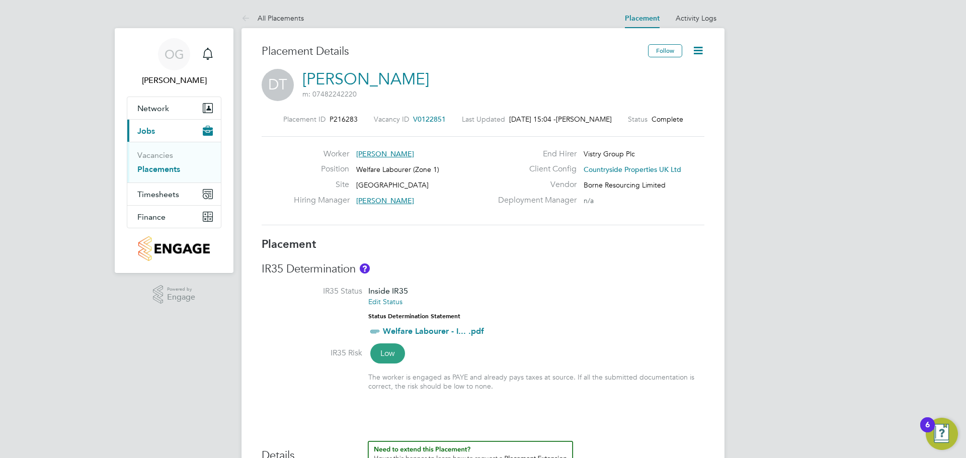
click at [705, 49] on icon at bounding box center [698, 50] width 13 height 13
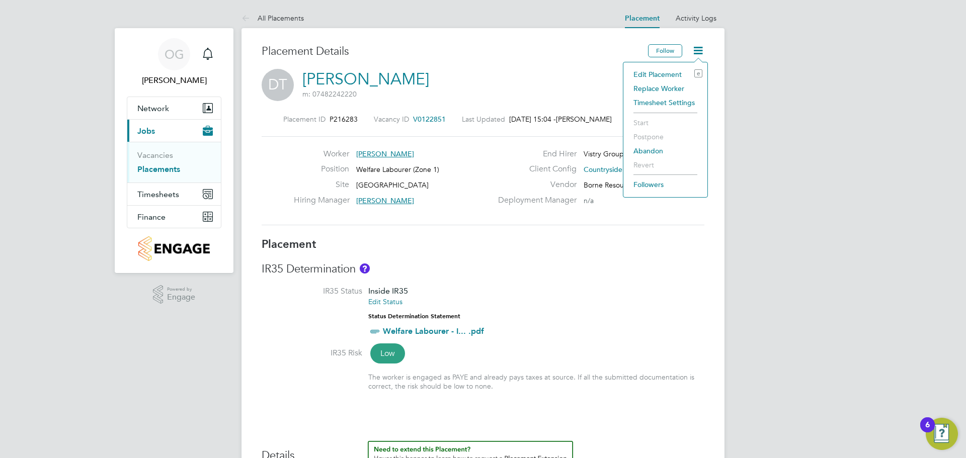
click at [665, 72] on li "Edit Placement e" at bounding box center [666, 74] width 74 height 14
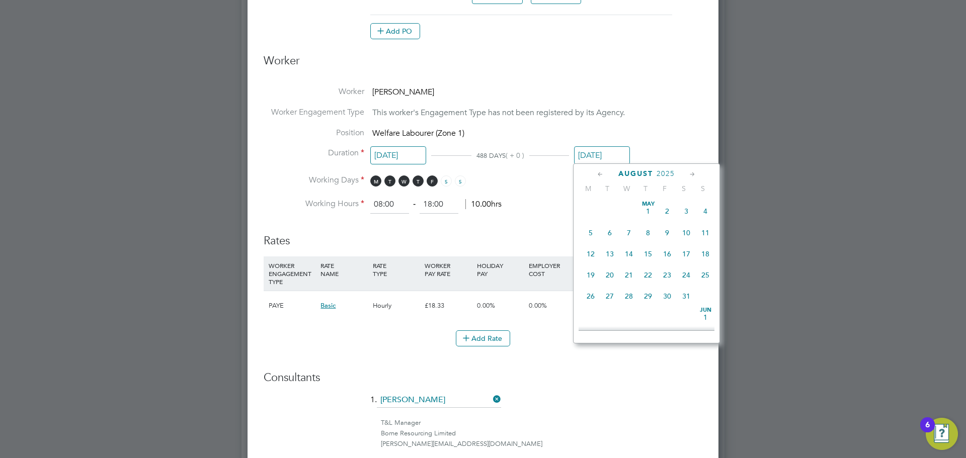
click at [606, 158] on input "[DATE]" at bounding box center [602, 155] width 56 height 19
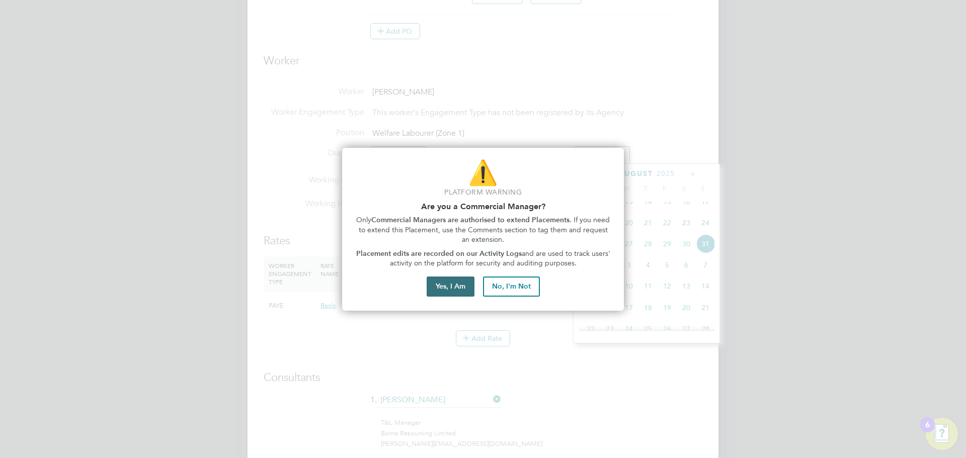
click at [437, 282] on button "Yes, I Am" at bounding box center [451, 287] width 48 height 20
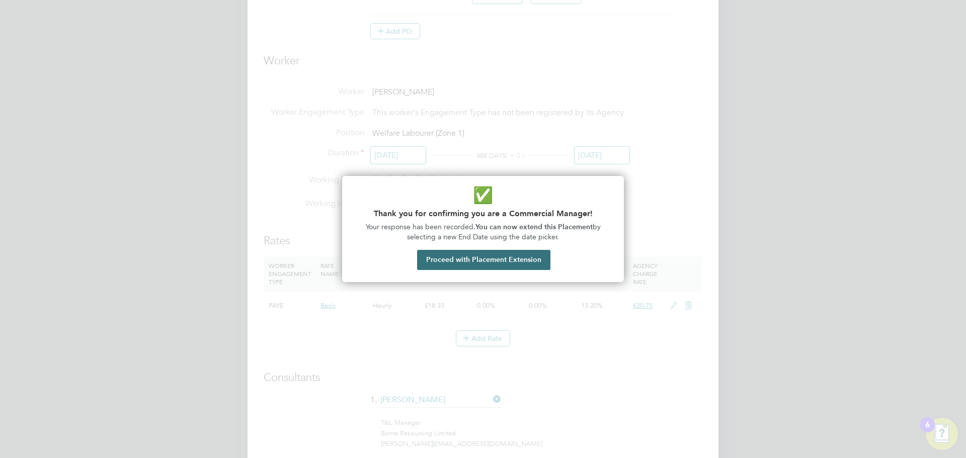
click at [519, 259] on button "Proceed with Placement Extension" at bounding box center [483, 260] width 133 height 20
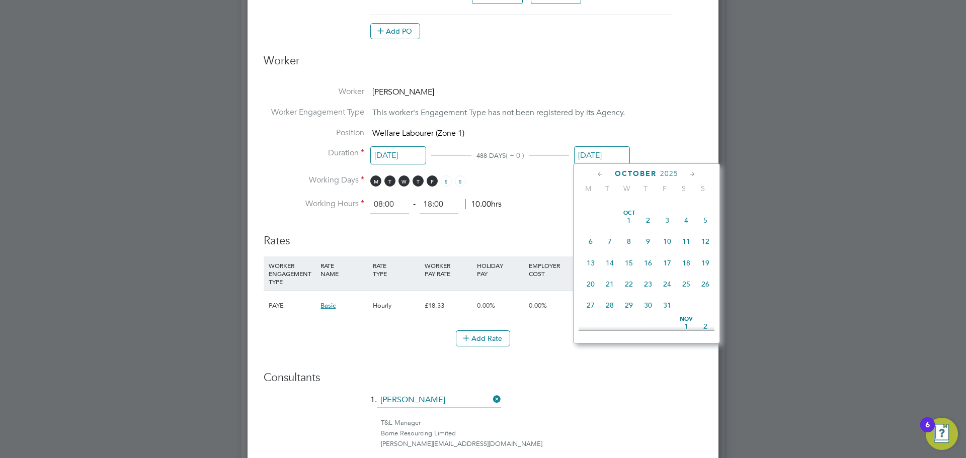
click at [666, 315] on span "31" at bounding box center [667, 305] width 19 height 19
type input "31 Oct 2025"
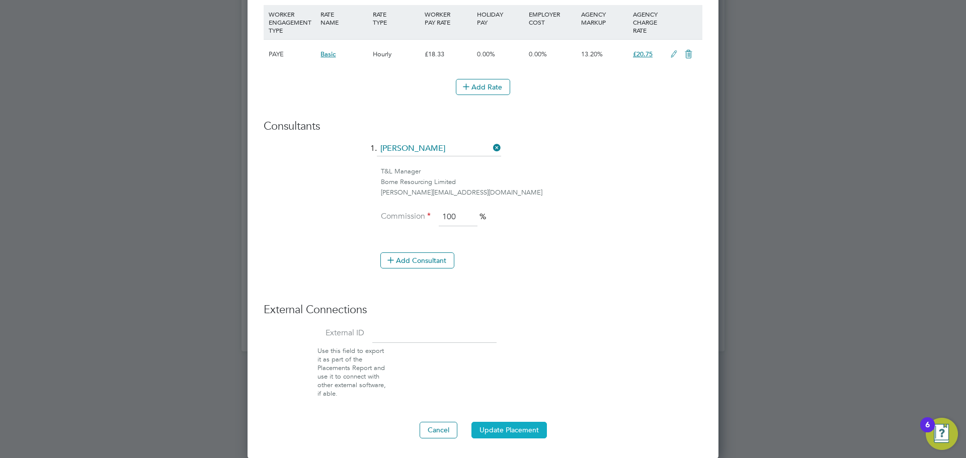
click at [498, 426] on button "Update Placement" at bounding box center [509, 430] width 75 height 16
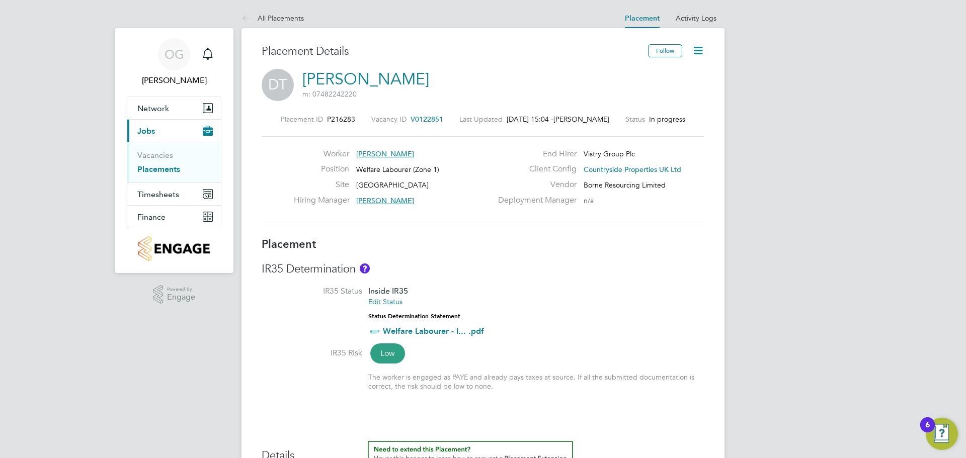
click at [161, 170] on link "Placements" at bounding box center [158, 170] width 43 height 10
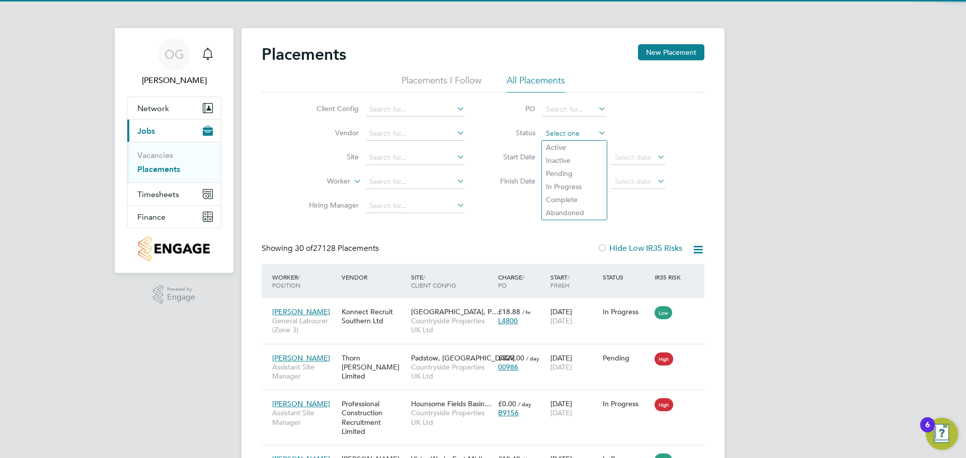
click at [563, 133] on input at bounding box center [575, 134] width 64 height 14
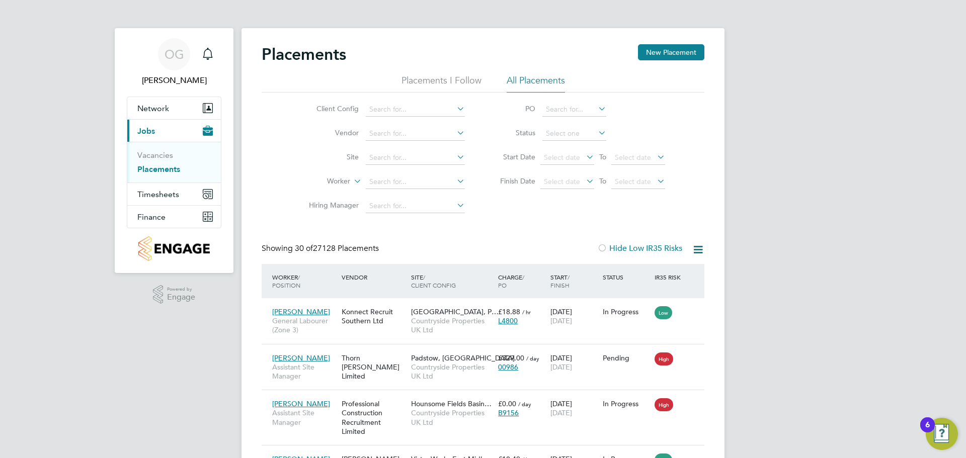
click at [565, 143] on li "Active" at bounding box center [574, 147] width 65 height 13
type input "Active"
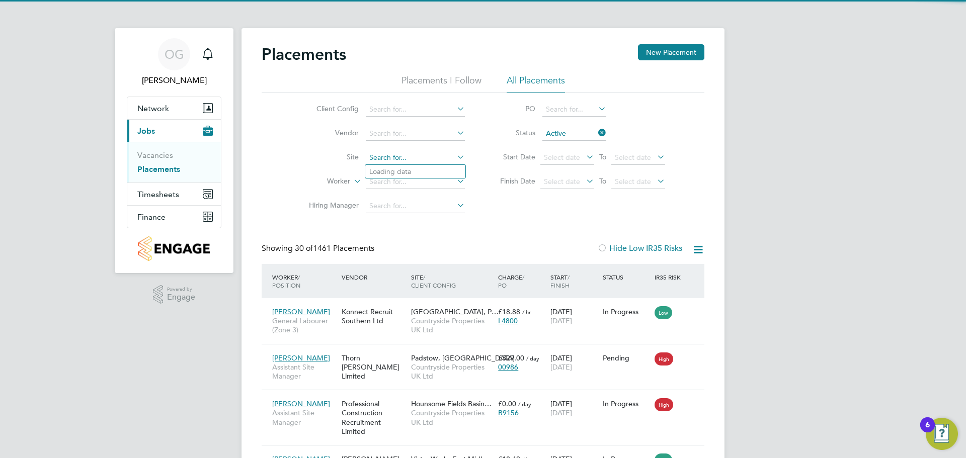
click at [397, 160] on input at bounding box center [415, 158] width 99 height 14
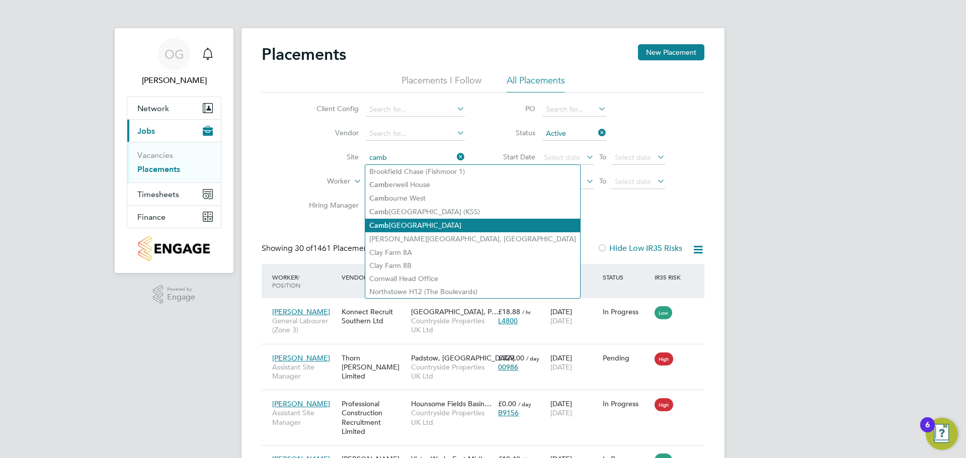
click at [457, 220] on li "Camb ridge Road Estate" at bounding box center [472, 226] width 215 height 14
type input "[GEOGRAPHIC_DATA]"
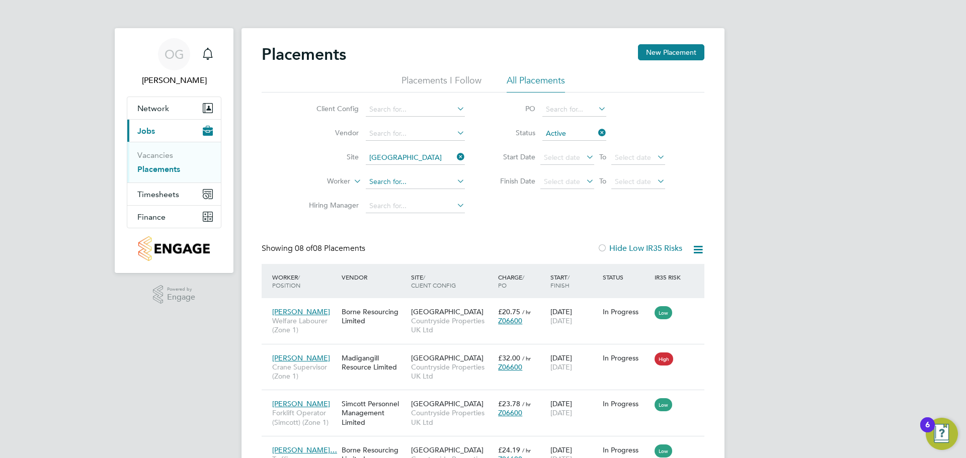
click at [398, 181] on input at bounding box center [415, 182] width 99 height 14
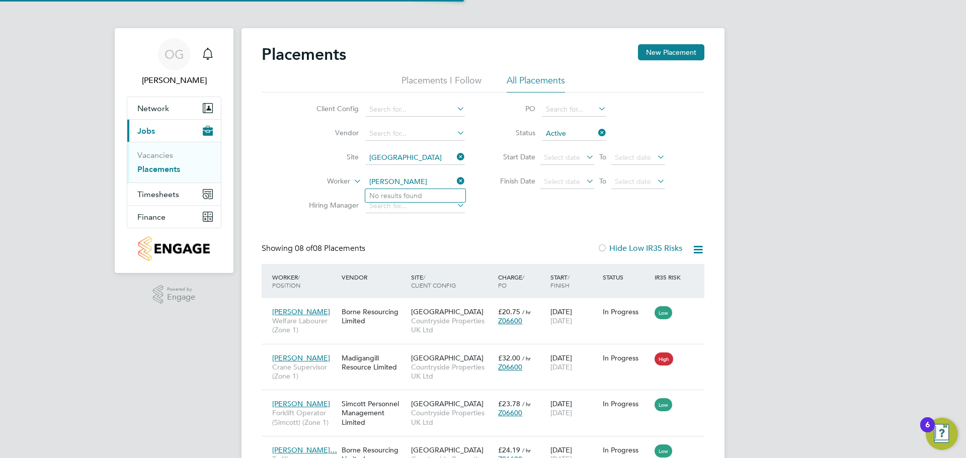
click at [388, 181] on input "ionut -silvian" at bounding box center [415, 182] width 99 height 14
click at [372, 180] on input "ionut-silvian" at bounding box center [415, 182] width 99 height 14
click at [413, 180] on input "Ionut-silvian" at bounding box center [415, 182] width 99 height 14
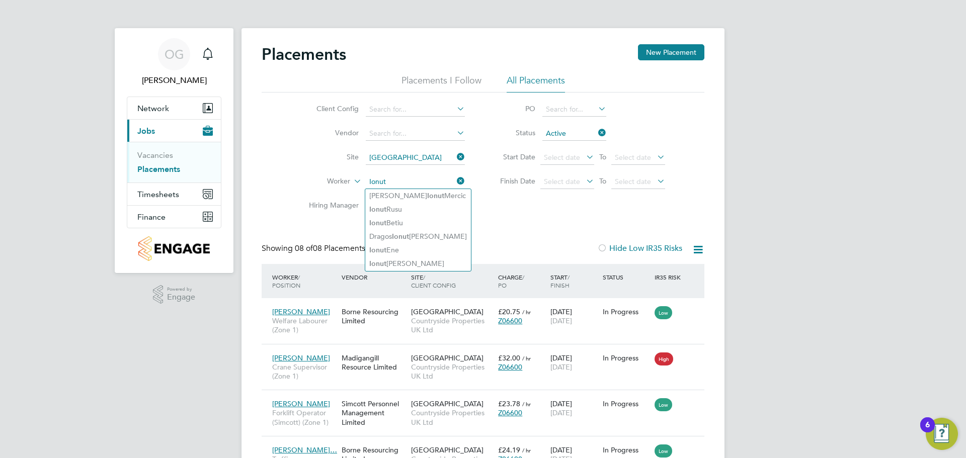
type input "Ionut"
click at [507, 229] on div "Placements New Placement Placements I Follow All Placements Client Config Vendo…" at bounding box center [483, 369] width 443 height 650
click at [596, 130] on icon at bounding box center [596, 133] width 0 height 14
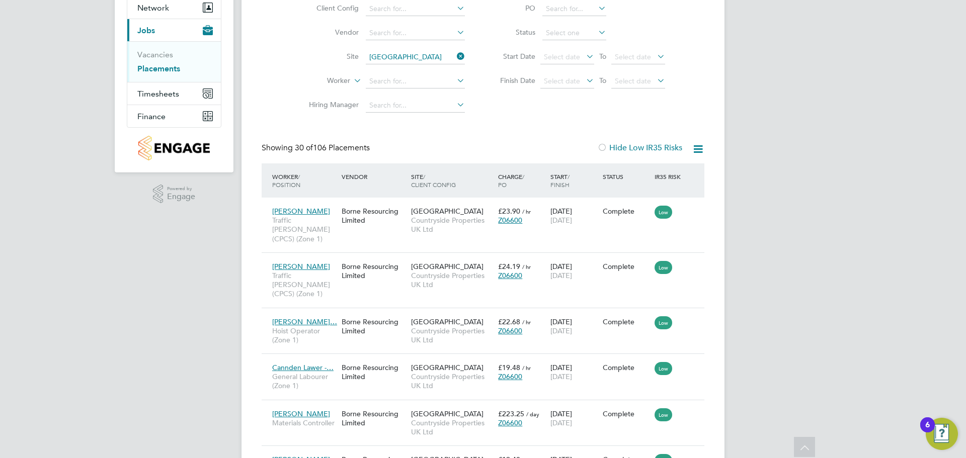
click at [295, 178] on div "Worker / Position" at bounding box center [304, 181] width 69 height 26
click at [285, 179] on div "Worker / Position" at bounding box center [304, 181] width 69 height 26
click at [699, 147] on icon at bounding box center [698, 149] width 13 height 13
click at [485, 152] on div "Showing 30 of 106 Placements Hide Low IR35 Risks" at bounding box center [483, 153] width 443 height 21
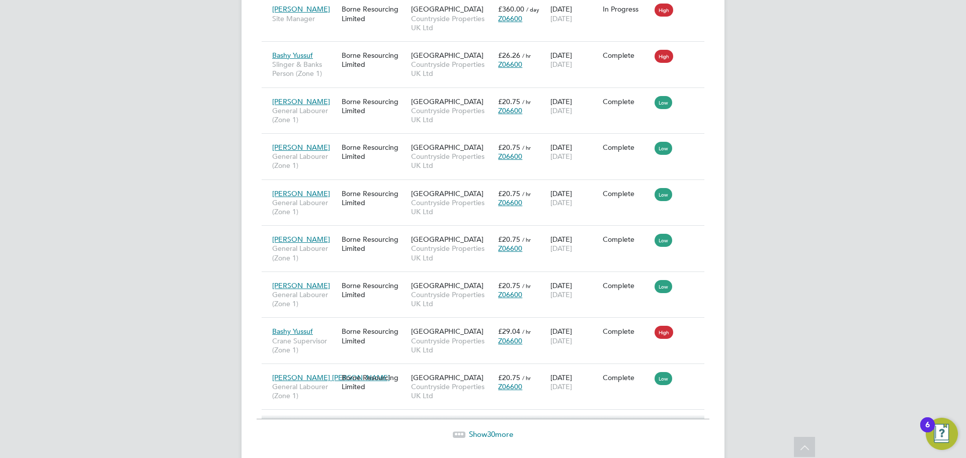
click at [496, 430] on span "Show 30 more" at bounding box center [491, 435] width 44 height 10
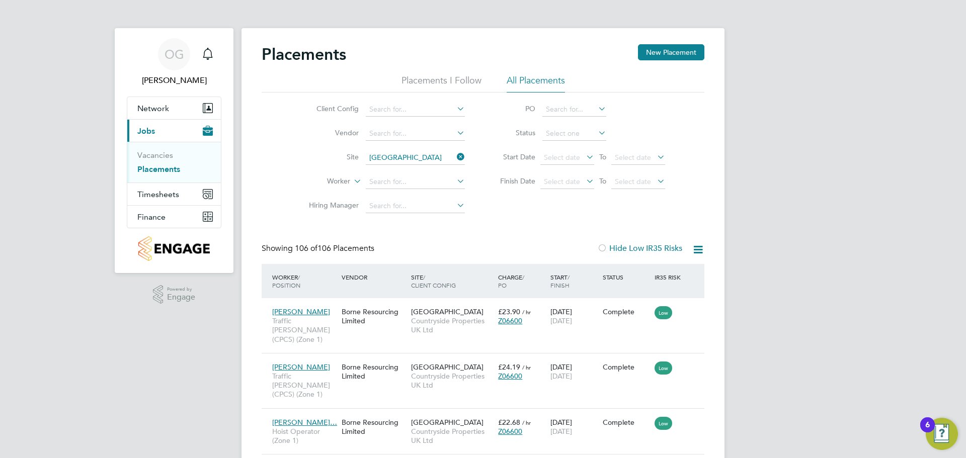
click at [455, 155] on icon at bounding box center [455, 157] width 0 height 14
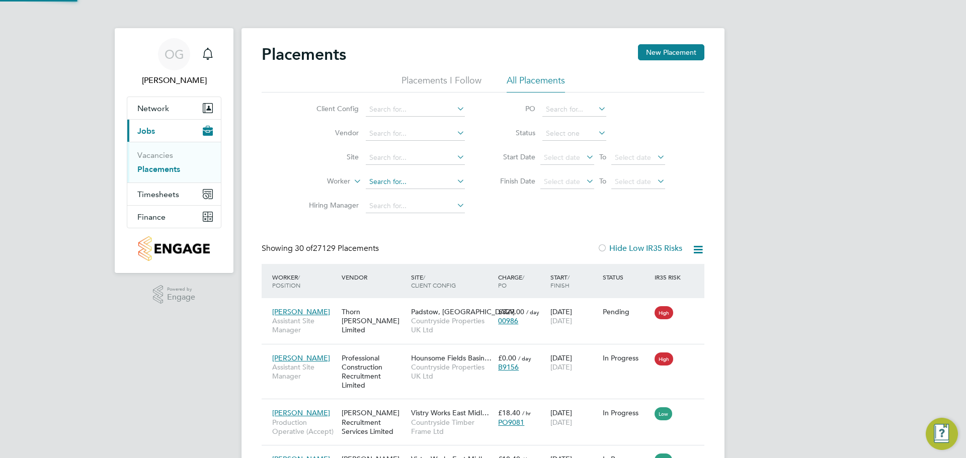
click at [424, 183] on input at bounding box center [415, 182] width 99 height 14
type input "Ionut Vlad"
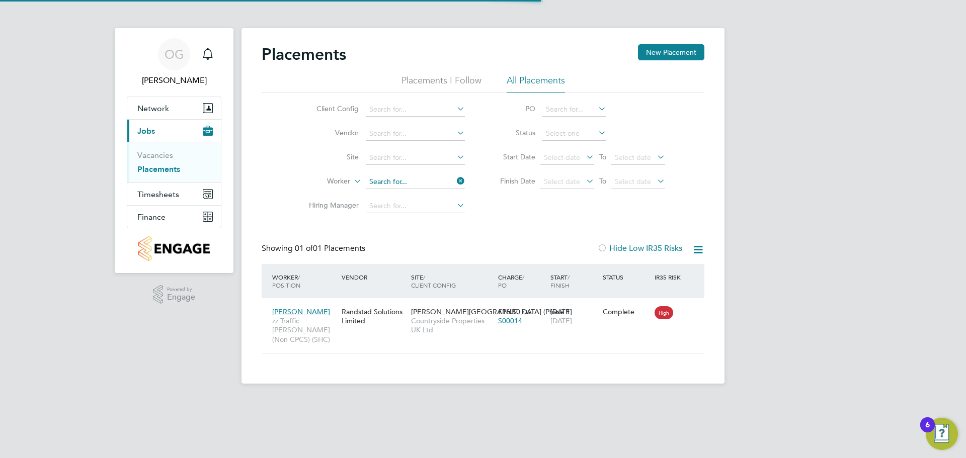
click at [407, 185] on input at bounding box center [415, 182] width 99 height 14
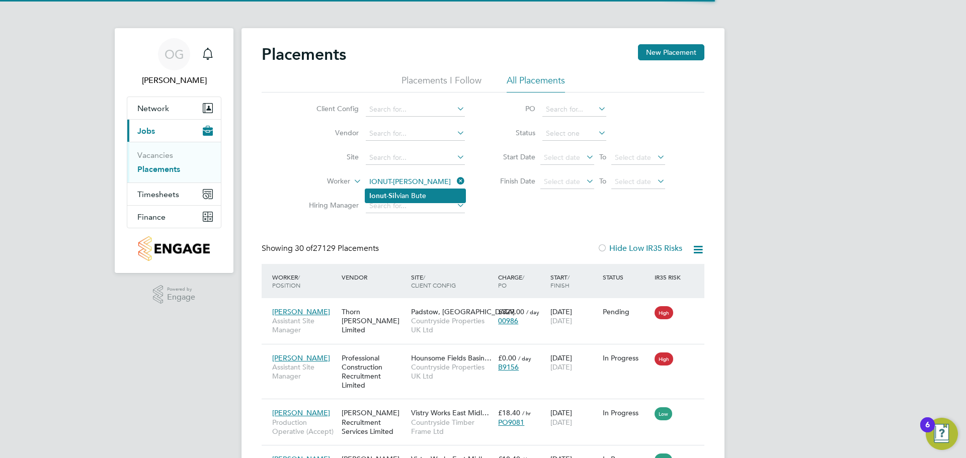
drag, startPoint x: 414, startPoint y: 203, endPoint x: 416, endPoint y: 198, distance: 5.7
click at [416, 198] on li "Ionut-Sil vian Bute" at bounding box center [415, 196] width 100 height 14
type input "Ionut-Silvian Bute"
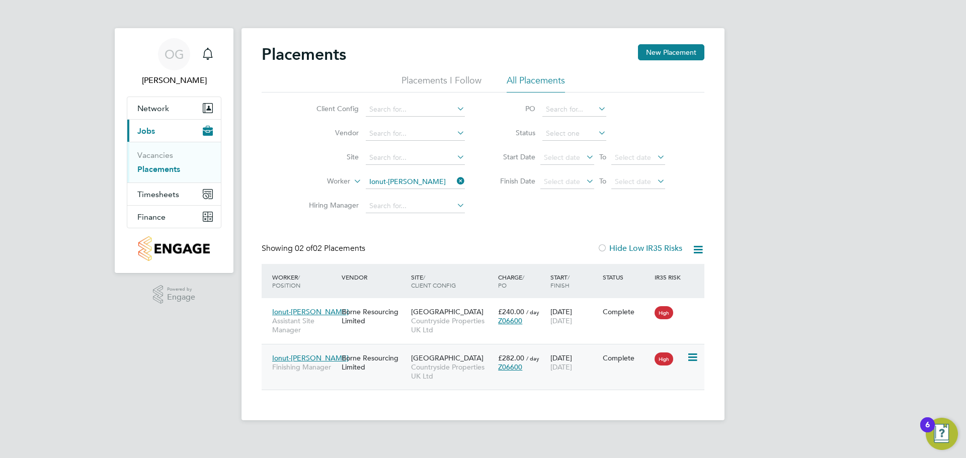
click at [415, 361] on span "[GEOGRAPHIC_DATA]" at bounding box center [447, 358] width 72 height 9
click at [455, 178] on icon at bounding box center [455, 181] width 0 height 14
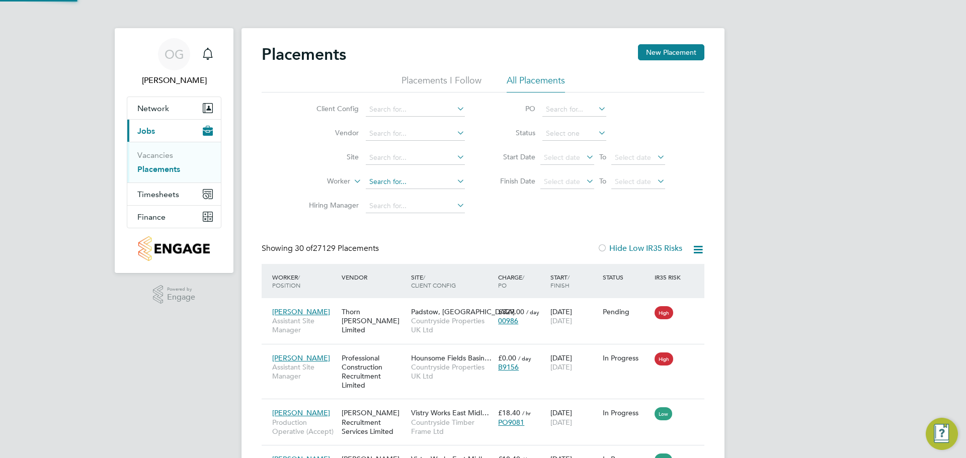
scroll to position [38, 88]
click at [399, 182] on input at bounding box center [415, 182] width 99 height 14
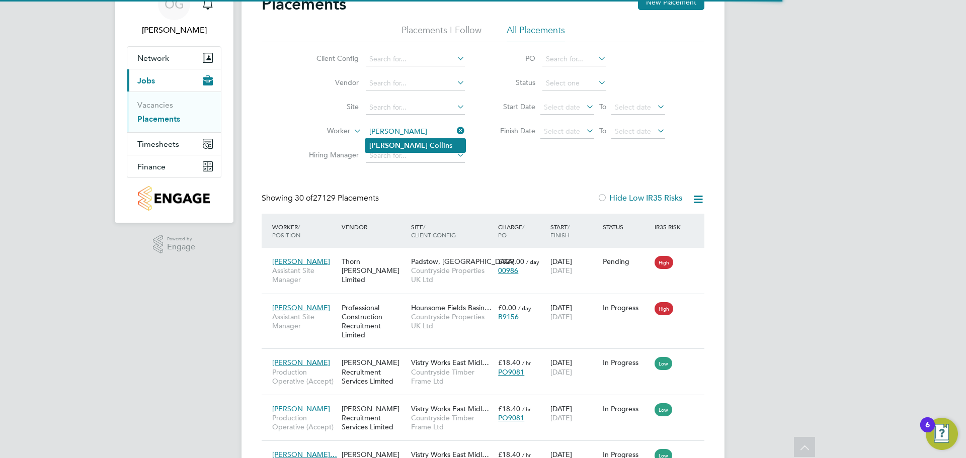
click at [430, 144] on b "Collin" at bounding box center [440, 145] width 20 height 9
type input "Dylan Collins"
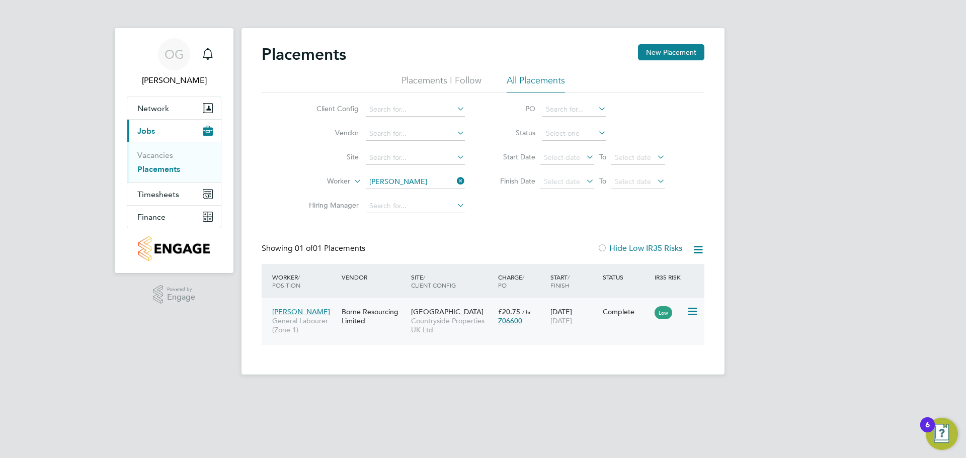
click at [360, 326] on div "Borne Resourcing Limited" at bounding box center [373, 316] width 69 height 28
click at [455, 181] on icon at bounding box center [455, 181] width 0 height 14
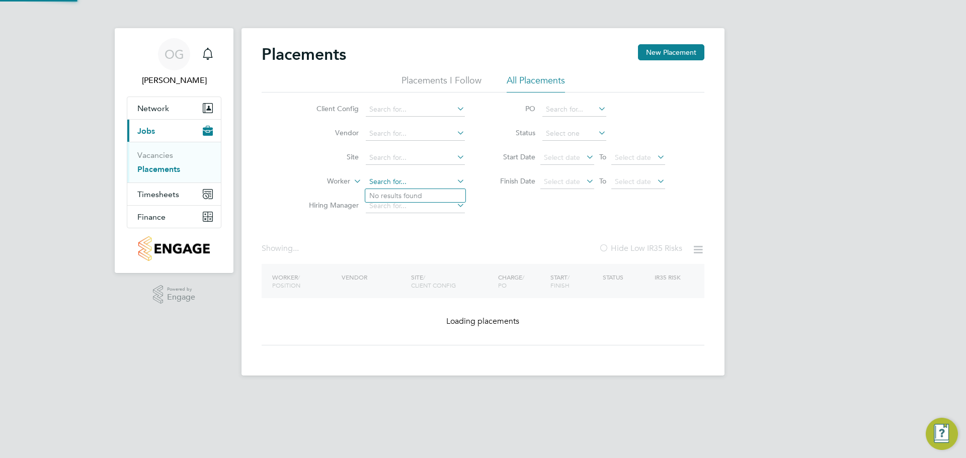
click at [423, 182] on input at bounding box center [415, 182] width 99 height 14
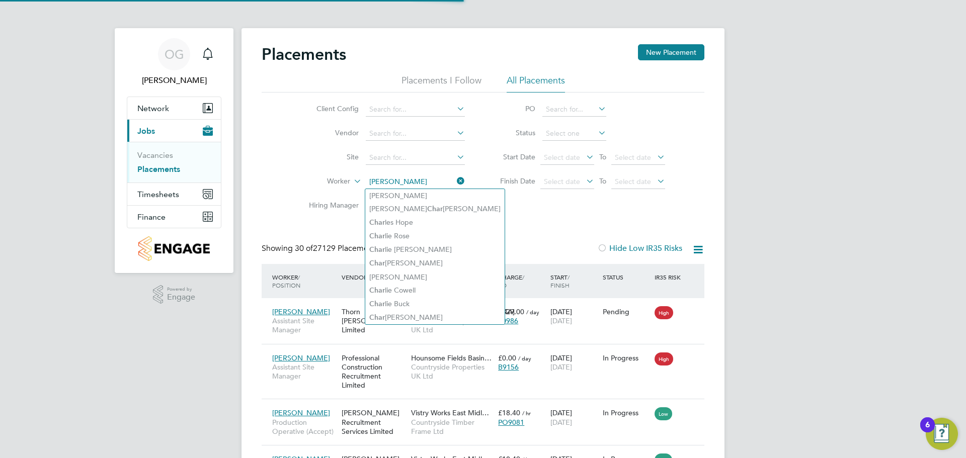
scroll to position [38, 70]
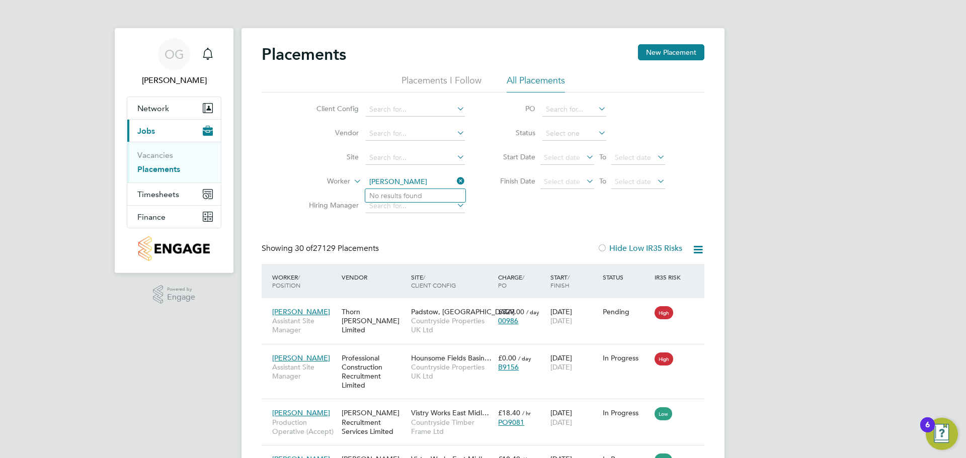
type input "CHARLES"
click at [383, 185] on input at bounding box center [415, 182] width 99 height 14
type input "c"
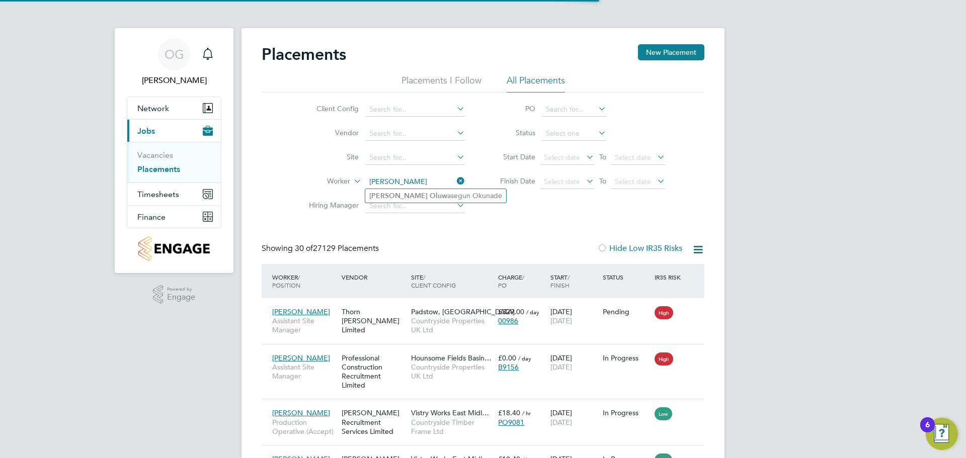
type input "Charles Oluwas"
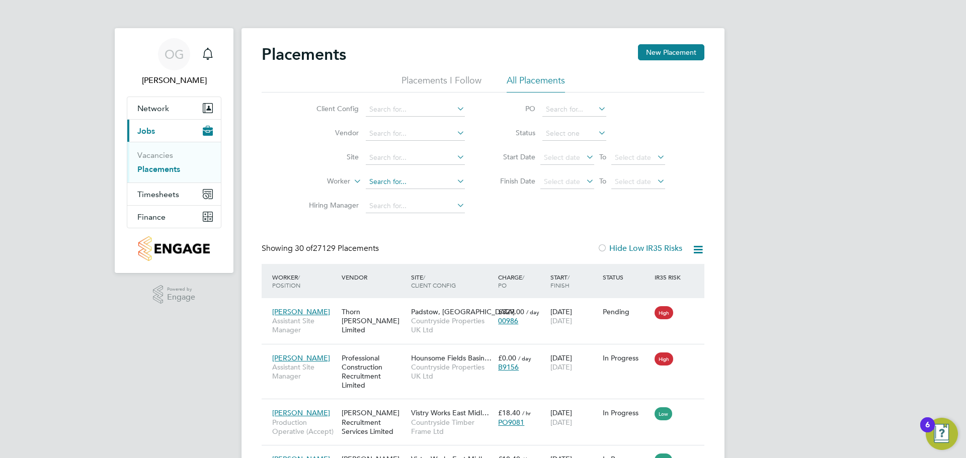
click at [410, 187] on input at bounding box center [415, 182] width 99 height 14
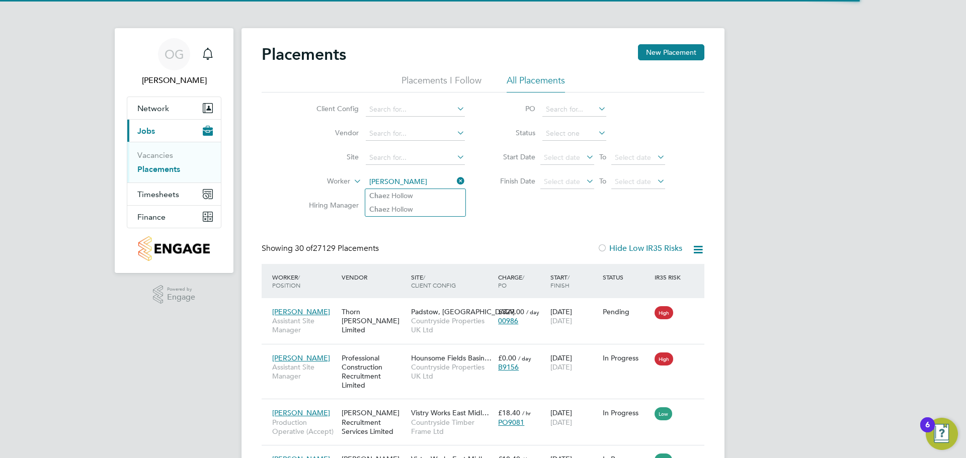
click at [392, 182] on input "charle oluwasegun" at bounding box center [415, 182] width 99 height 14
click at [437, 182] on input "charles oluwasegun" at bounding box center [415, 182] width 99 height 14
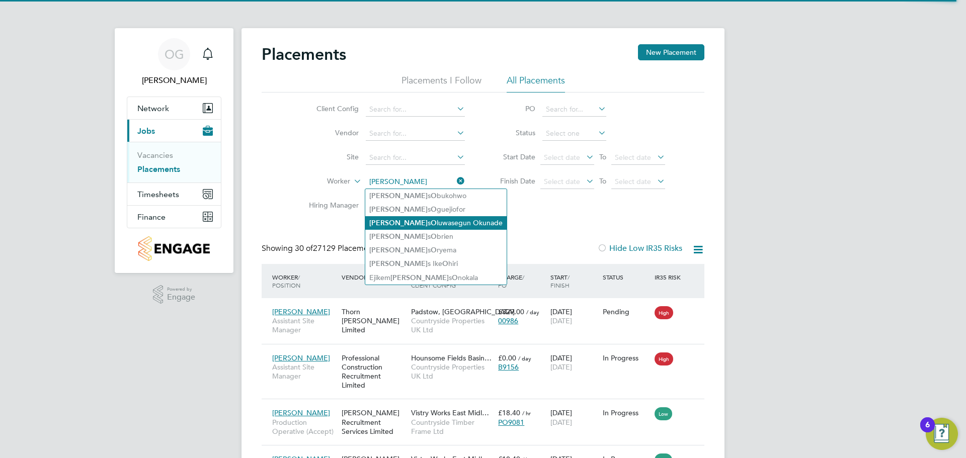
click at [439, 220] on li "Charle s O luwasegun Okunade" at bounding box center [435, 223] width 141 height 14
type input "Charles Oluwasegun Okunade"
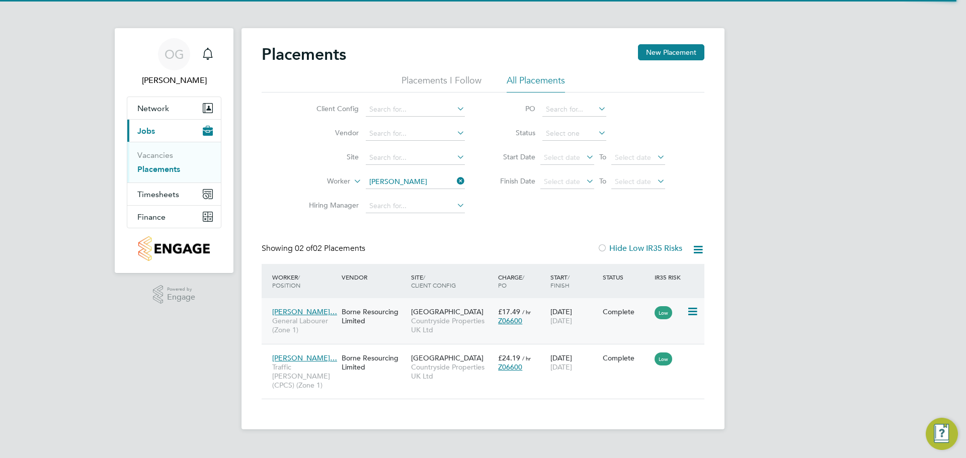
scroll to position [38, 88]
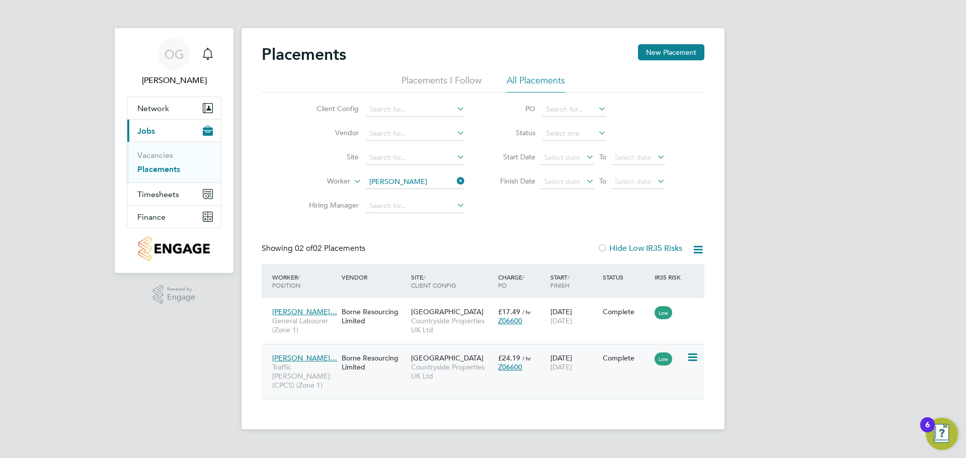
click at [426, 382] on div "Cambridge Road Estate Countryside Properties UK Ltd" at bounding box center [452, 368] width 87 height 38
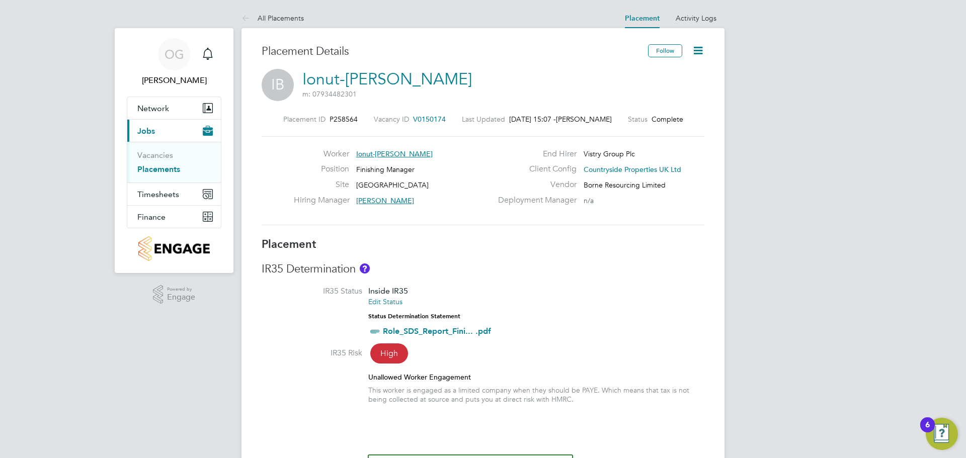
click at [694, 48] on icon at bounding box center [698, 50] width 13 height 13
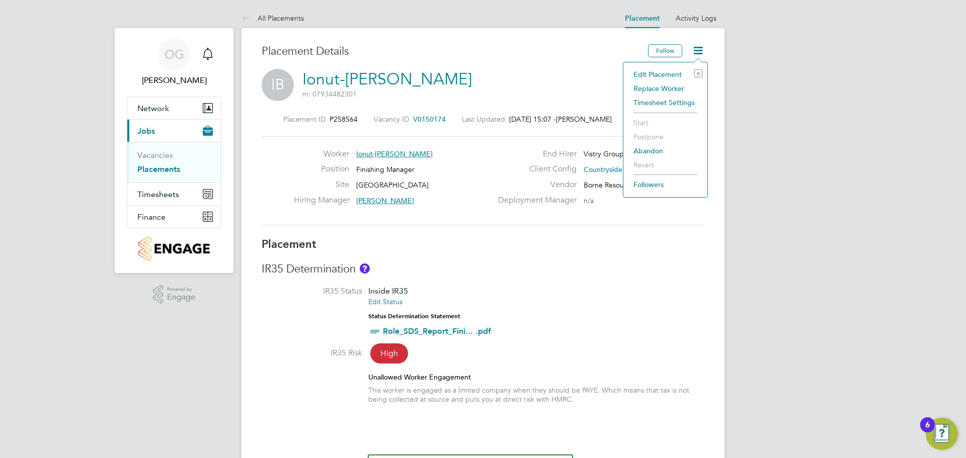
click at [658, 73] on li "Edit Placement e" at bounding box center [666, 74] width 74 height 14
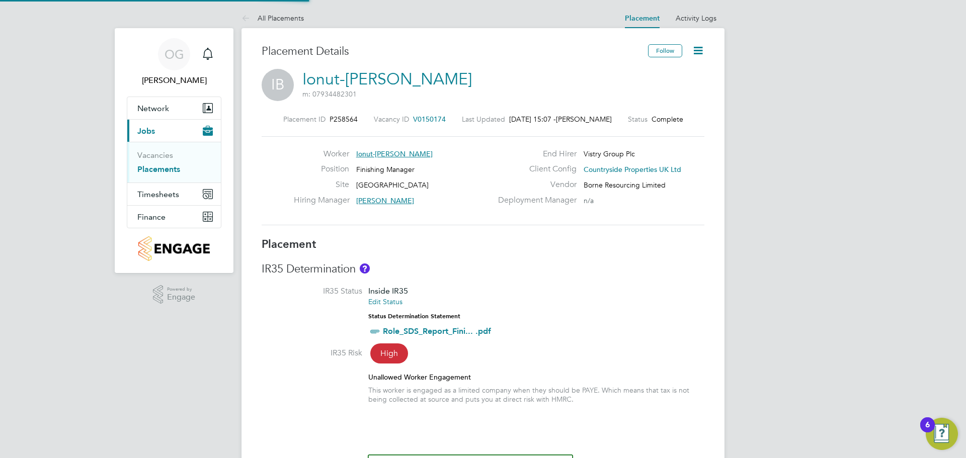
type input "[PERSON_NAME]"
type input "02 Dec 2024"
type input "[DATE]"
type input "08:00"
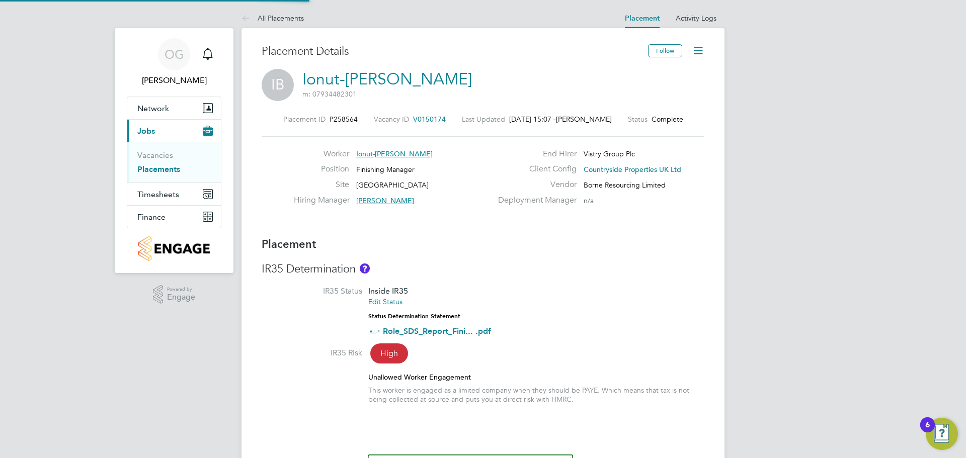
type input "18:00"
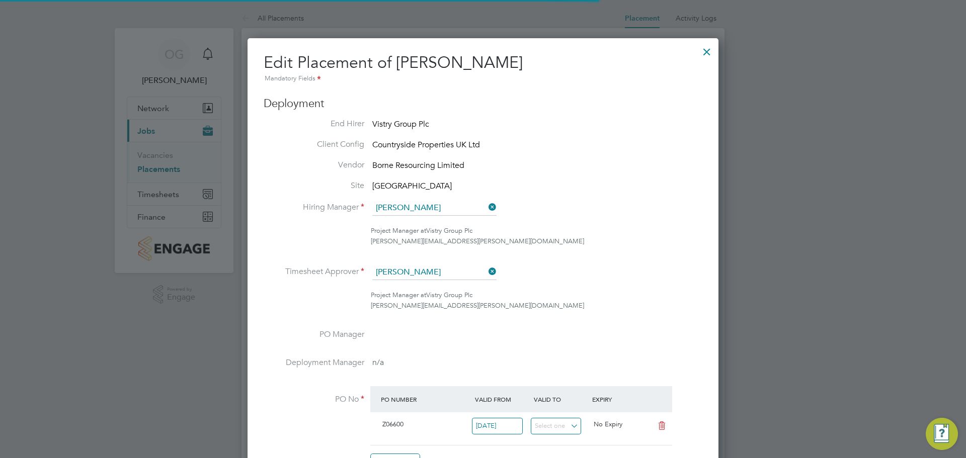
scroll to position [5, 5]
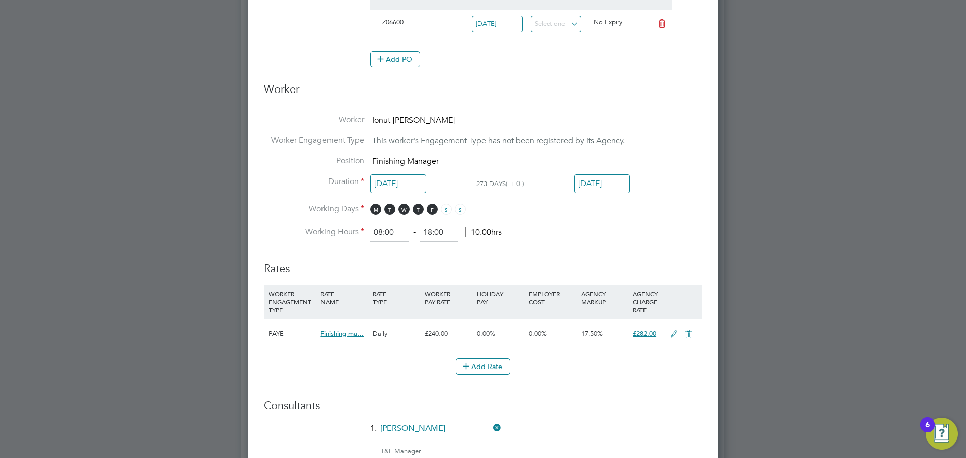
click at [610, 181] on input "[DATE]" at bounding box center [602, 184] width 56 height 19
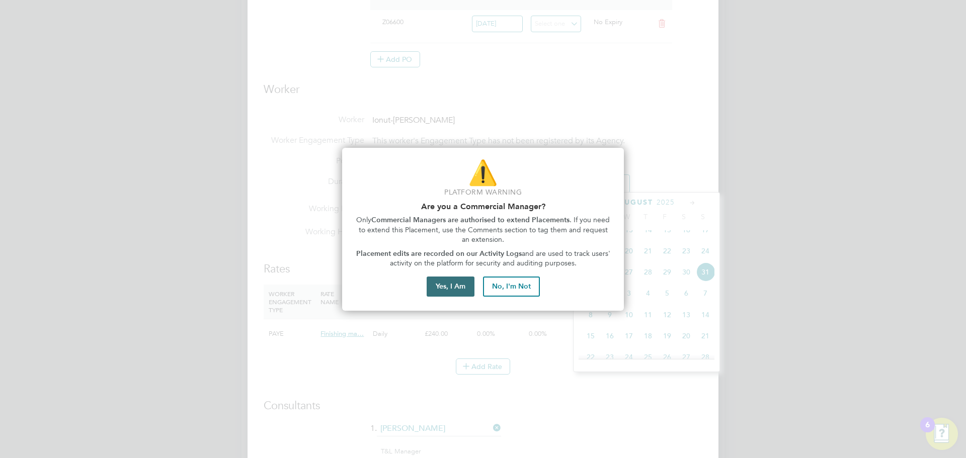
click at [445, 284] on button "Yes, I Am" at bounding box center [451, 287] width 48 height 20
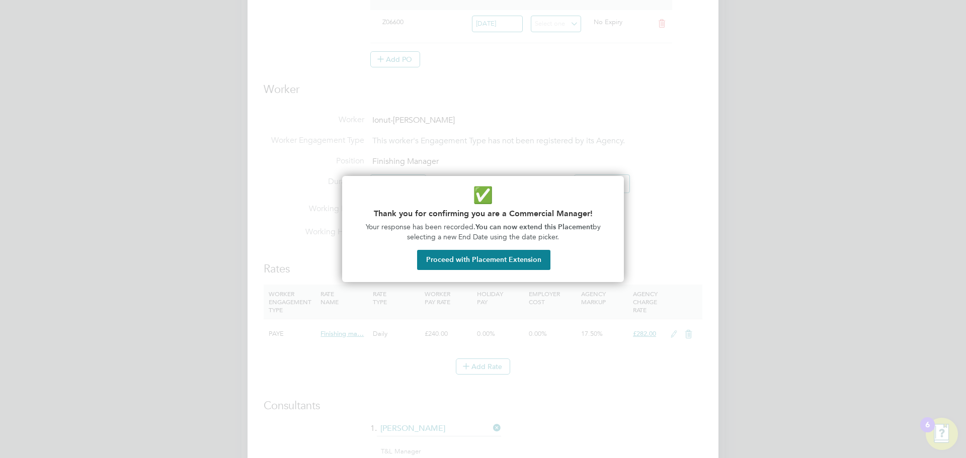
click at [503, 265] on button "Proceed with Placement Extension" at bounding box center [483, 260] width 133 height 20
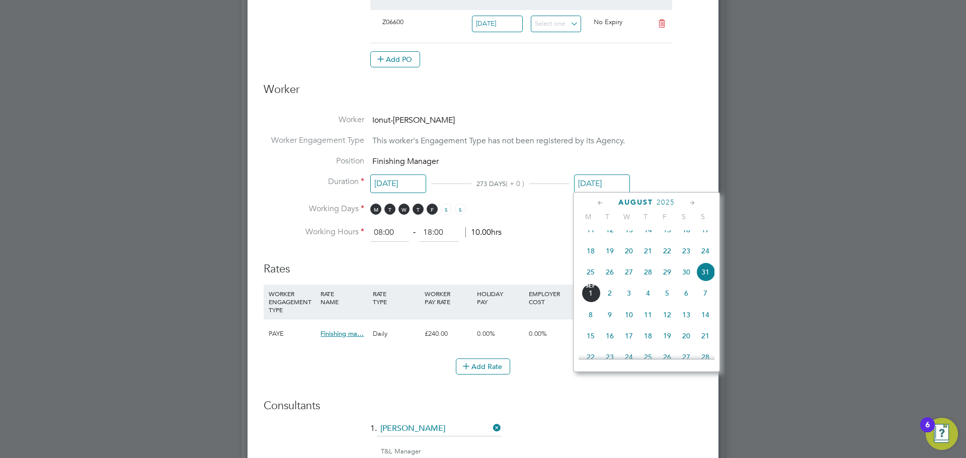
click at [696, 201] on icon at bounding box center [693, 203] width 10 height 11
click at [667, 321] on span "31" at bounding box center [667, 311] width 19 height 19
type input "31 Oct 2025"
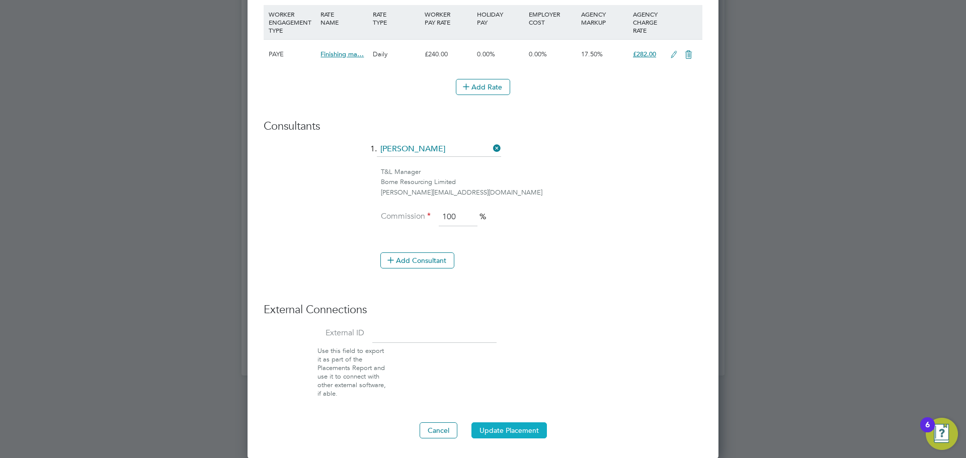
click at [504, 425] on button "Update Placement" at bounding box center [509, 431] width 75 height 16
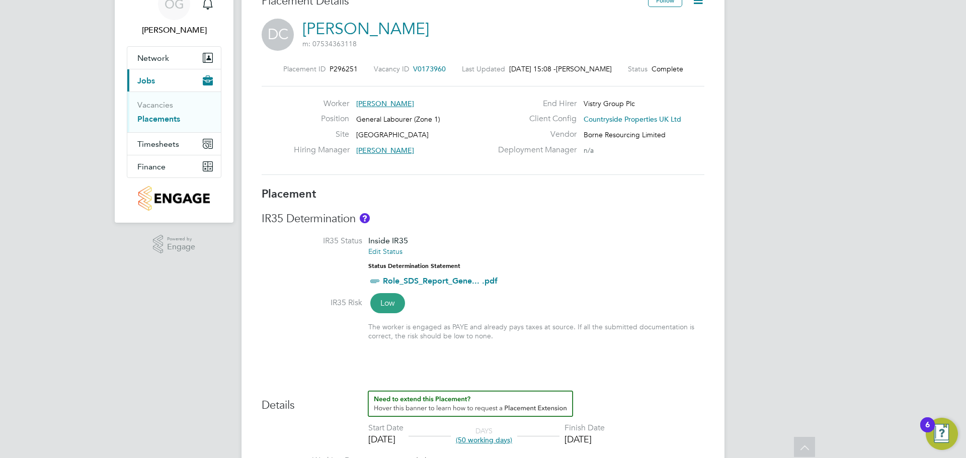
scroll to position [5, 0]
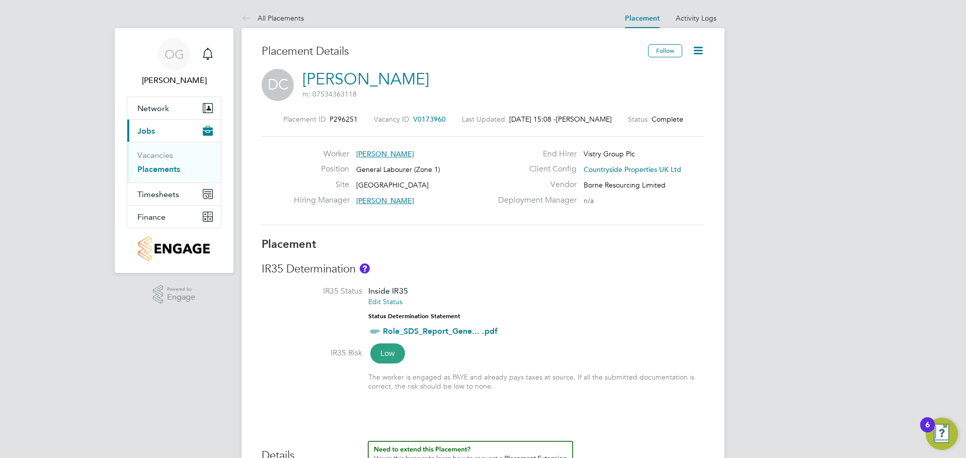
click at [698, 53] on icon at bounding box center [698, 50] width 13 height 13
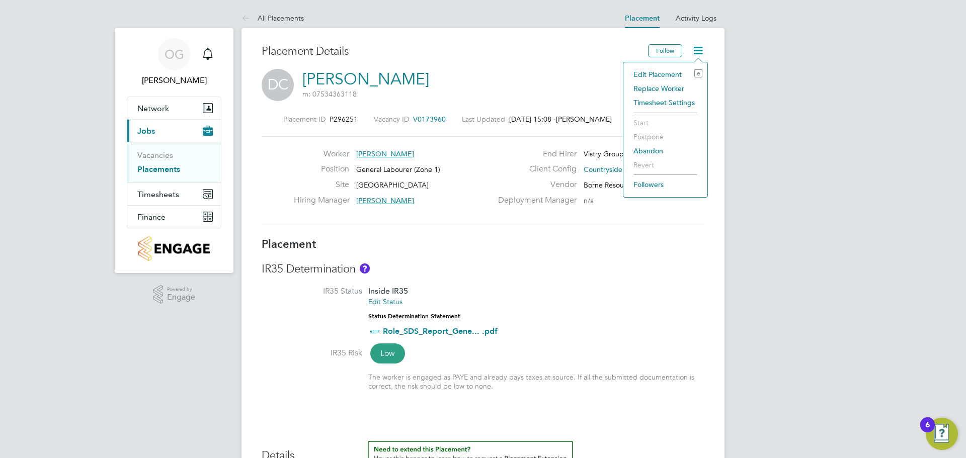
click at [663, 74] on li "Edit Placement e" at bounding box center [666, 74] width 74 height 14
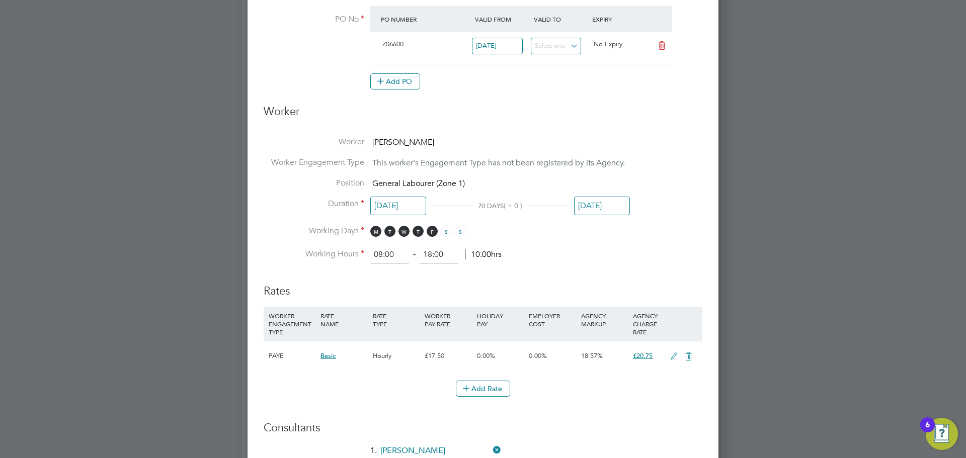
click at [601, 201] on input "[DATE]" at bounding box center [602, 206] width 56 height 19
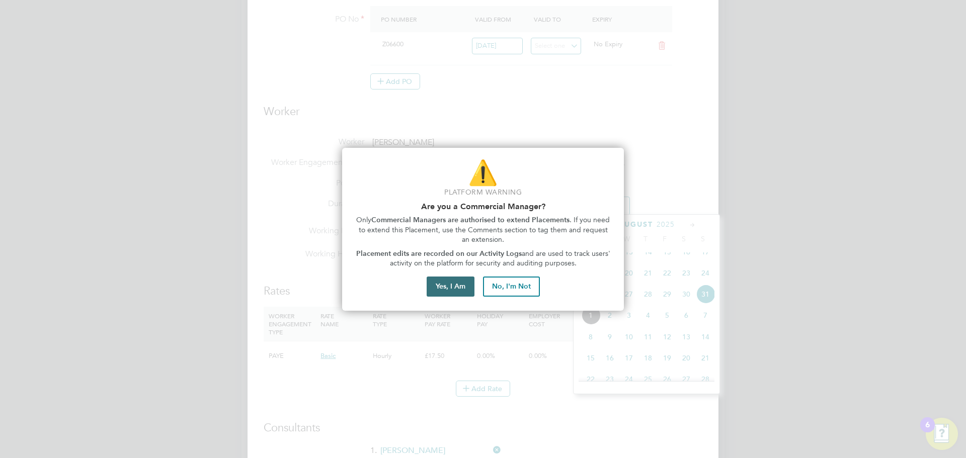
click at [463, 284] on button "Yes, I Am" at bounding box center [451, 287] width 48 height 20
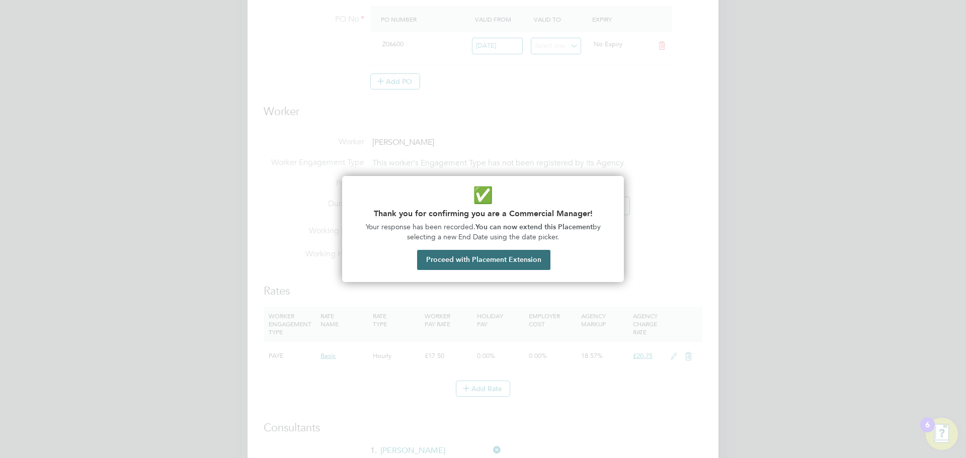
click at [469, 261] on button "Proceed with Placement Extension" at bounding box center [483, 260] width 133 height 20
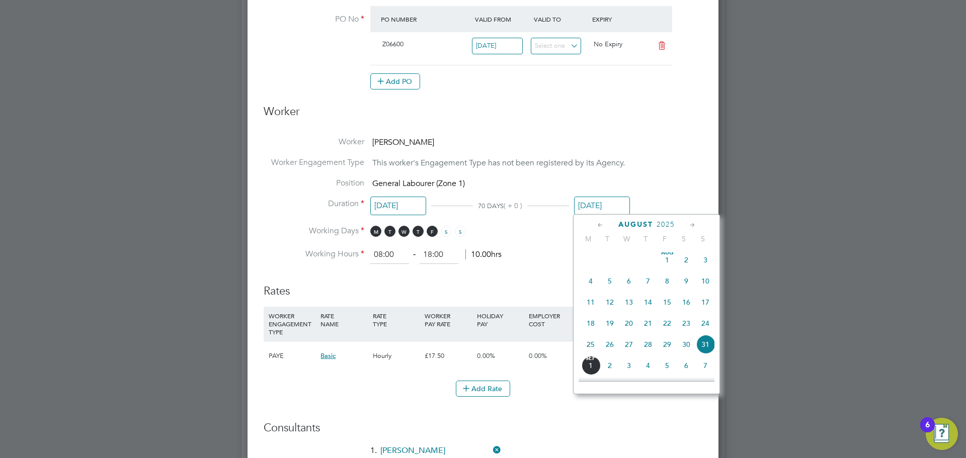
click at [711, 354] on span "31" at bounding box center [705, 344] width 19 height 19
click at [598, 211] on input "[DATE]" at bounding box center [602, 206] width 56 height 19
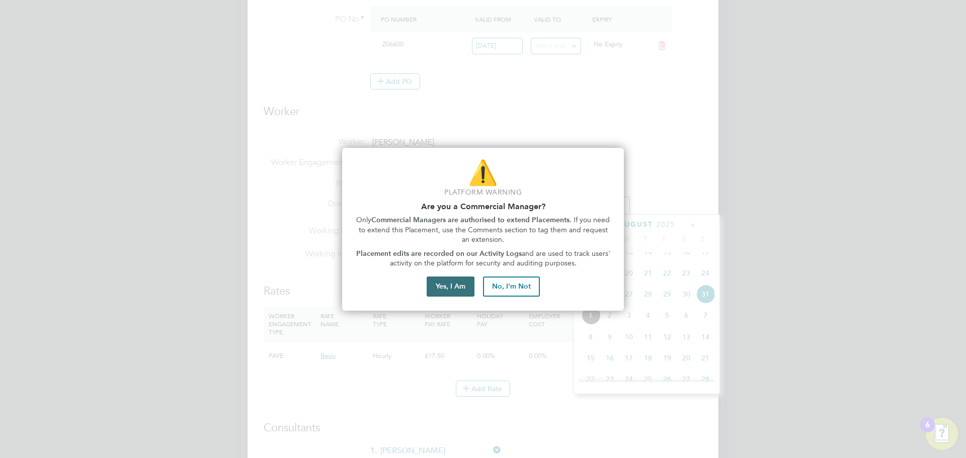
click at [438, 283] on button "Yes, I Am" at bounding box center [451, 287] width 48 height 20
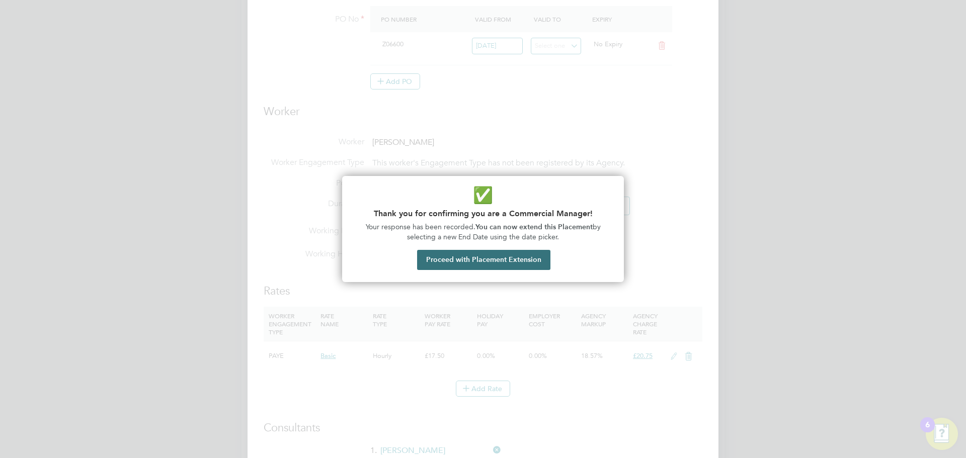
click at [464, 254] on button "Proceed with Placement Extension" at bounding box center [483, 260] width 133 height 20
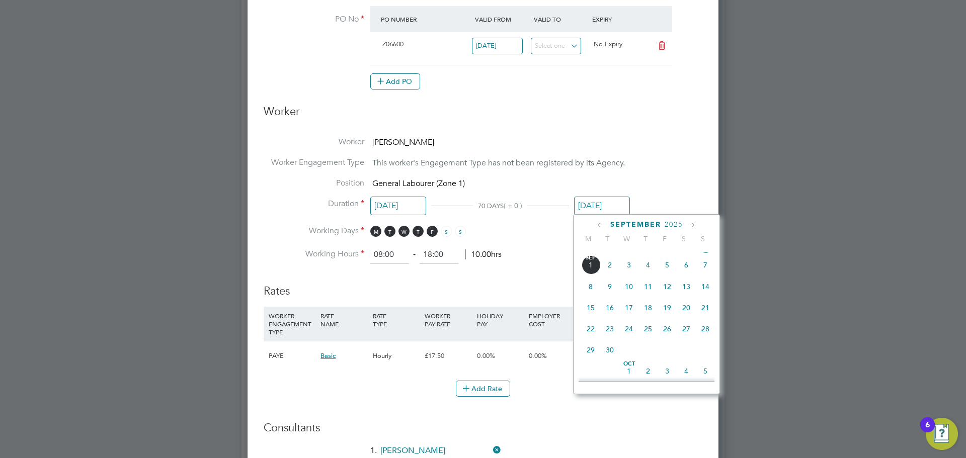
click at [608, 360] on span "30" at bounding box center [609, 350] width 19 height 19
type input "30 Sep 2025"
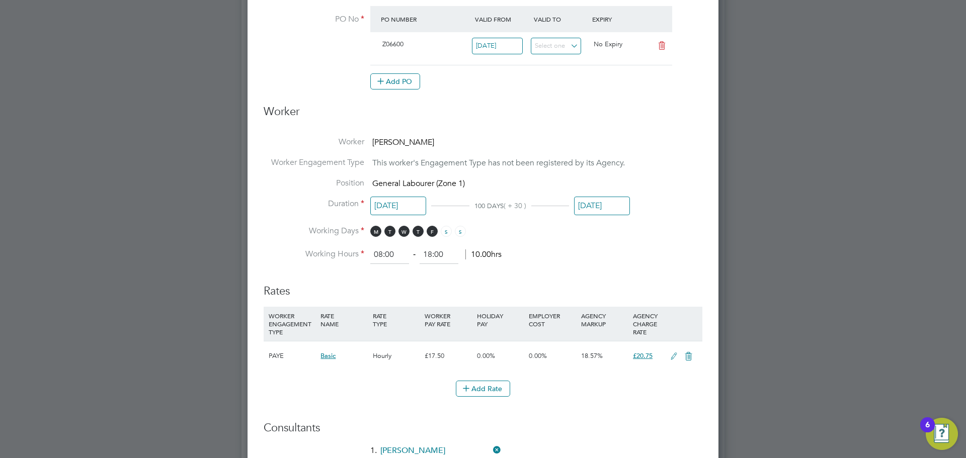
click at [536, 267] on ng-form "Deployment End Hirer Vistry Group Plc Client Config Countryside Properties UK L…" at bounding box center [483, 228] width 439 height 1025
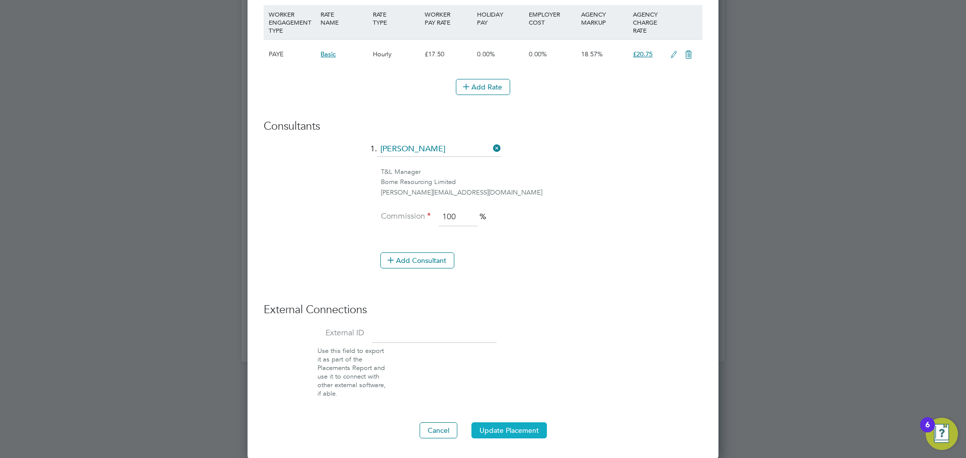
click at [497, 428] on button "Update Placement" at bounding box center [509, 431] width 75 height 16
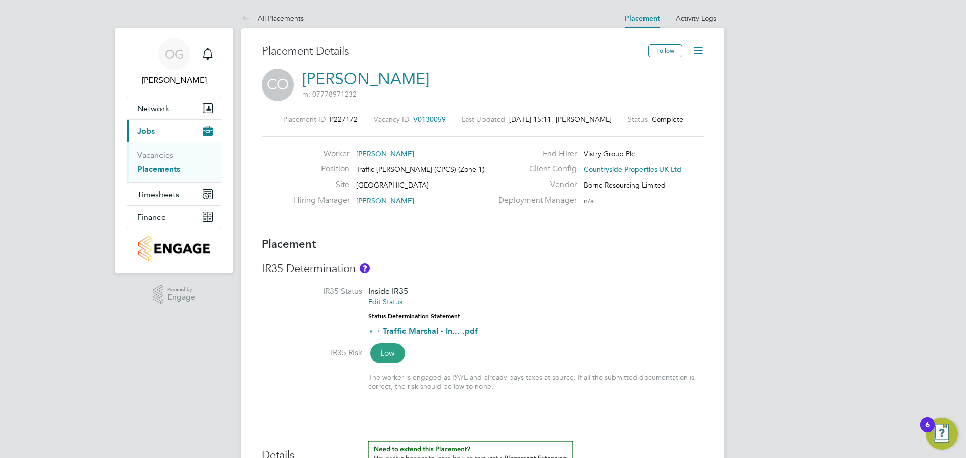
click at [699, 48] on icon at bounding box center [698, 50] width 13 height 13
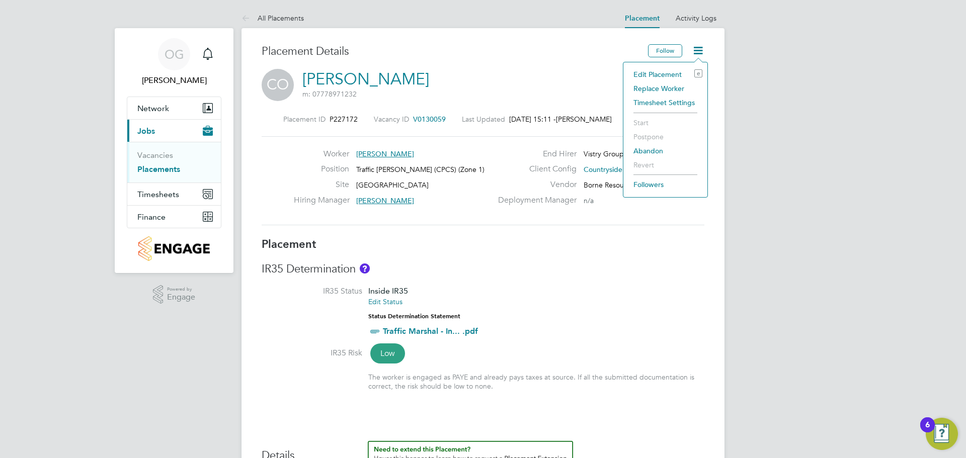
click at [662, 70] on li "Edit Placement e" at bounding box center [666, 74] width 74 height 14
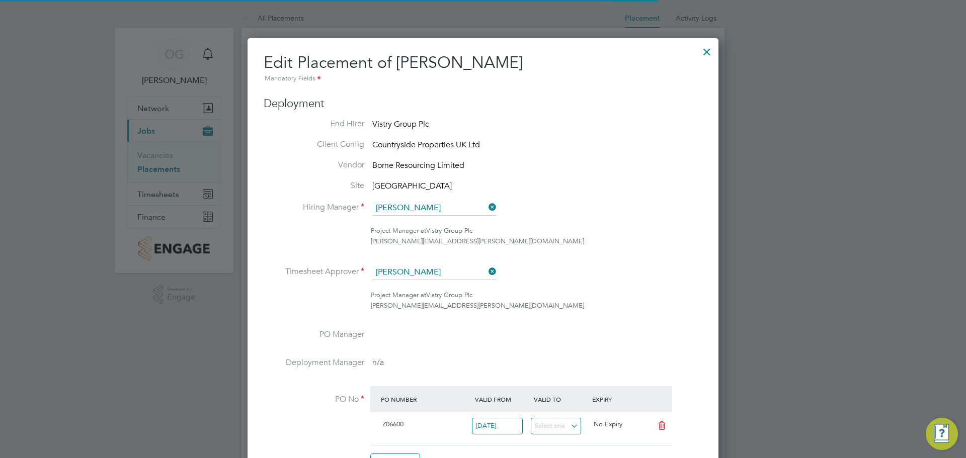
scroll to position [5, 5]
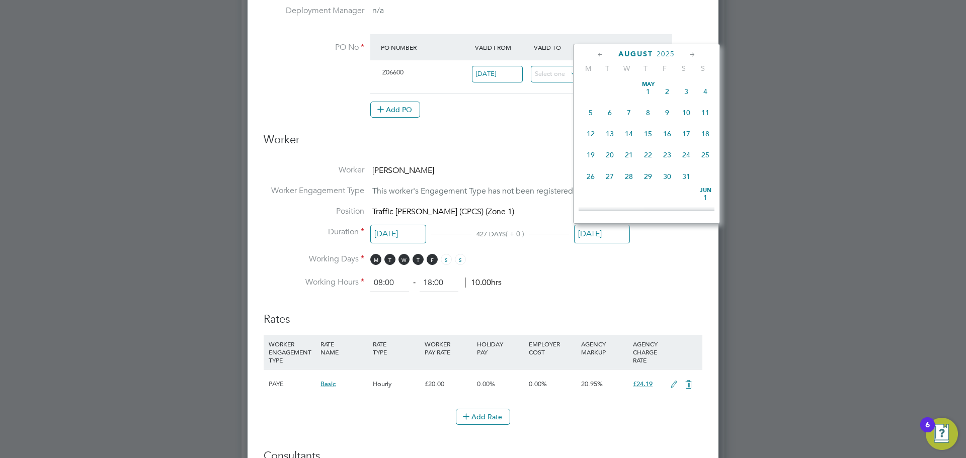
click at [604, 236] on input "[DATE]" at bounding box center [602, 234] width 56 height 19
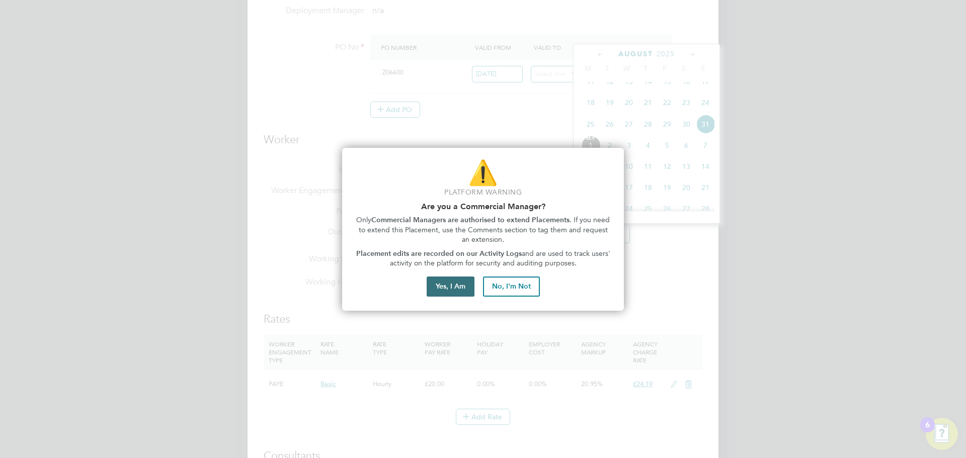
click at [458, 295] on button "Yes, I Am" at bounding box center [451, 287] width 48 height 20
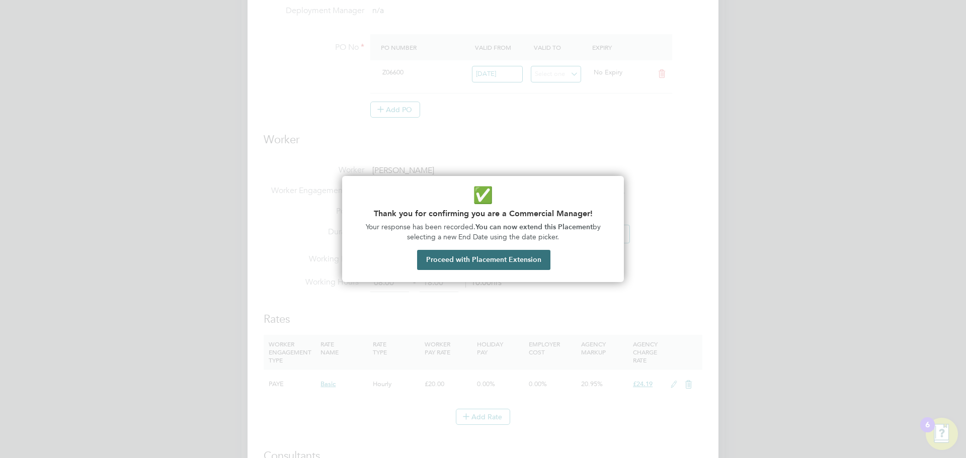
click at [488, 252] on button "Proceed with Placement Extension" at bounding box center [483, 260] width 133 height 20
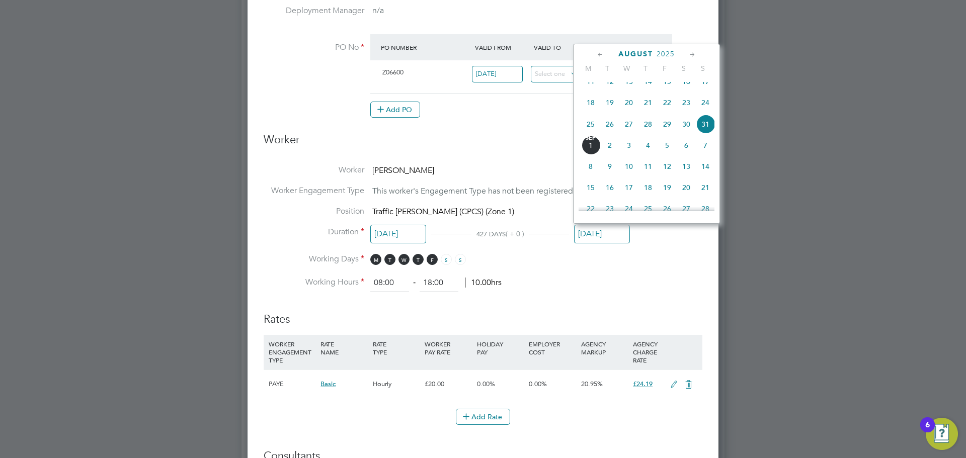
click at [689, 58] on icon at bounding box center [693, 54] width 10 height 11
click at [690, 52] on icon at bounding box center [693, 54] width 10 height 11
click at [669, 173] on span "31" at bounding box center [667, 162] width 19 height 19
type input "31 Oct 2025"
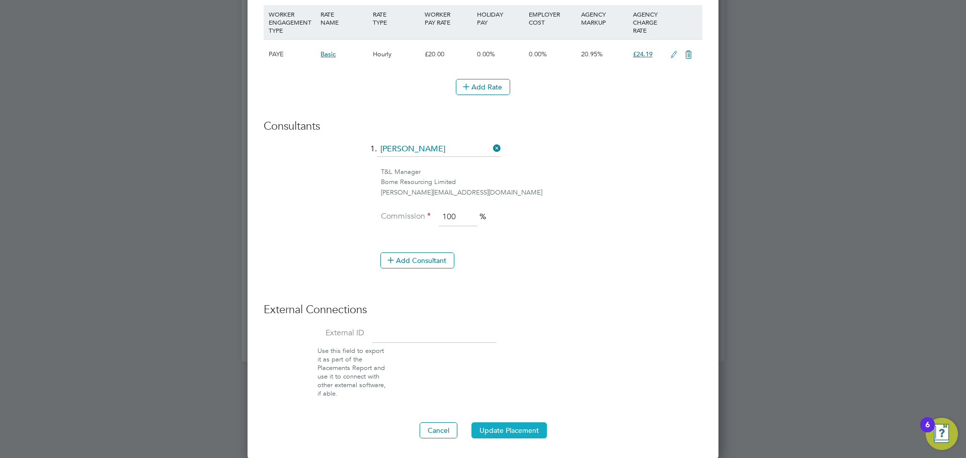
click at [504, 433] on button "Update Placement" at bounding box center [509, 431] width 75 height 16
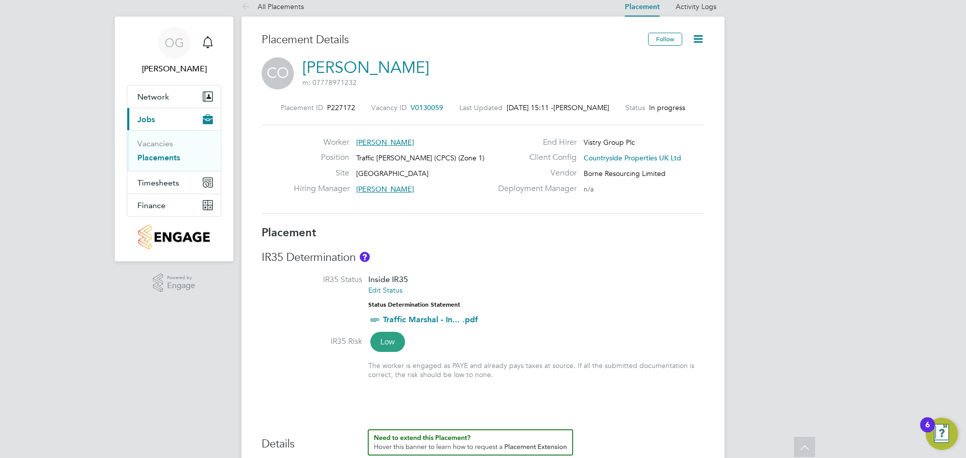
scroll to position [9, 0]
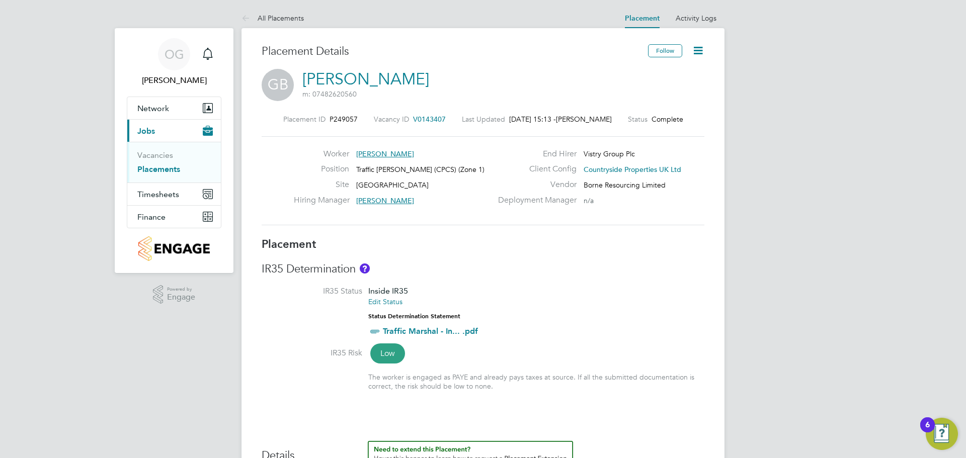
click at [695, 54] on icon at bounding box center [698, 50] width 13 height 13
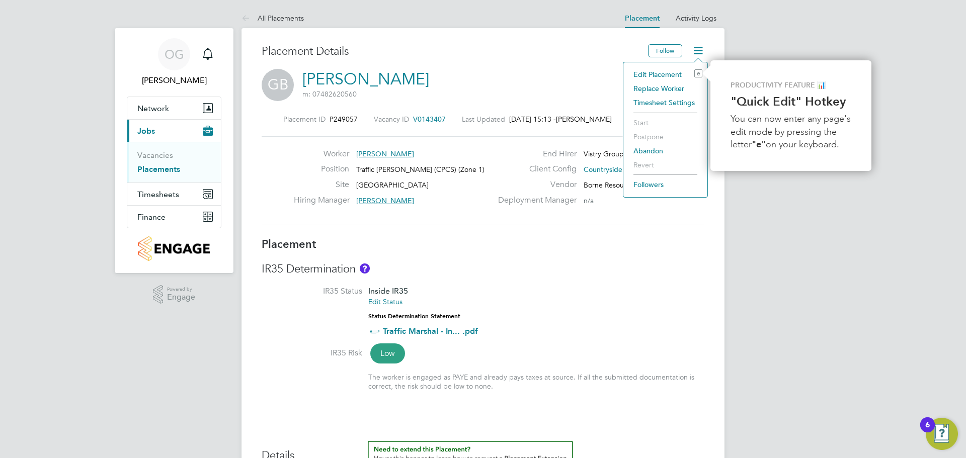
click at [648, 77] on li "Edit Placement e" at bounding box center [666, 74] width 74 height 14
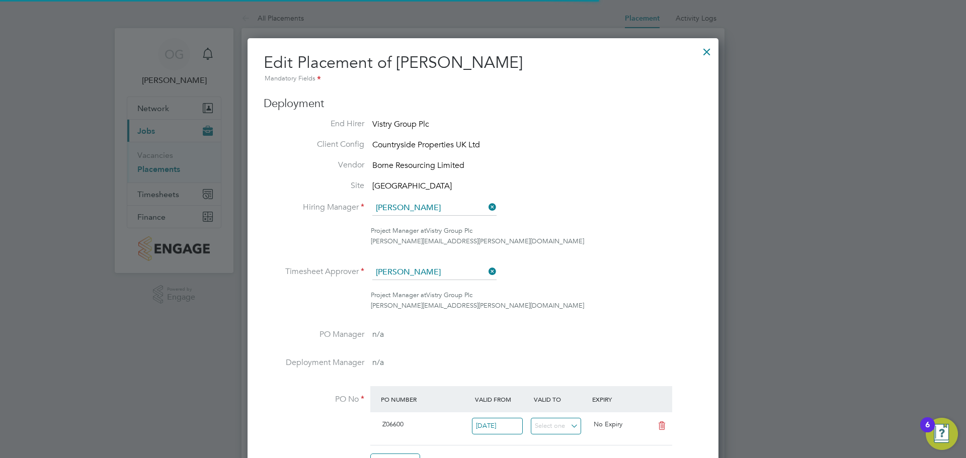
scroll to position [5, 5]
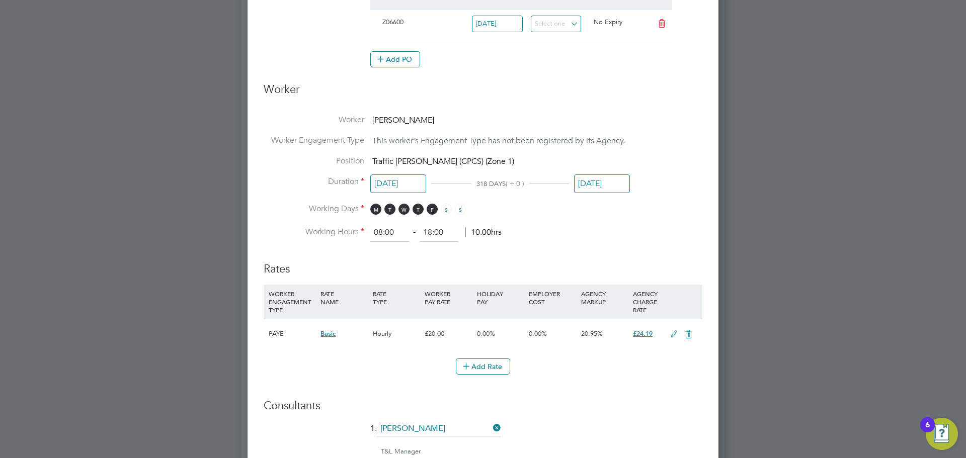
click at [593, 186] on input "[DATE]" at bounding box center [602, 184] width 56 height 19
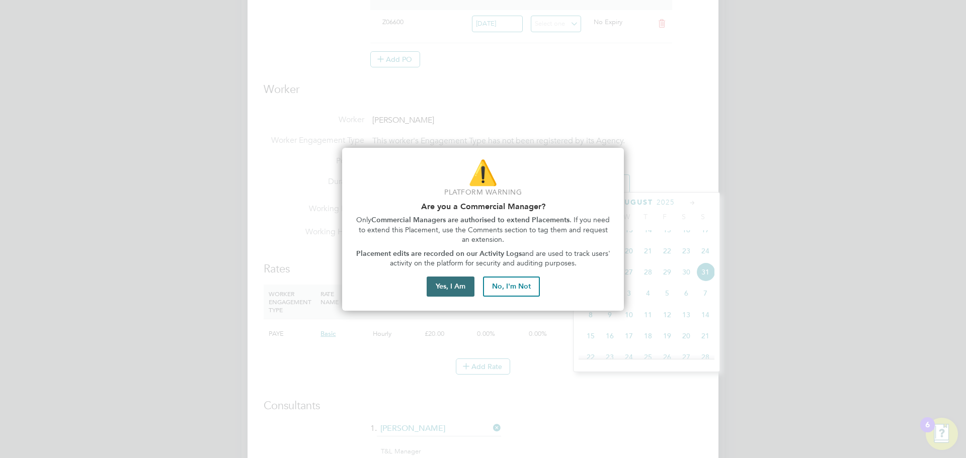
click at [440, 283] on button "Yes, I Am" at bounding box center [451, 287] width 48 height 20
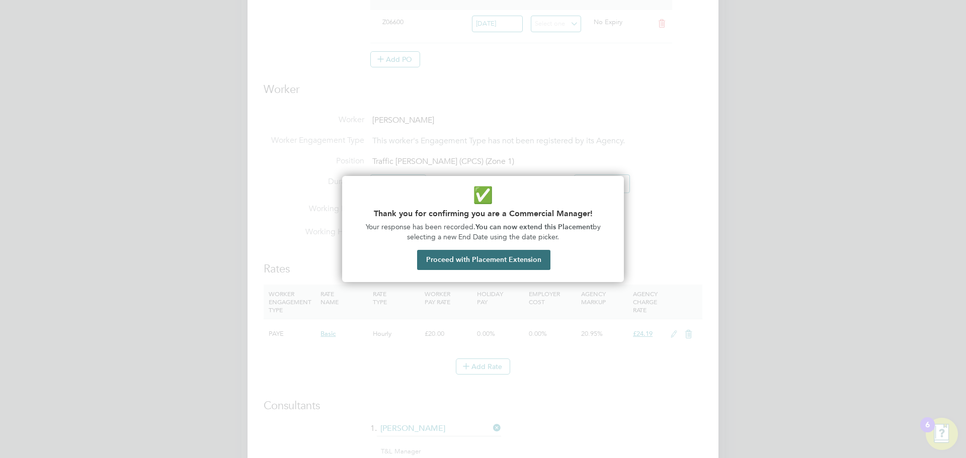
click at [479, 260] on button "Proceed with Placement Extension" at bounding box center [483, 260] width 133 height 20
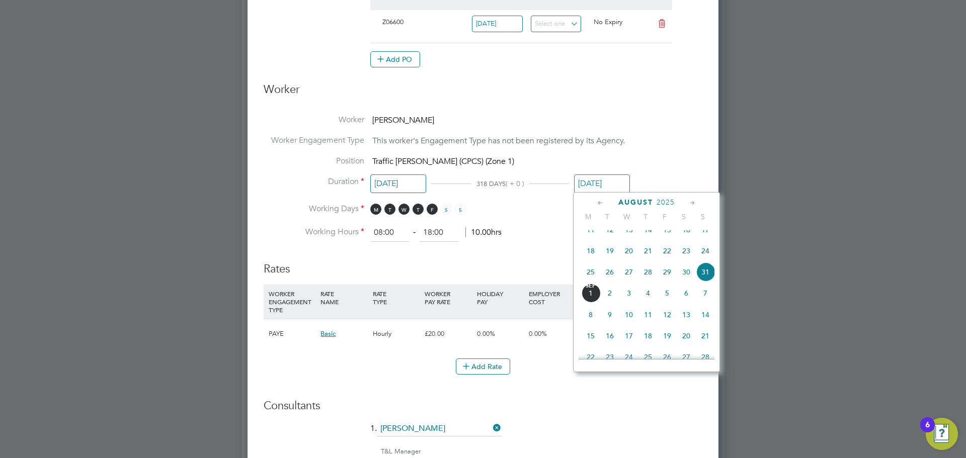
click at [587, 289] on span "Sep" at bounding box center [590, 286] width 19 height 5
type input "01 Sep 2025"
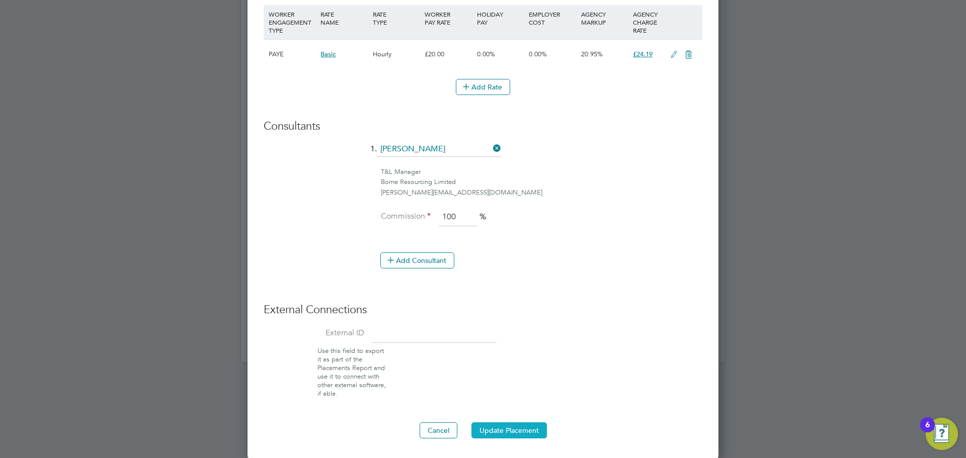
click at [502, 427] on button "Update Placement" at bounding box center [509, 431] width 75 height 16
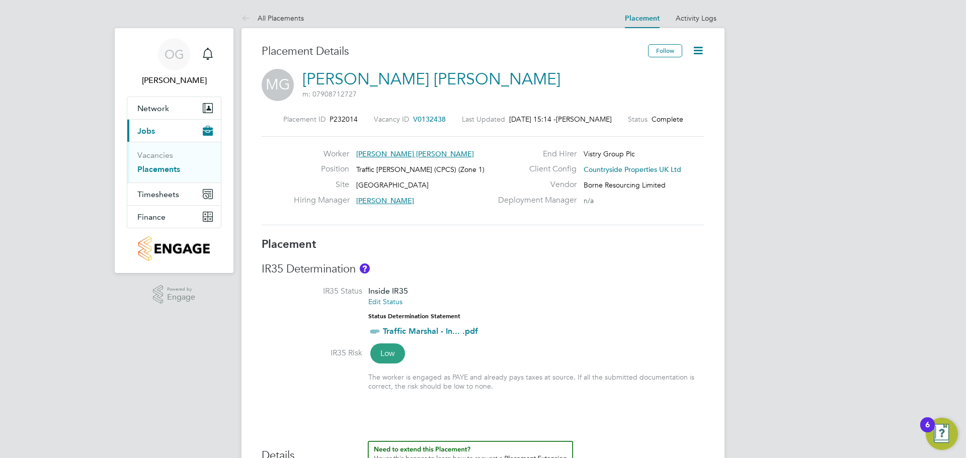
click at [697, 47] on icon at bounding box center [698, 50] width 13 height 13
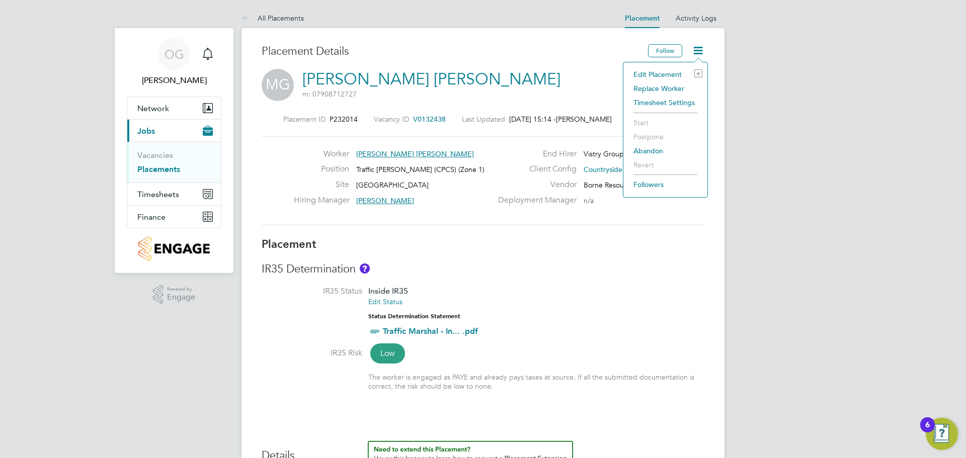
click at [667, 75] on li "Edit Placement e" at bounding box center [666, 74] width 74 height 14
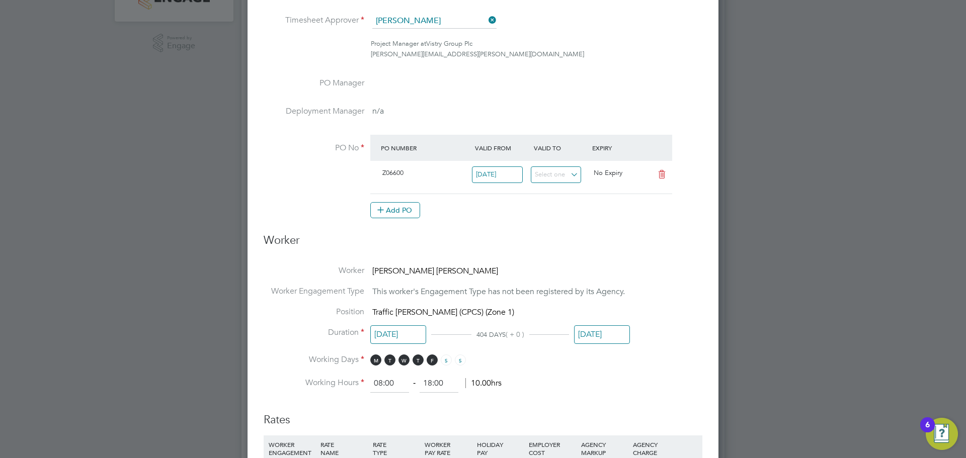
click at [583, 332] on input "31 Aug 2025" at bounding box center [602, 335] width 56 height 19
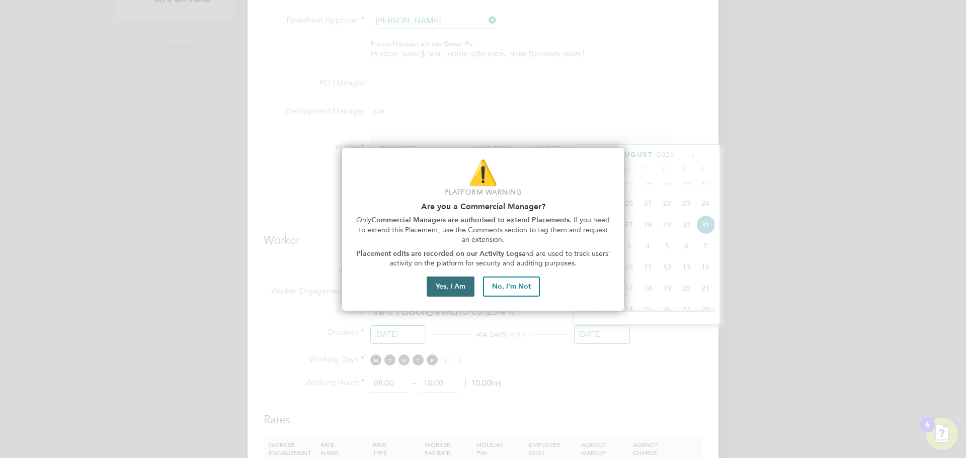
click at [440, 286] on button "Yes, I Am" at bounding box center [451, 287] width 48 height 20
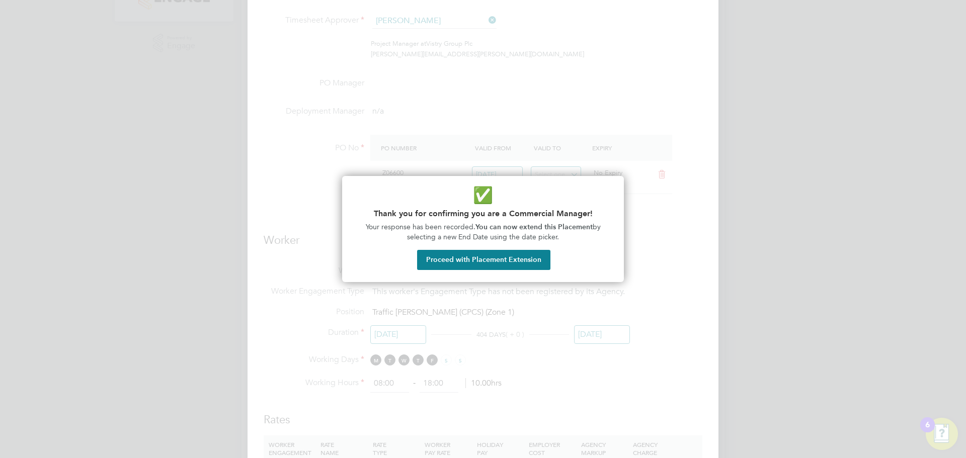
click at [476, 256] on button "Proceed with Placement Extension" at bounding box center [483, 260] width 133 height 20
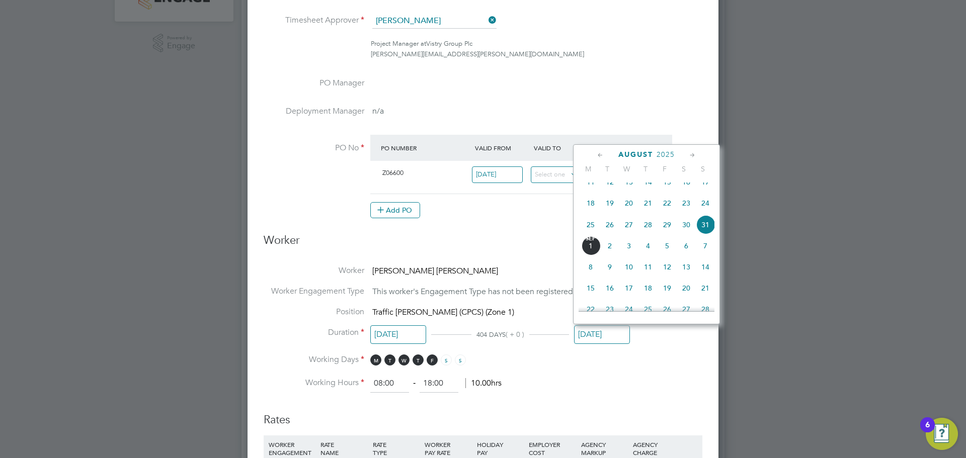
click at [690, 157] on icon at bounding box center [693, 155] width 10 height 11
click at [671, 273] on span "31" at bounding box center [667, 263] width 19 height 19
type input "31 Oct 2025"
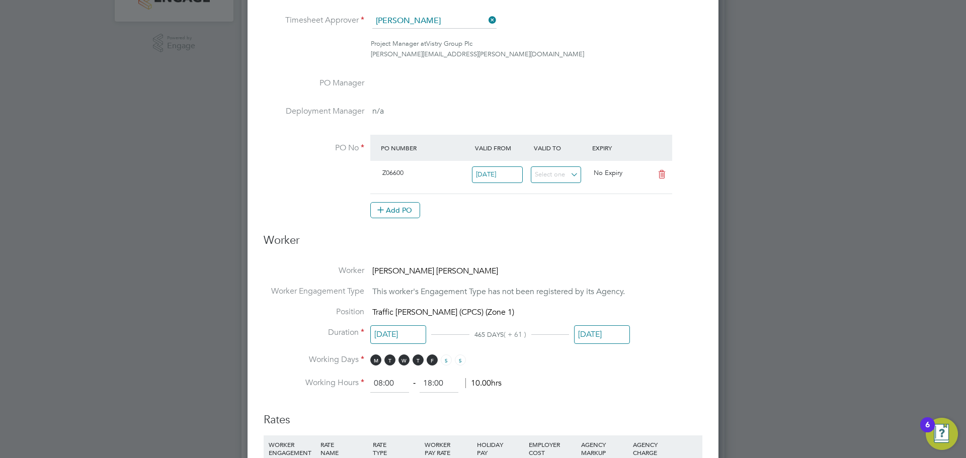
click at [486, 241] on h3 "Worker" at bounding box center [483, 245] width 439 height 23
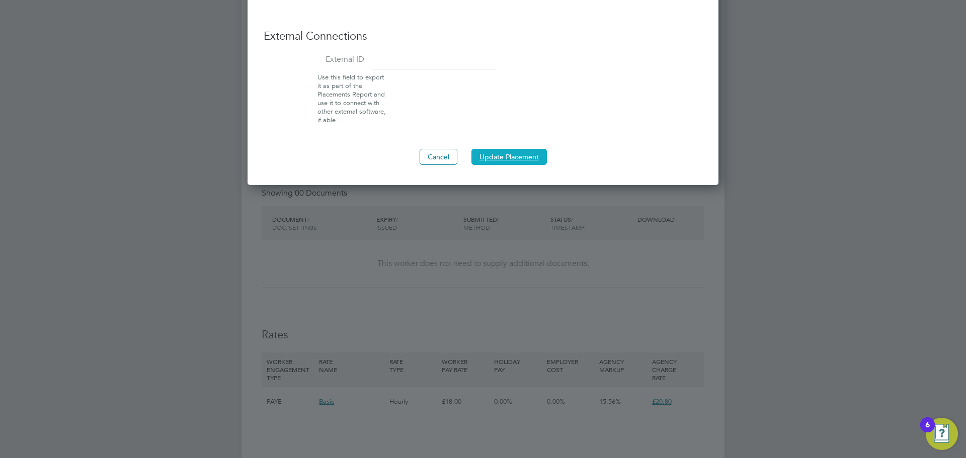
click at [497, 155] on button "Update Placement" at bounding box center [509, 157] width 75 height 16
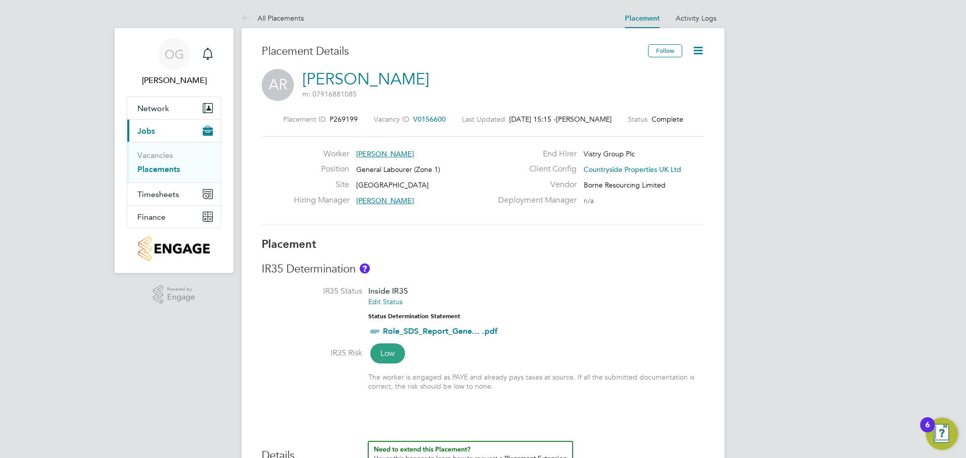
click at [699, 48] on icon at bounding box center [698, 50] width 13 height 13
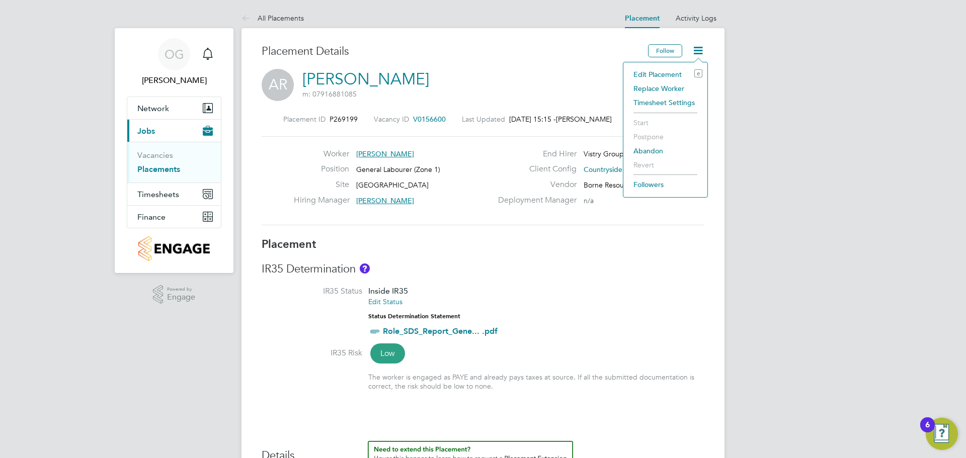
click at [660, 69] on li "Edit Placement e" at bounding box center [666, 74] width 74 height 14
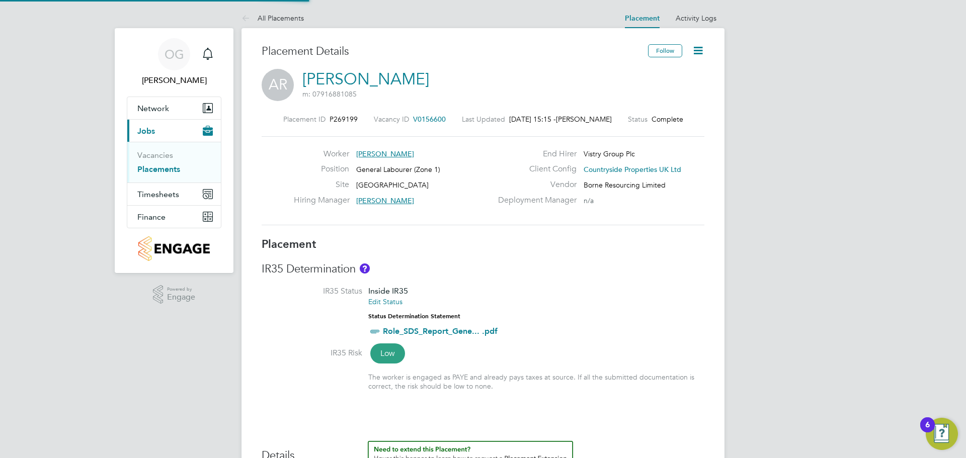
type input "[PERSON_NAME]"
type input "[DATE]"
type input "08:00"
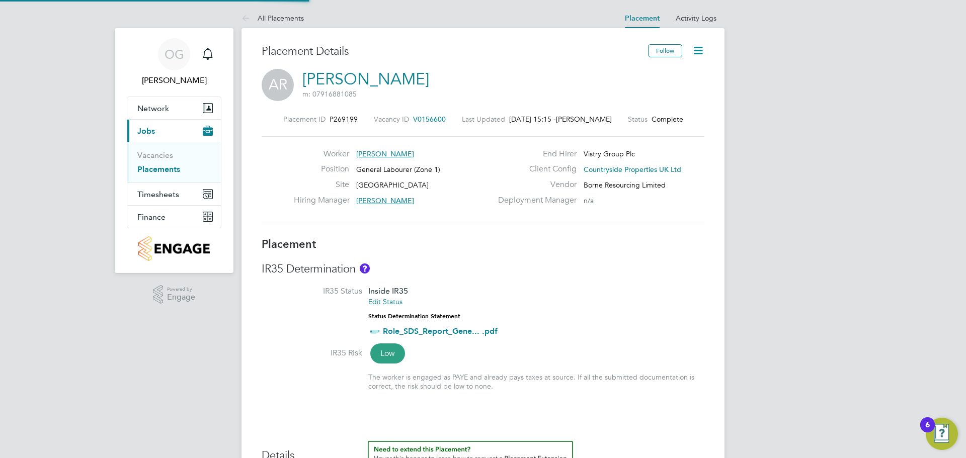
type input "18:00"
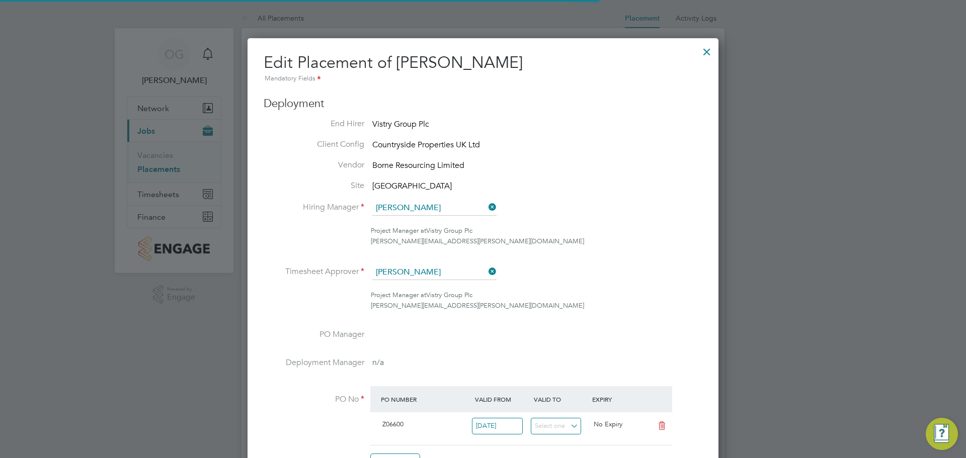
scroll to position [5, 5]
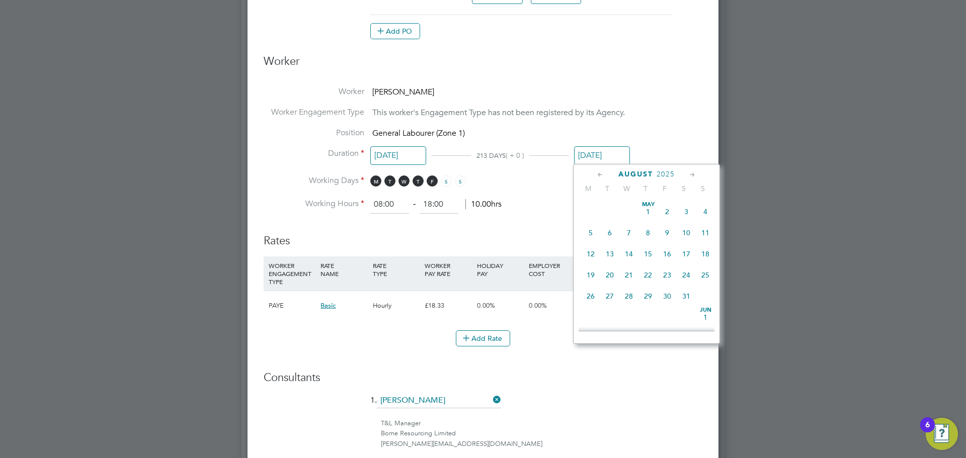
click at [616, 153] on input "[DATE]" at bounding box center [602, 155] width 56 height 19
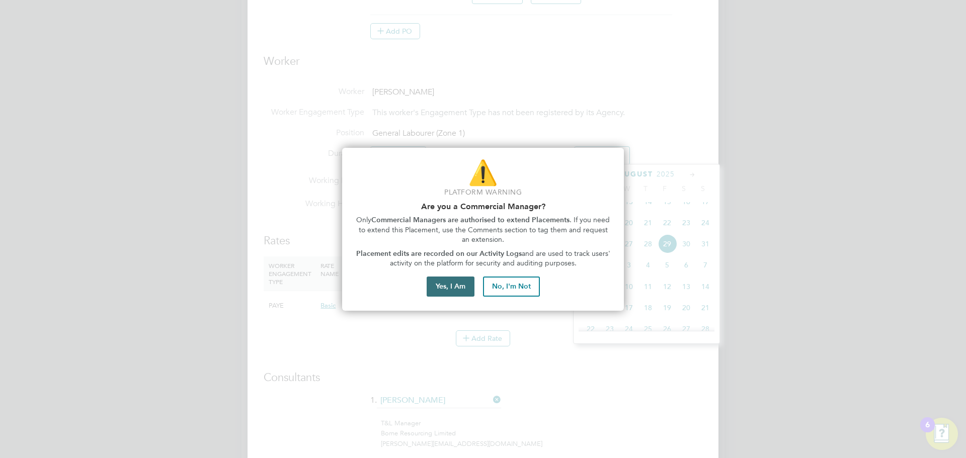
click at [453, 284] on button "Yes, I Am" at bounding box center [451, 287] width 48 height 20
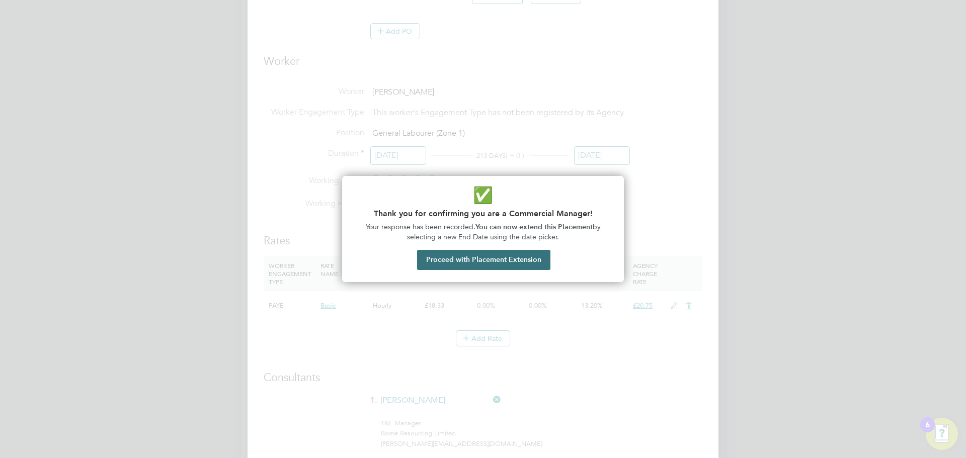
click at [482, 255] on button "Proceed with Placement Extension" at bounding box center [483, 260] width 133 height 20
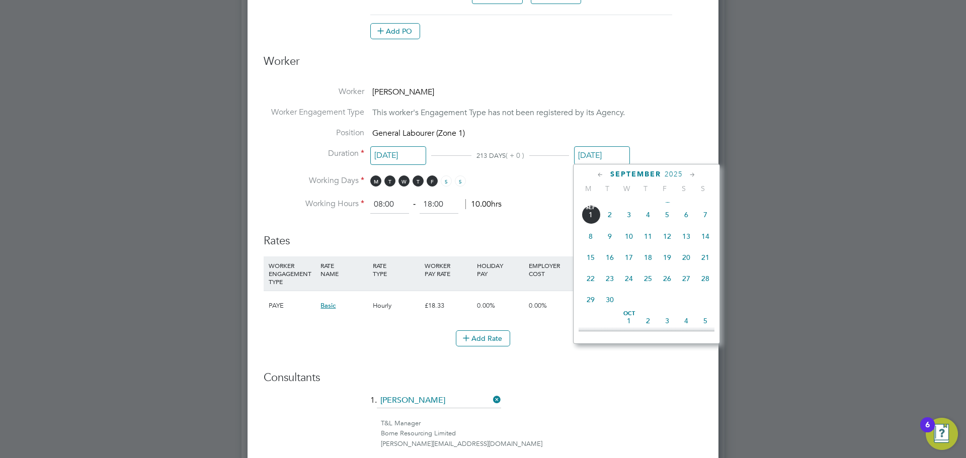
click at [607, 310] on span "30" at bounding box center [609, 299] width 19 height 19
type input "[DATE]"
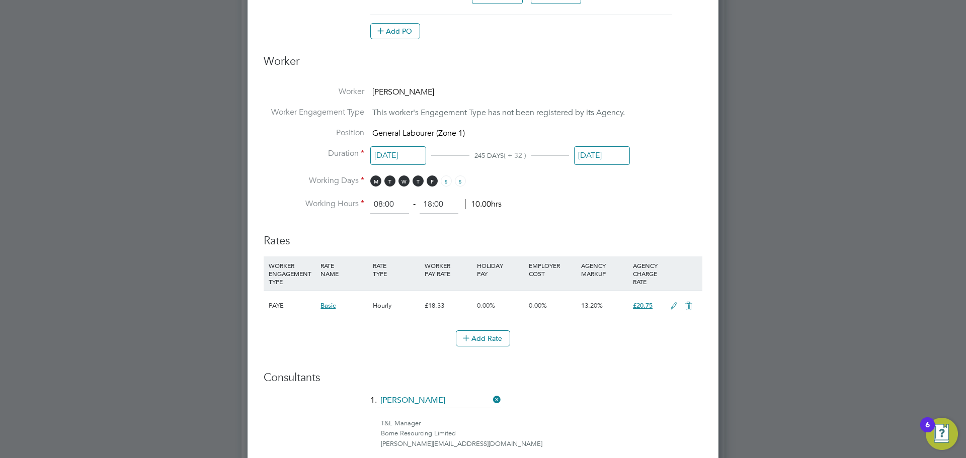
click at [512, 207] on li "Working Hours 08:00 ‐ 18:00 10.00hrs" at bounding box center [483, 205] width 439 height 18
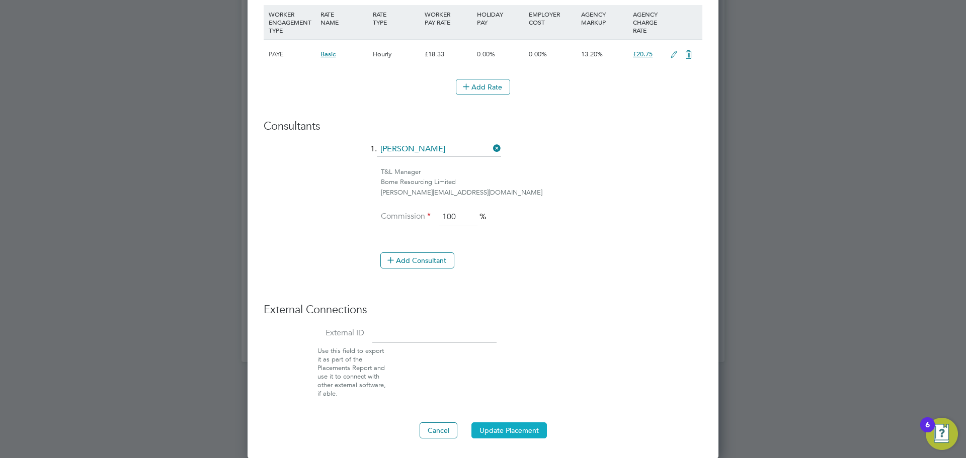
click at [528, 428] on button "Update Placement" at bounding box center [509, 431] width 75 height 16
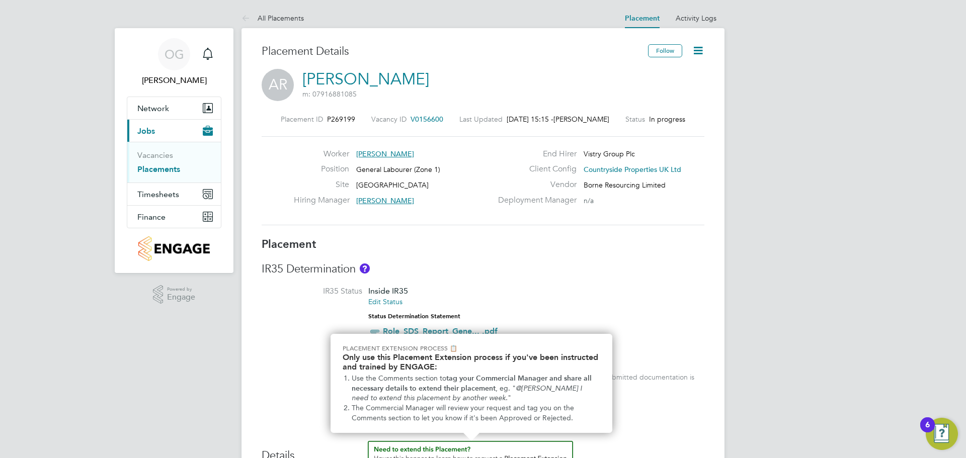
scroll to position [9, 0]
